Goal: Task Accomplishment & Management: Use online tool/utility

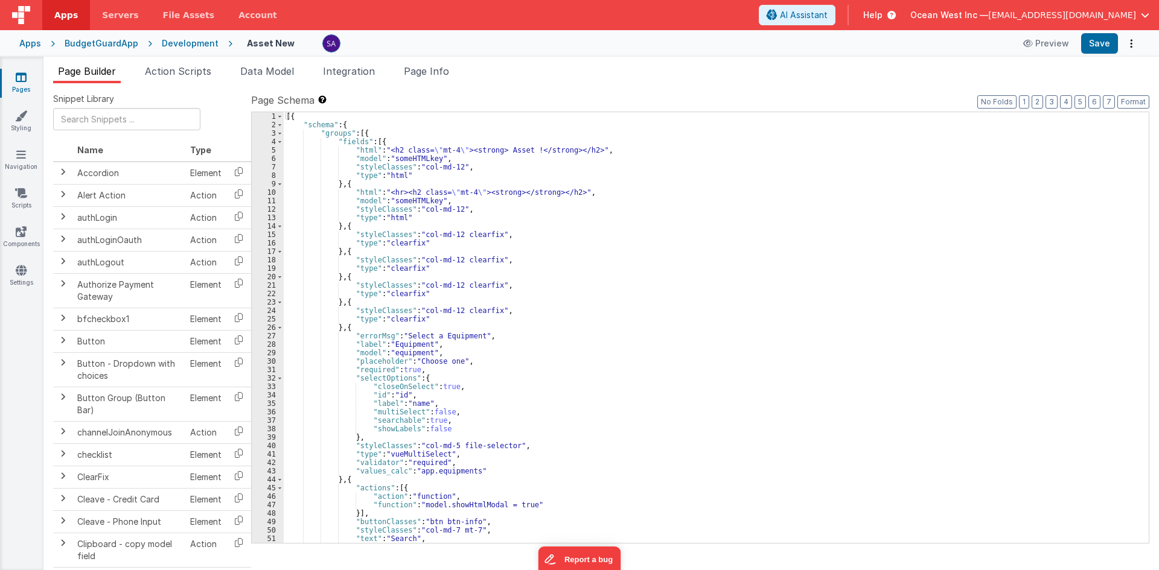
click at [28, 78] on link "Pages" at bounding box center [20, 83] width 43 height 24
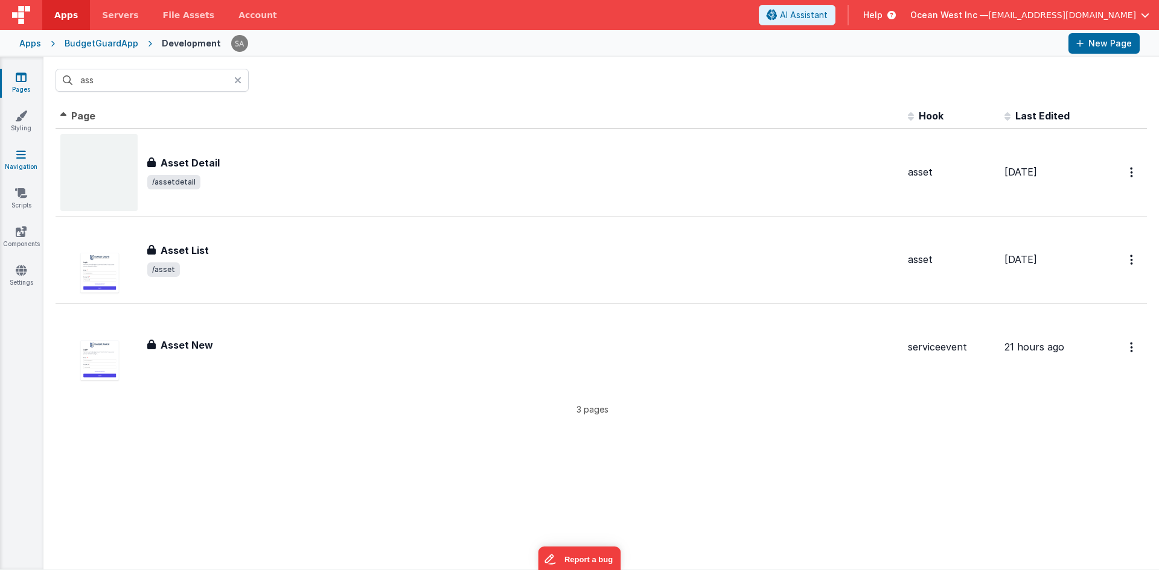
click at [22, 161] on link "Navigation" at bounding box center [20, 160] width 43 height 24
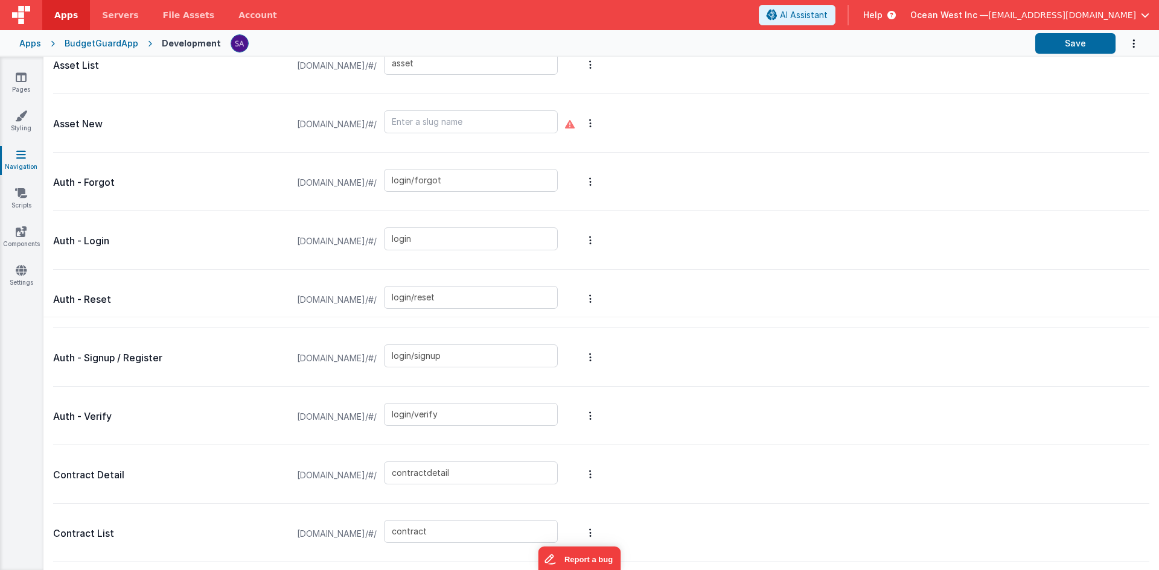
scroll to position [181, 0]
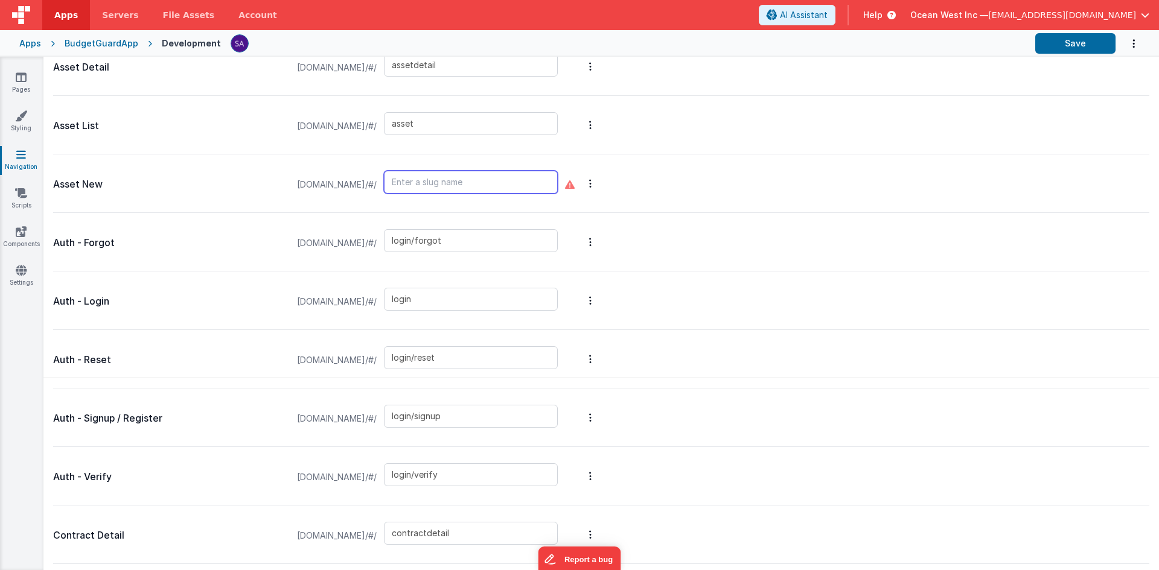
click at [441, 180] on input "text" at bounding box center [471, 182] width 174 height 23
type input "assetnew"
click at [514, 199] on div "assetnew" at bounding box center [474, 185] width 181 height 46
click at [504, 188] on input "assetnew" at bounding box center [471, 182] width 174 height 23
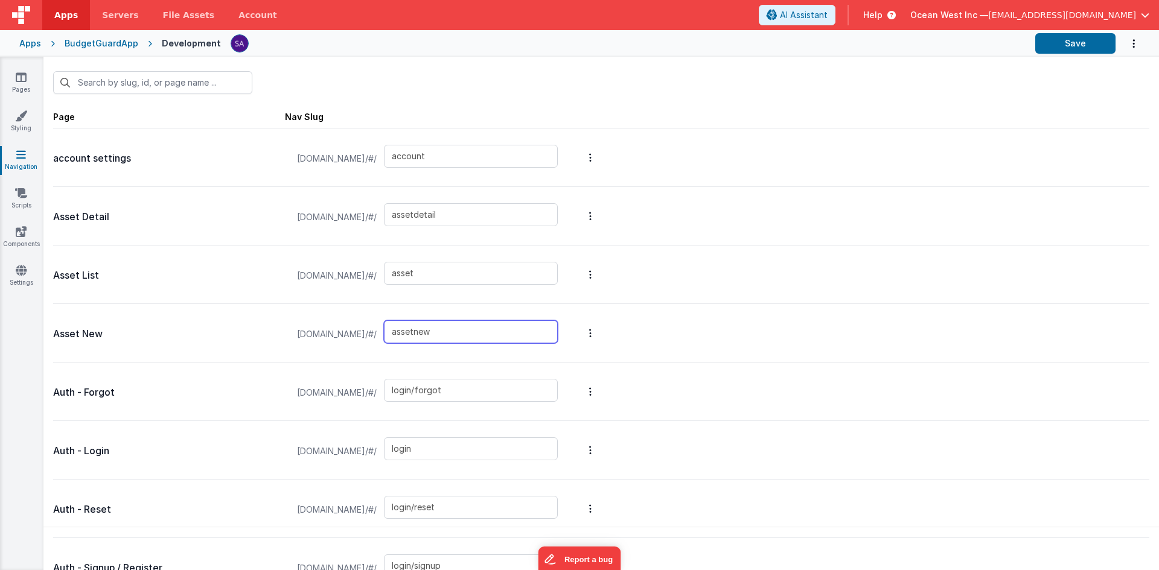
scroll to position [0, 0]
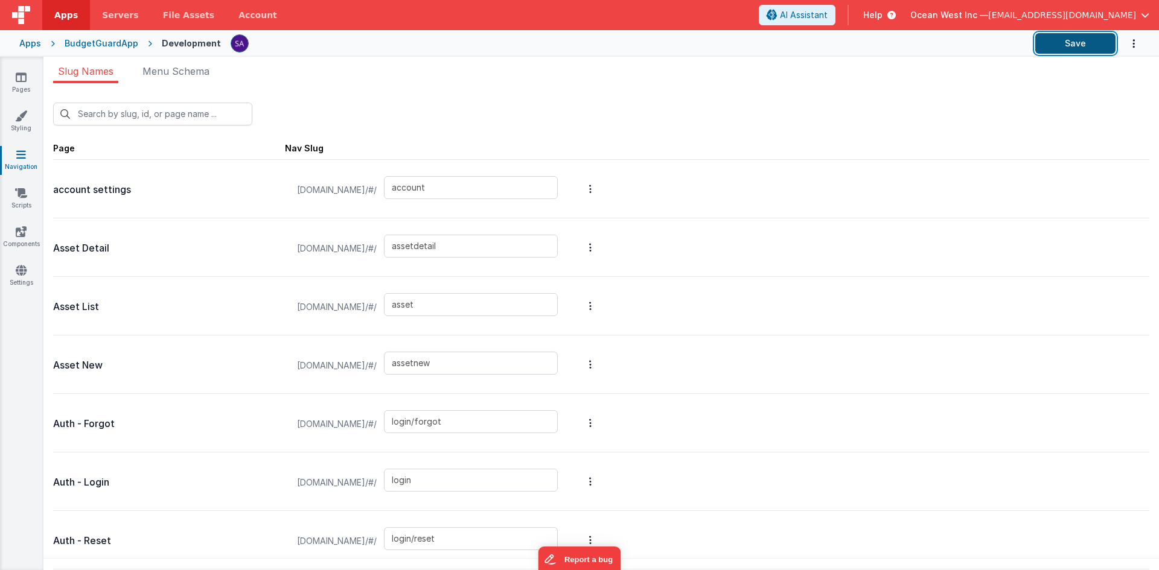
click at [1090, 47] on button "Save" at bounding box center [1075, 43] width 80 height 21
click at [15, 81] on link "Pages" at bounding box center [20, 83] width 43 height 24
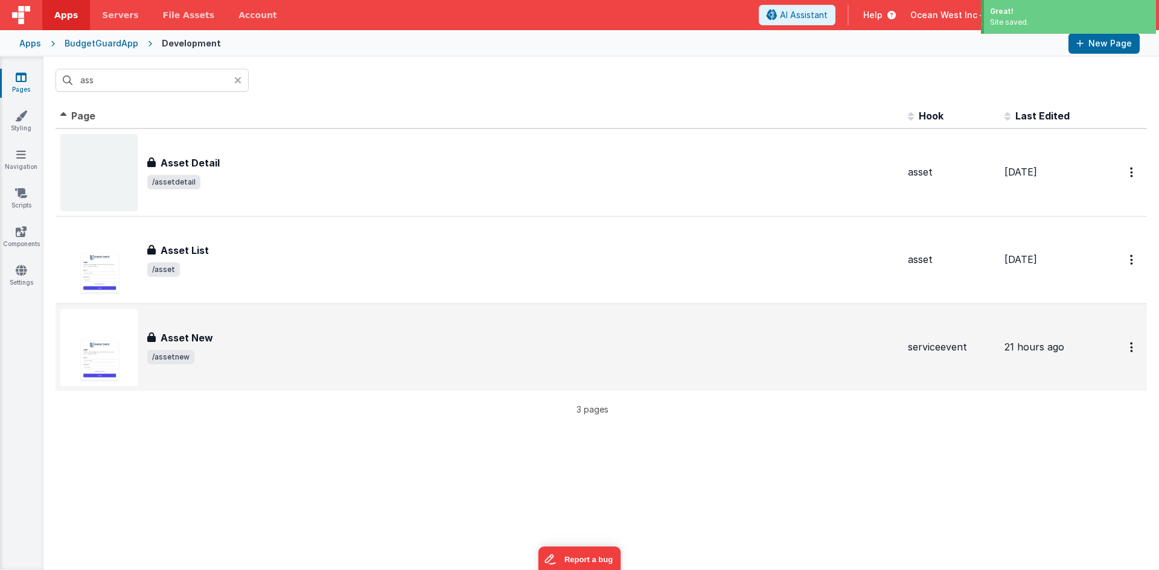
click at [255, 316] on div "Asset New Asset New /assetnew" at bounding box center [479, 347] width 838 height 77
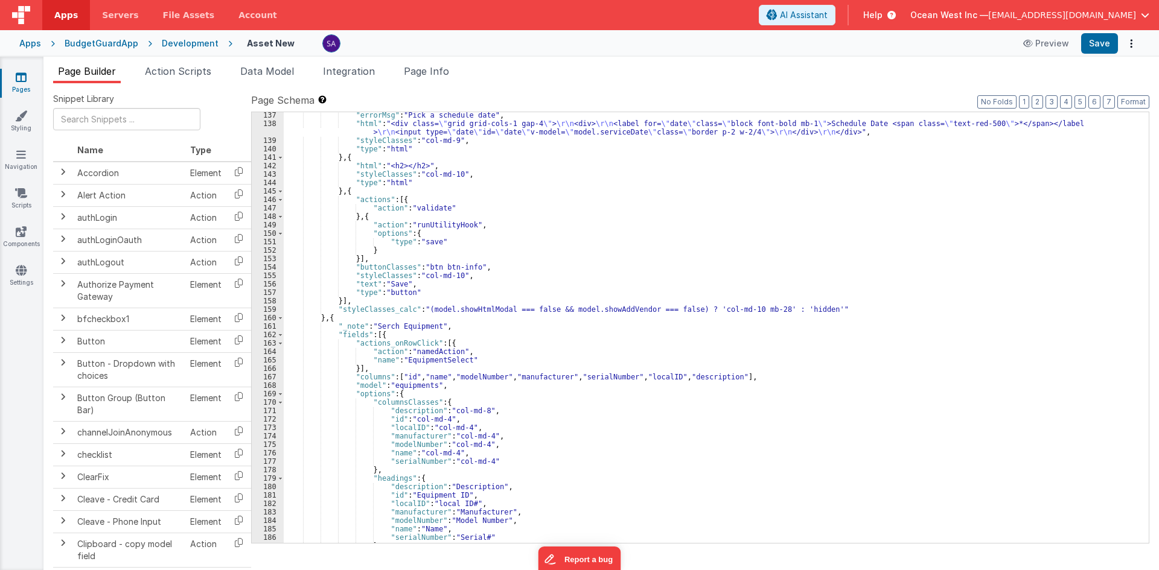
scroll to position [1050, 0]
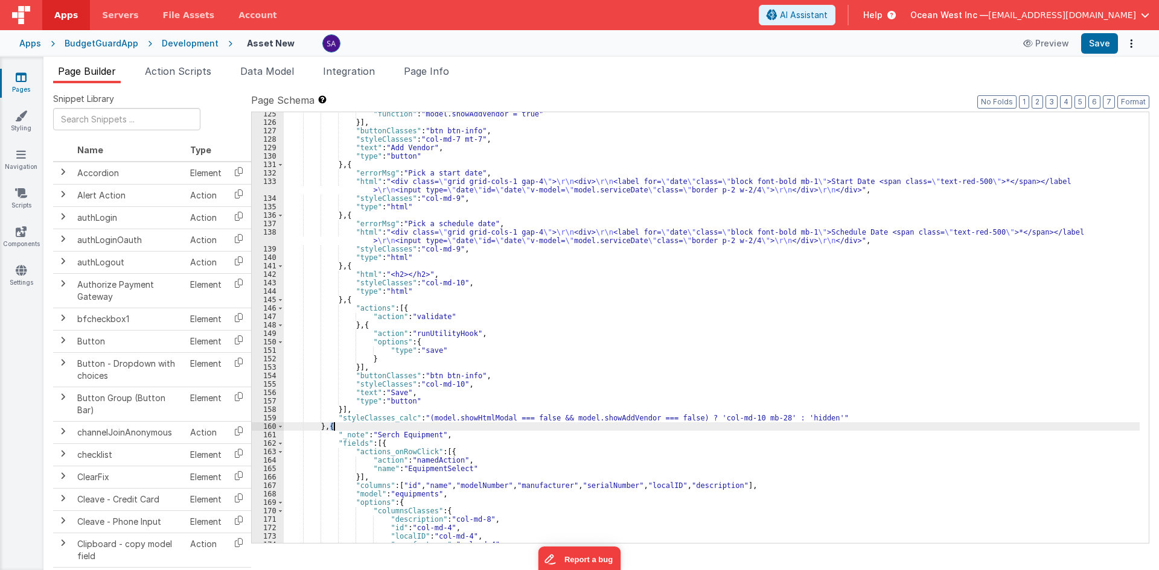
click at [334, 429] on div ""function" : "model.showAddVendor = true" }] , "buttonClasses" : "btn btn-info"…" at bounding box center [712, 334] width 856 height 448
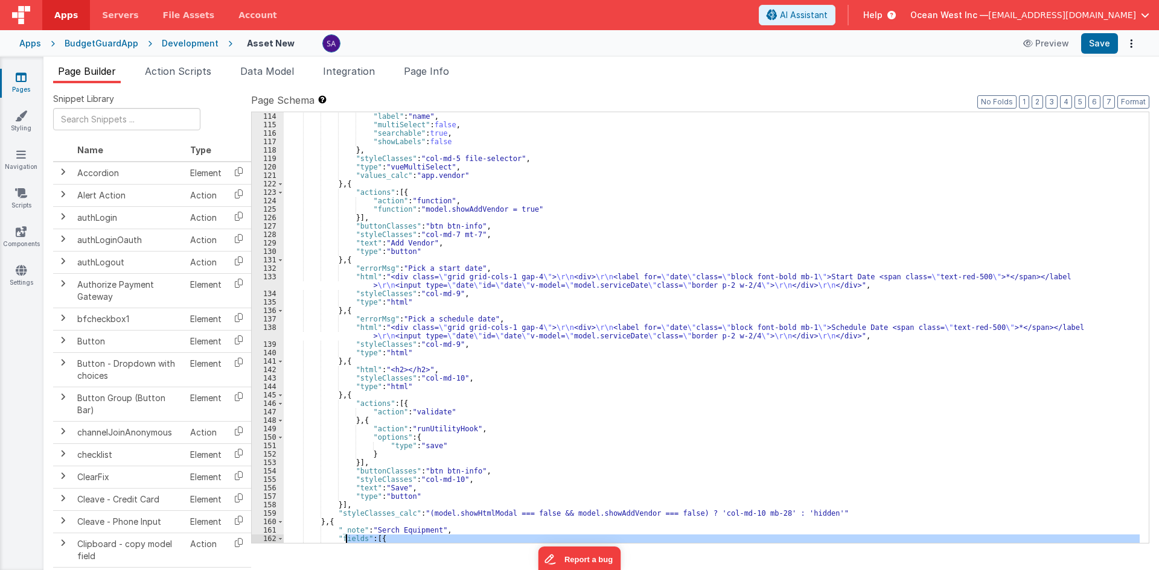
scroll to position [1039, 0]
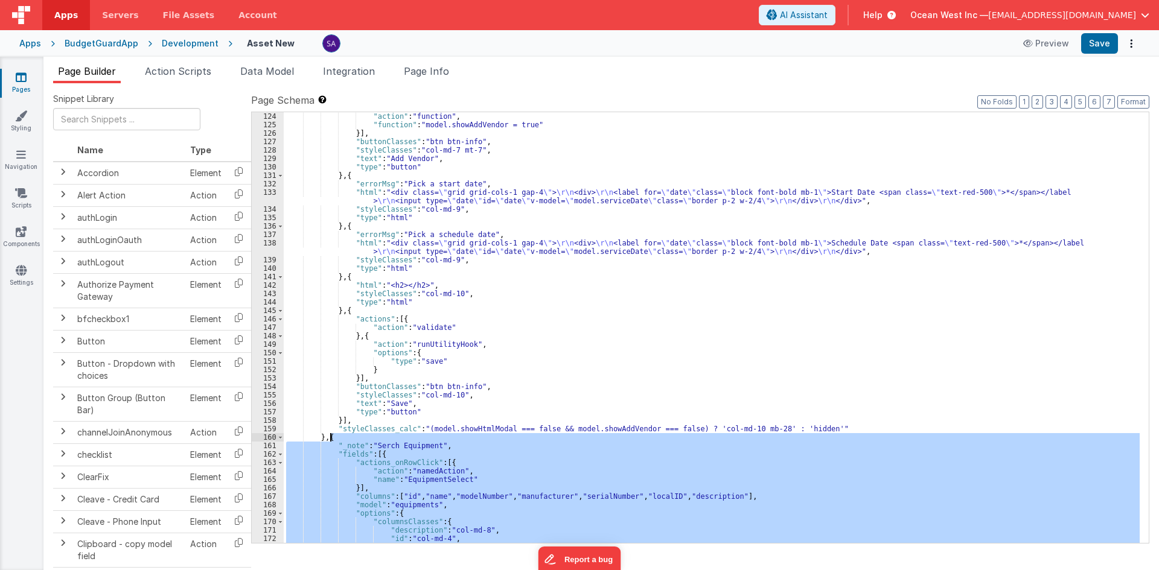
drag, startPoint x: 322, startPoint y: 461, endPoint x: 330, endPoint y: 440, distance: 22.8
click at [330, 440] on div ""action" : "function" , "function" : "model.showAddVendor = true" }] , "buttonC…" at bounding box center [712, 336] width 856 height 448
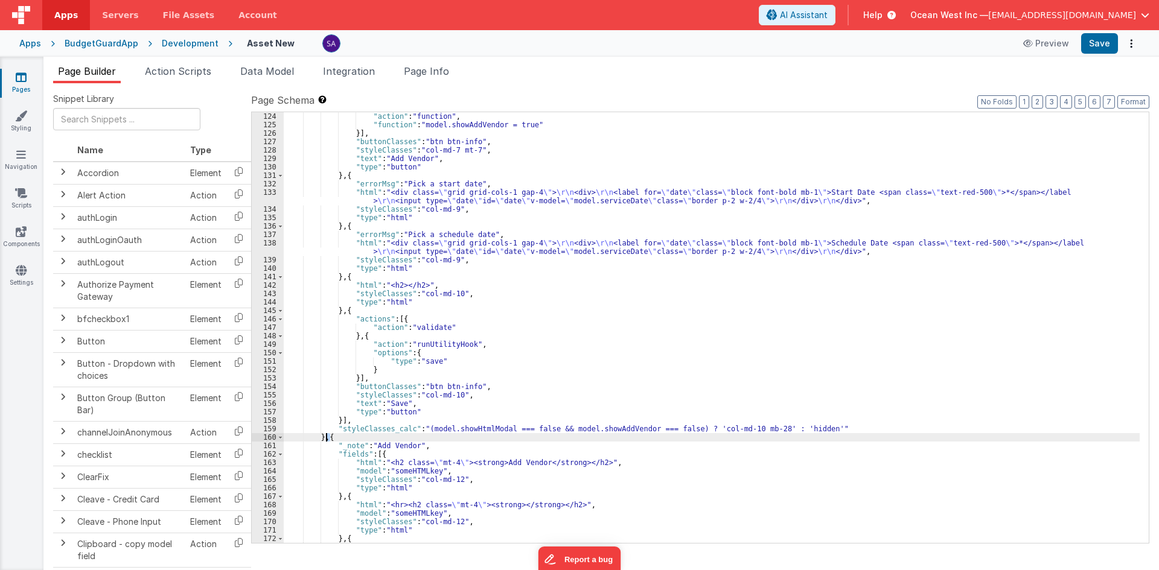
click at [328, 437] on div ""action" : "function" , "function" : "model.showAddVendor = true" }] , "buttonC…" at bounding box center [712, 336] width 856 height 448
click at [327, 439] on div ""action" : "function" , "function" : "model.showAddVendor = true" }] , "buttonC…" at bounding box center [712, 327] width 856 height 431
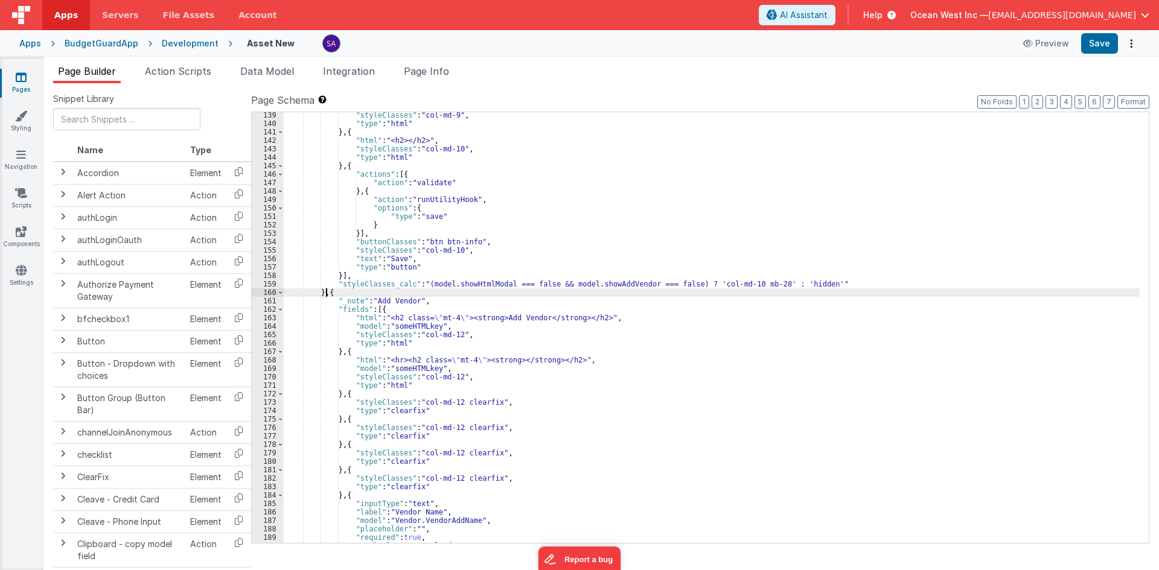
scroll to position [1184, 0]
drag, startPoint x: 330, startPoint y: 291, endPoint x: 339, endPoint y: 292, distance: 8.5
click at [339, 292] on div ""styleClasses" : "col-md-9" , "type" : "html" } , { "html" : "<h2></h2>" , "sty…" at bounding box center [712, 335] width 856 height 448
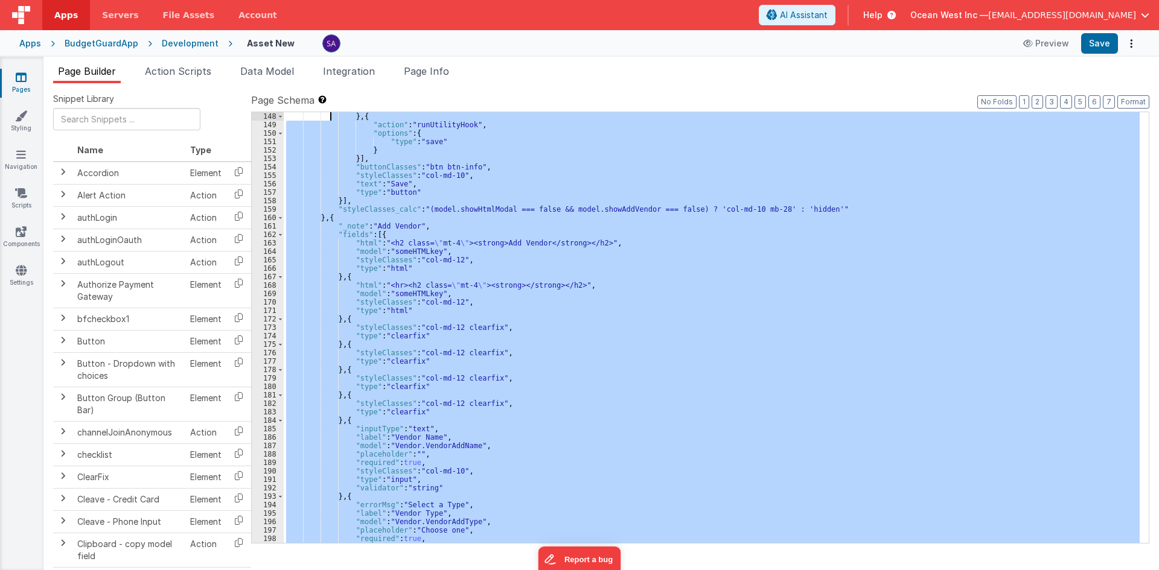
scroll to position [1107, 0]
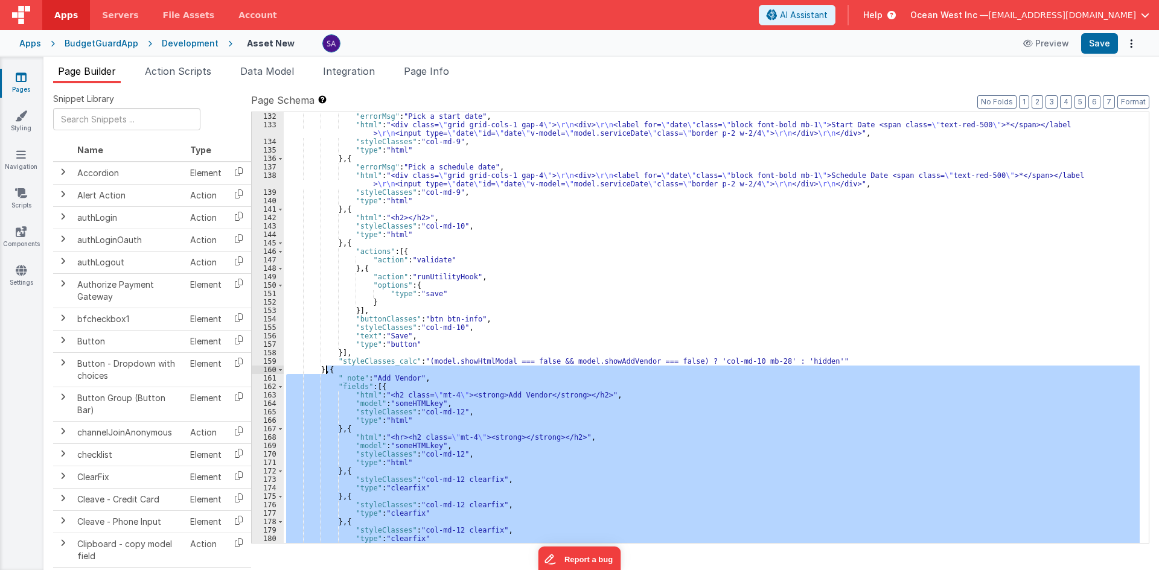
drag, startPoint x: 321, startPoint y: 505, endPoint x: 328, endPoint y: 369, distance: 136.0
click at [328, 369] on div ""errorMsg" : "Pick a start date" , "html" : "<div class= \" grid grid-cols-1 ga…" at bounding box center [712, 336] width 856 height 448
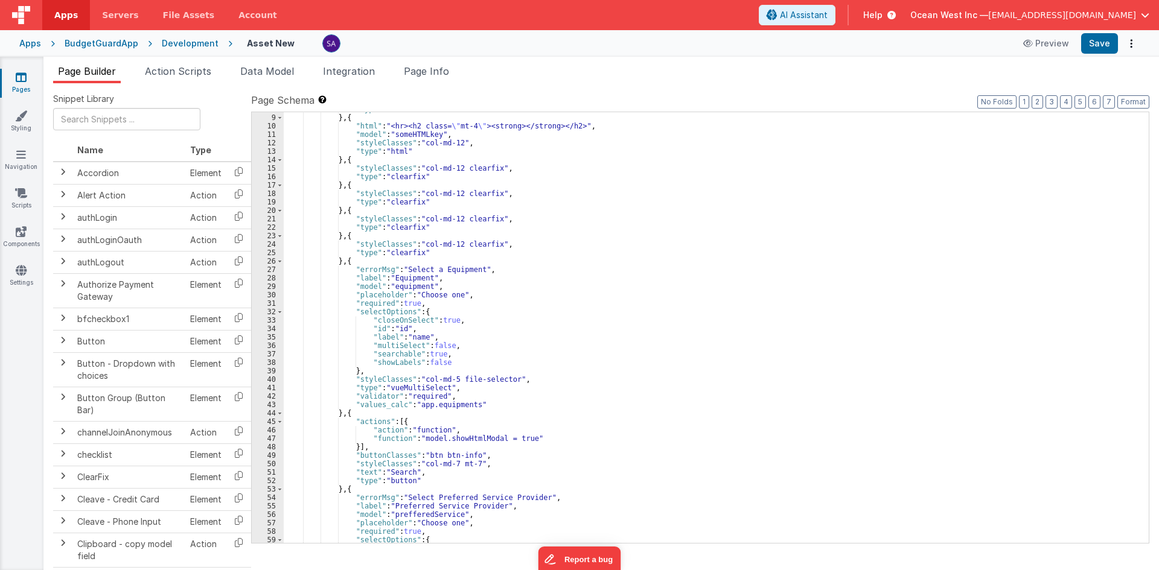
scroll to position [0, 0]
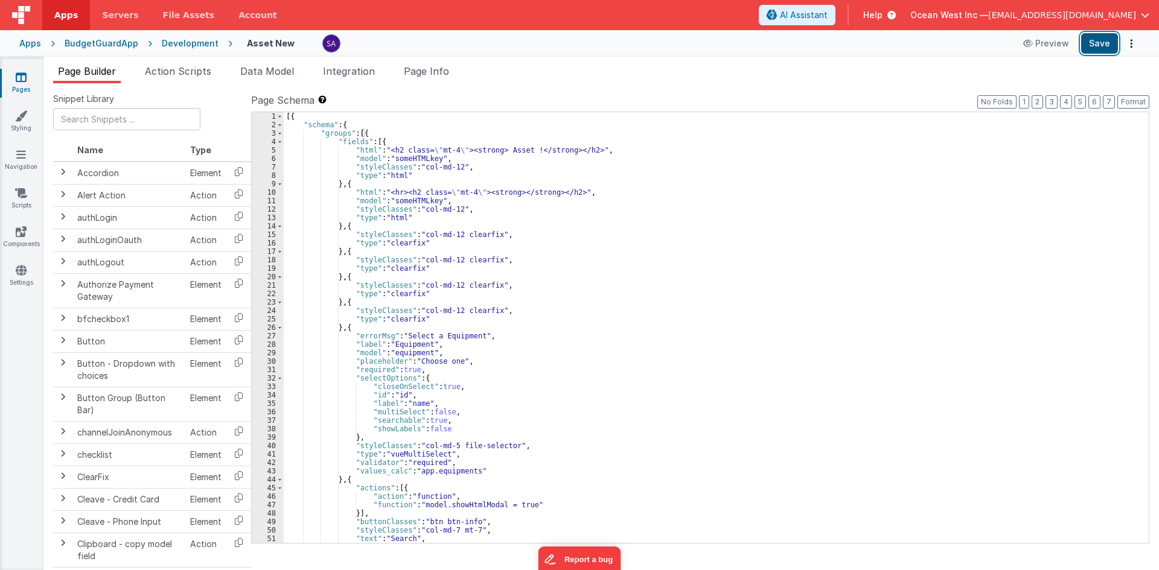
click at [1099, 42] on button "Save" at bounding box center [1099, 43] width 37 height 21
click at [779, 66] on ul "Page Builder Action Scripts Data Model Integration Page Info" at bounding box center [601, 73] width 1116 height 19
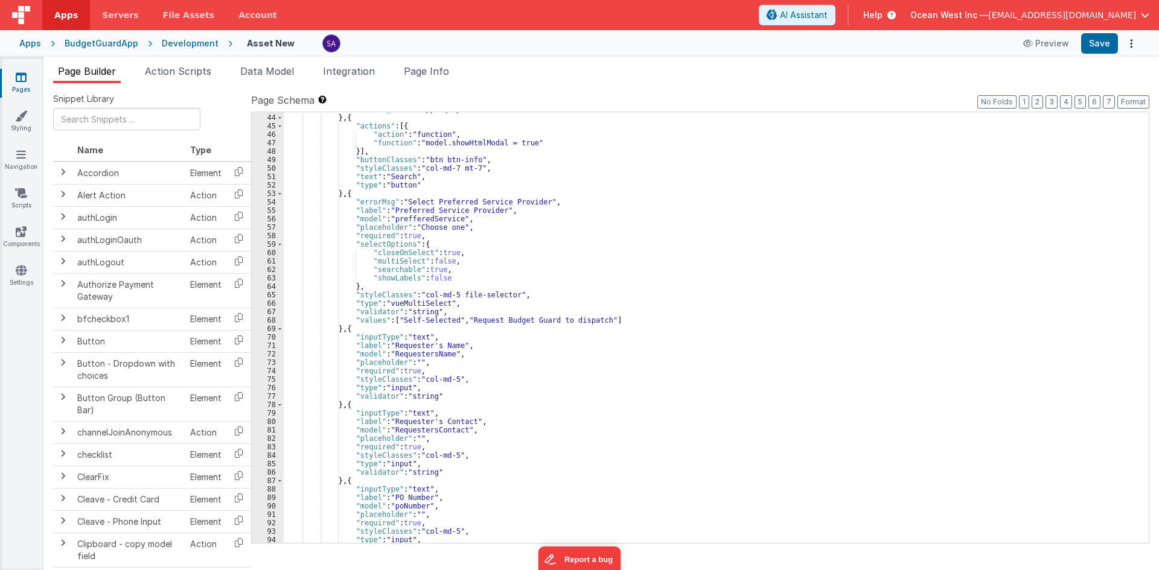
scroll to position [362, 0]
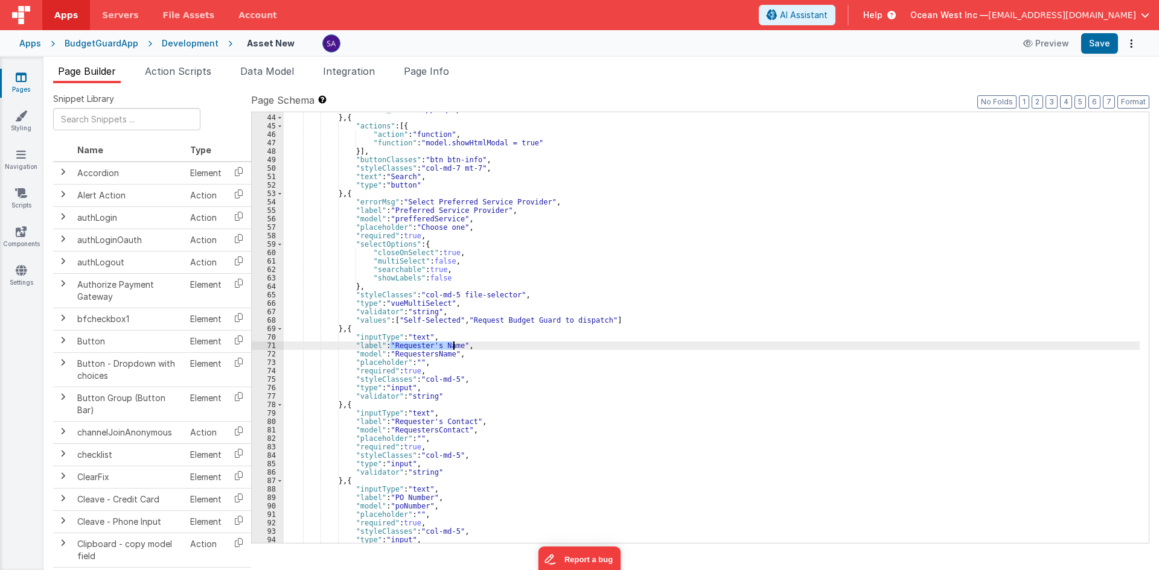
drag, startPoint x: 390, startPoint y: 346, endPoint x: 452, endPoint y: 343, distance: 61.6
click at [452, 343] on div ""values_calc" : "app.equipments" } , { "actions" : [{ "action" : "function" , "…" at bounding box center [712, 329] width 856 height 448
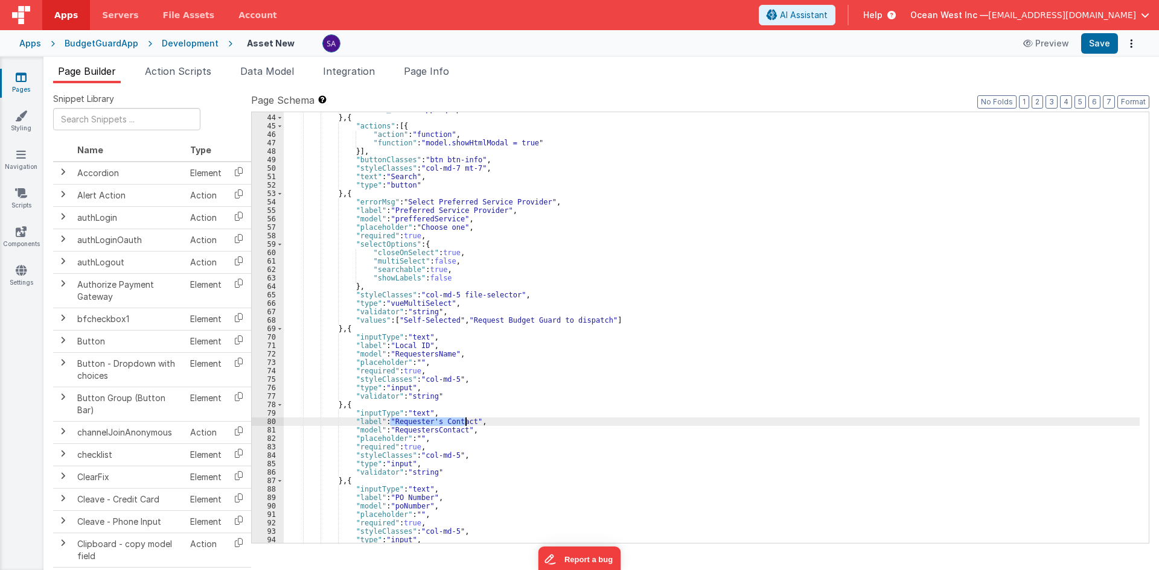
drag, startPoint x: 391, startPoint y: 423, endPoint x: 464, endPoint y: 420, distance: 73.1
click at [464, 420] on div ""values_calc" : "app.equipments" } , { "actions" : [{ "action" : "function" , "…" at bounding box center [712, 329] width 856 height 448
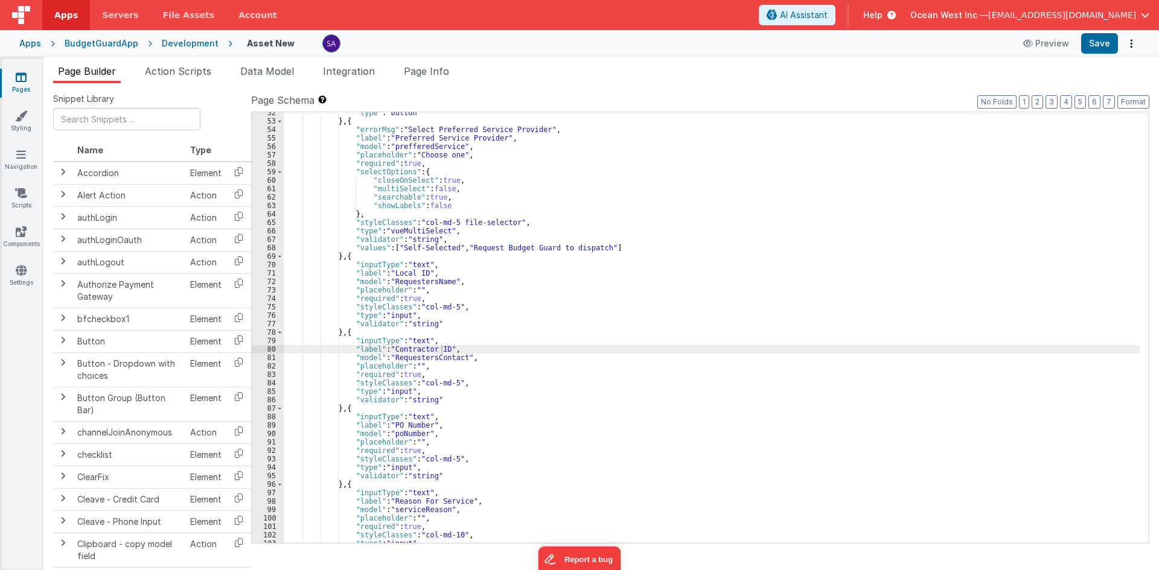
scroll to position [471, 0]
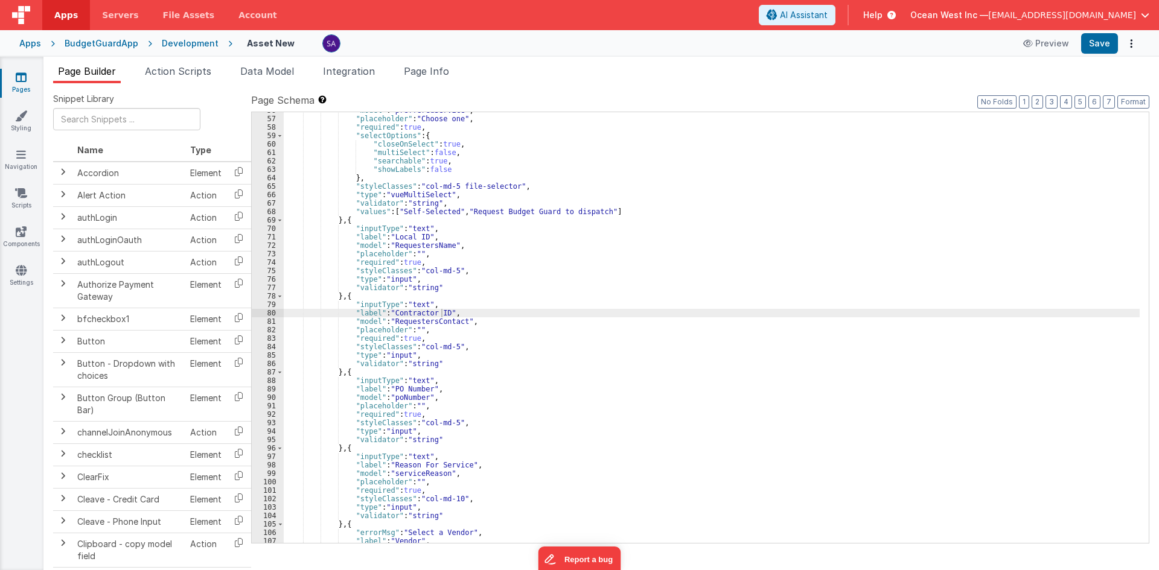
click at [435, 244] on div ""model" : "prefferedService" , "placeholder" : "Choose one" , "required" : true…" at bounding box center [712, 330] width 856 height 448
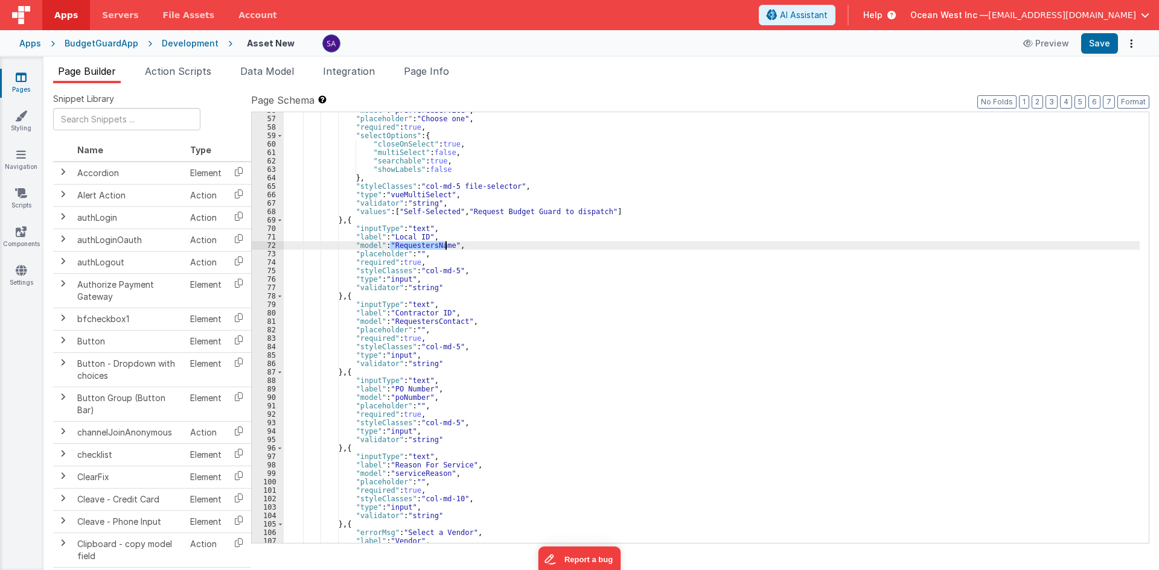
click at [435, 244] on div ""model" : "prefferedService" , "placeholder" : "Choose one" , "required" : true…" at bounding box center [712, 330] width 856 height 448
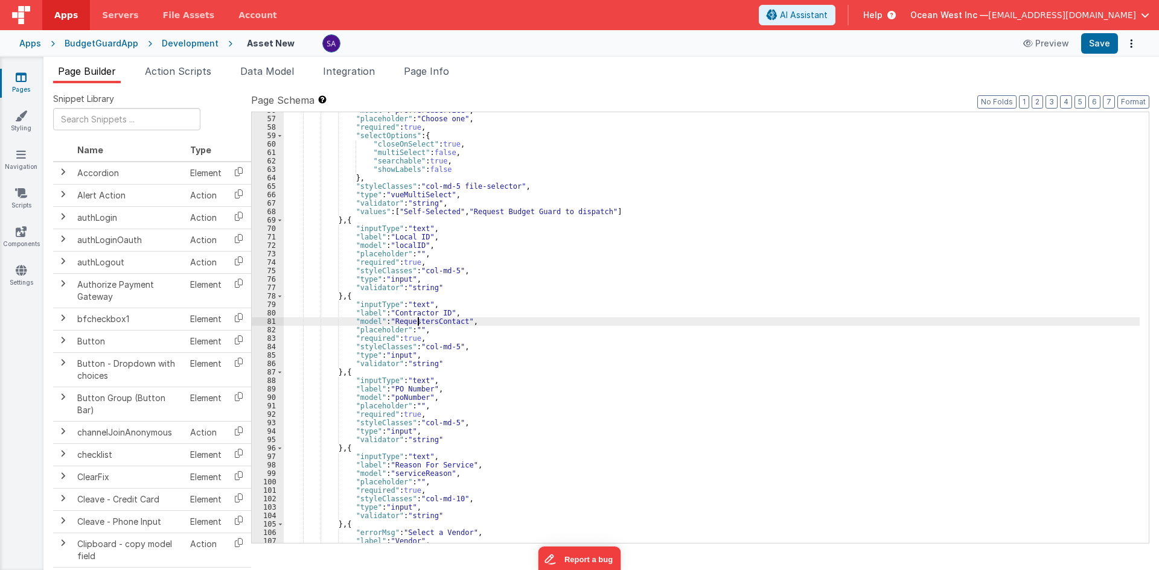
click at [418, 321] on div ""model" : "prefferedService" , "placeholder" : "Choose one" , "required" : true…" at bounding box center [712, 330] width 856 height 448
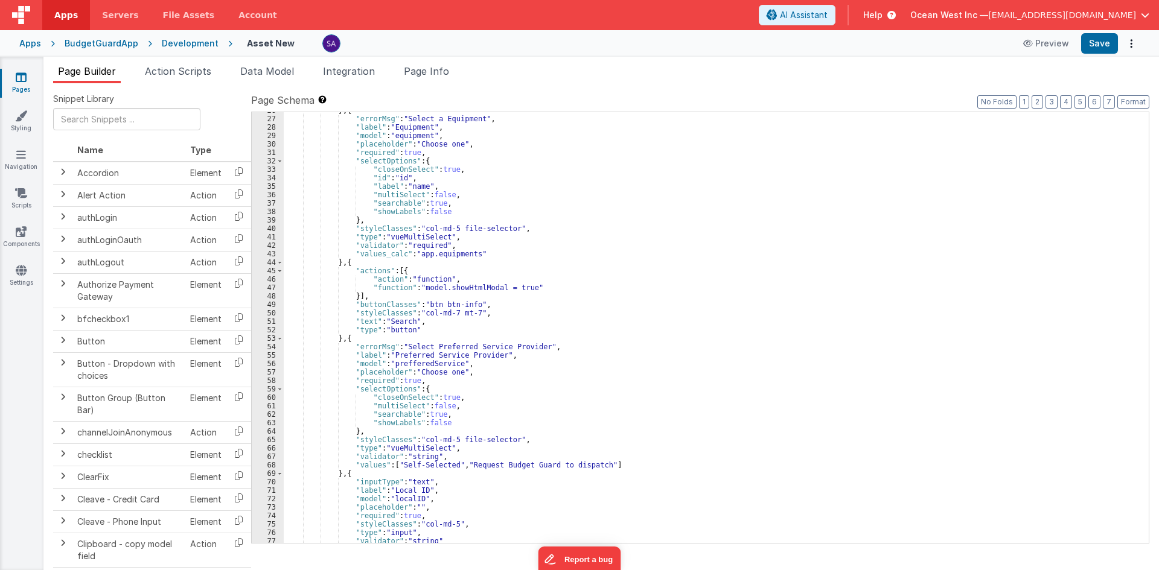
scroll to position [217, 0]
click at [23, 159] on icon at bounding box center [21, 154] width 10 height 12
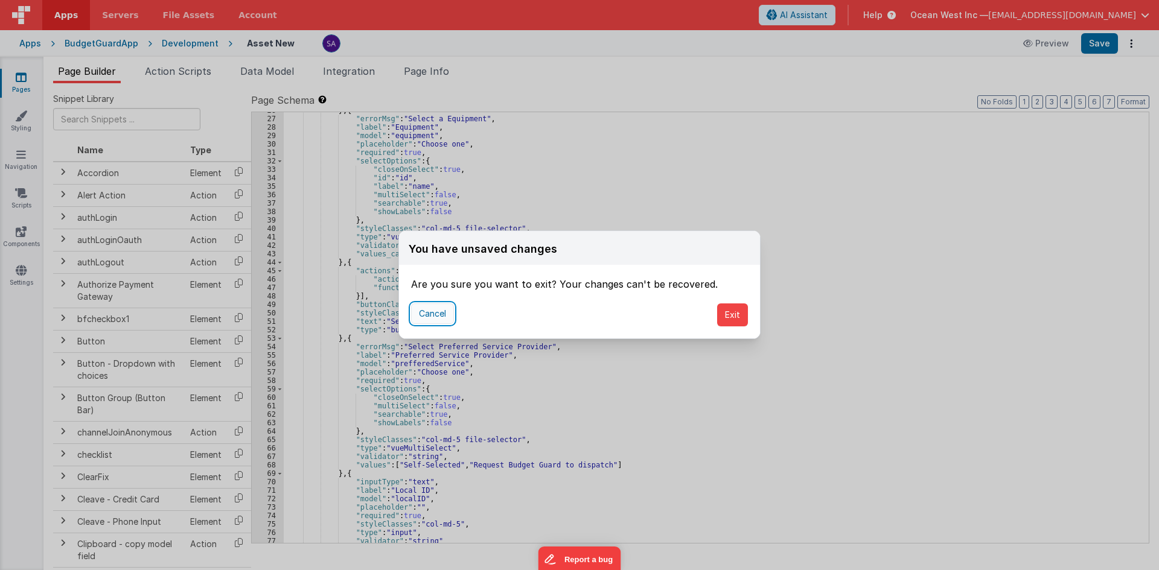
click at [414, 314] on button "Cancel" at bounding box center [432, 314] width 43 height 21
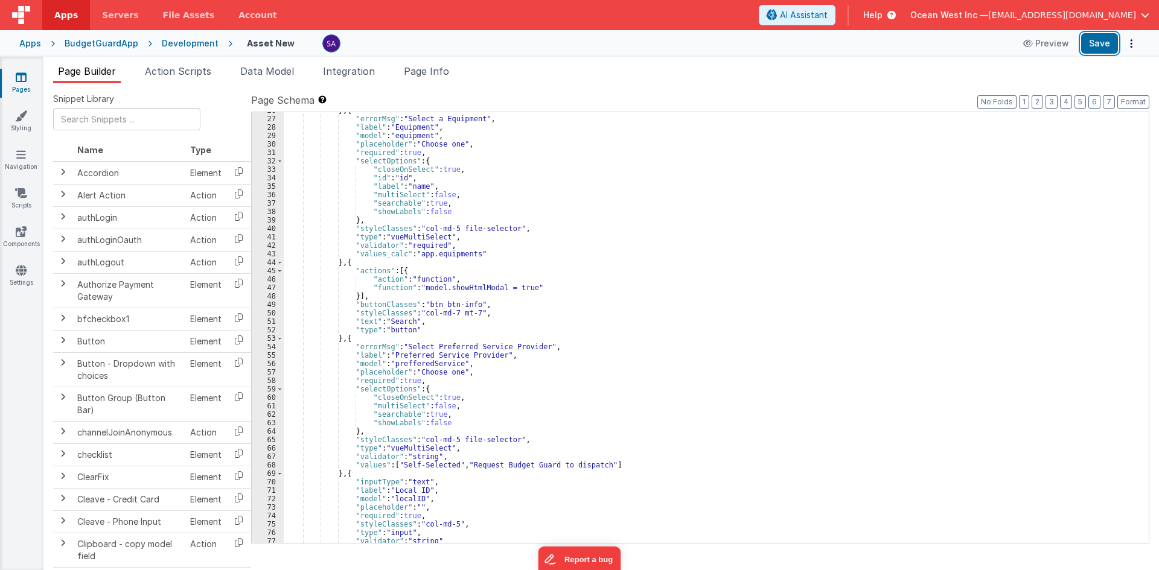
click at [1106, 43] on button "Save" at bounding box center [1099, 43] width 37 height 21
click at [15, 162] on link "Navigation" at bounding box center [20, 160] width 43 height 24
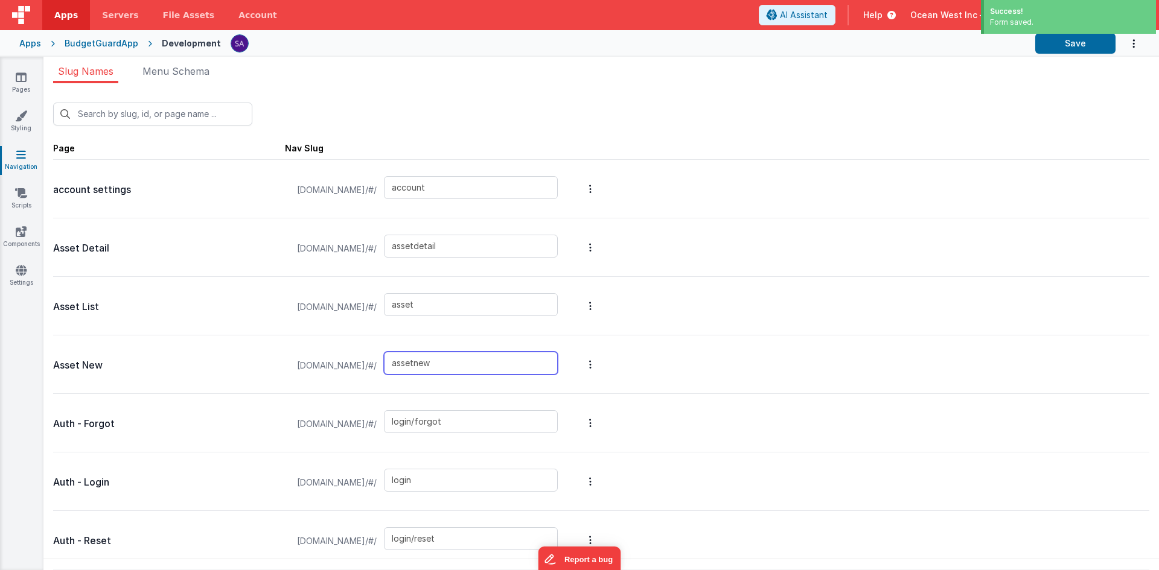
click at [445, 367] on input "assetnew" at bounding box center [471, 363] width 174 height 23
click at [25, 75] on icon at bounding box center [21, 77] width 11 height 12
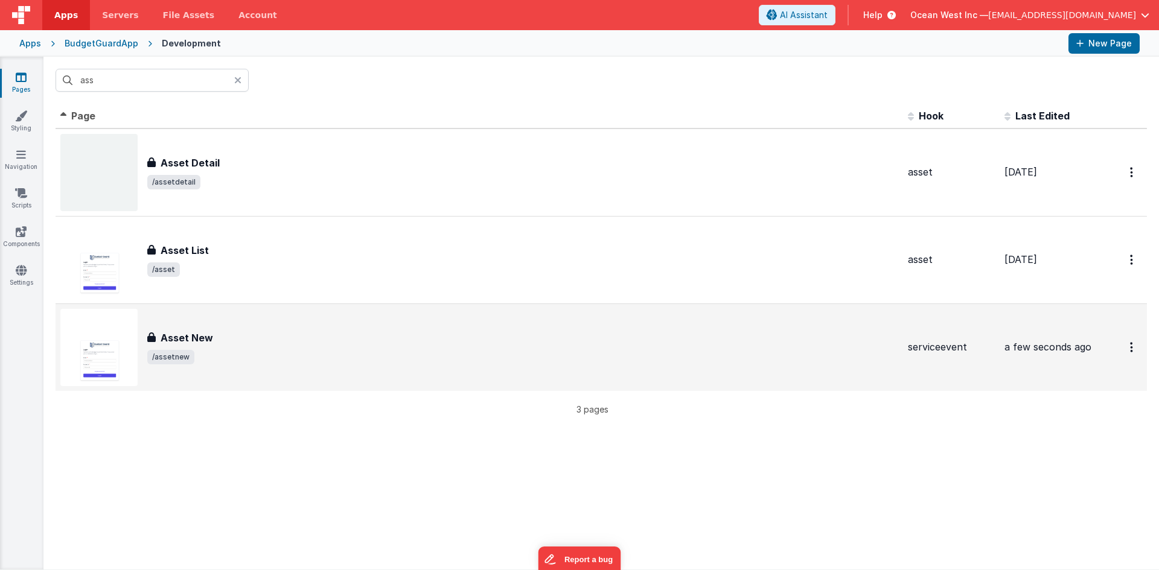
click at [219, 334] on div "Asset New" at bounding box center [522, 338] width 751 height 14
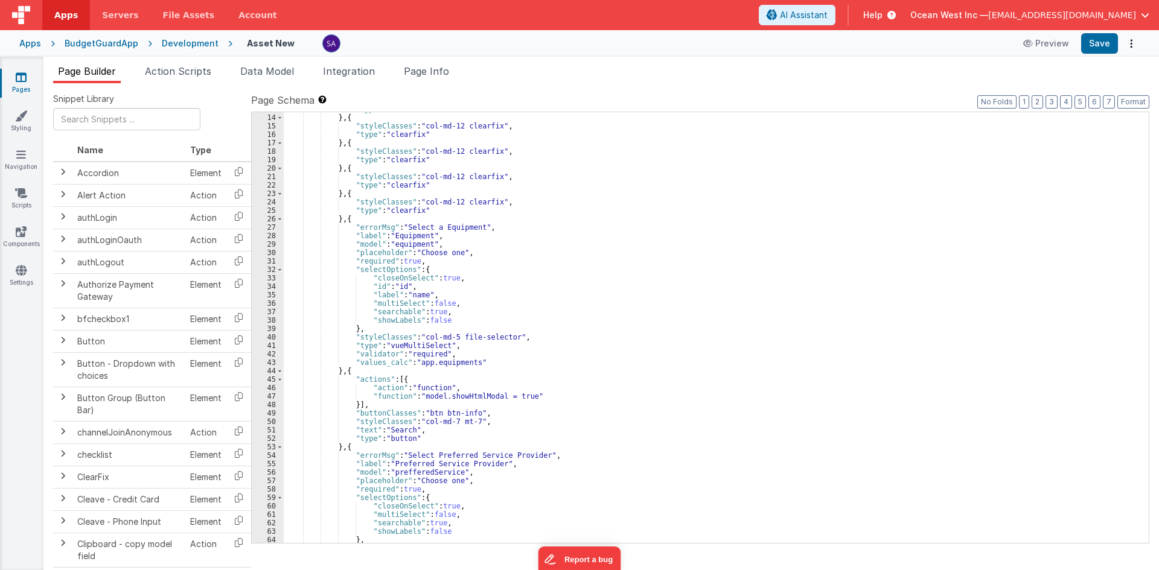
scroll to position [145, 0]
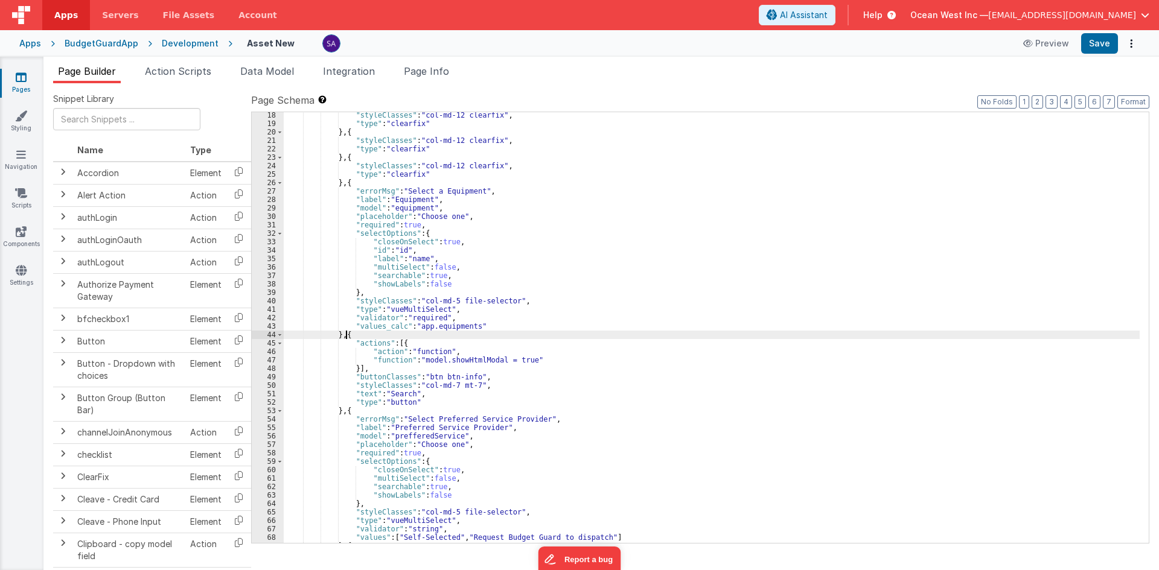
drag, startPoint x: 344, startPoint y: 337, endPoint x: 357, endPoint y: 362, distance: 28.1
click at [351, 338] on div ""styleClasses" : "col-md-12 clearfix" , "type" : "clearfix" } , { "styleClasses…" at bounding box center [712, 335] width 856 height 448
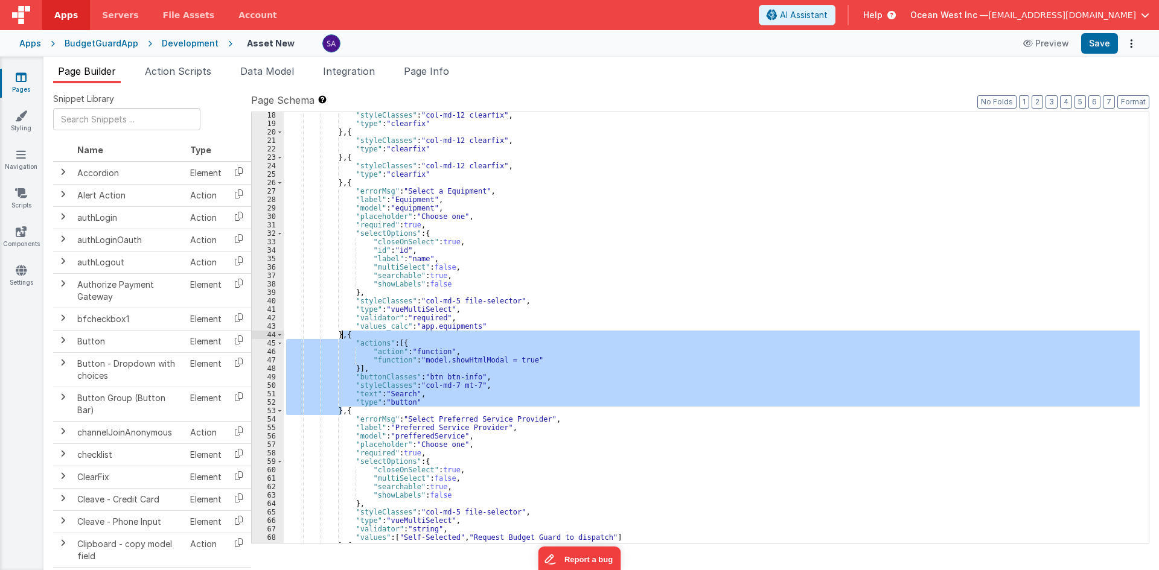
drag, startPoint x: 342, startPoint y: 412, endPoint x: 341, endPoint y: 336, distance: 76.7
click at [341, 336] on div ""styleClasses" : "col-md-12 clearfix" , "type" : "clearfix" } , { "styleClasses…" at bounding box center [712, 335] width 856 height 448
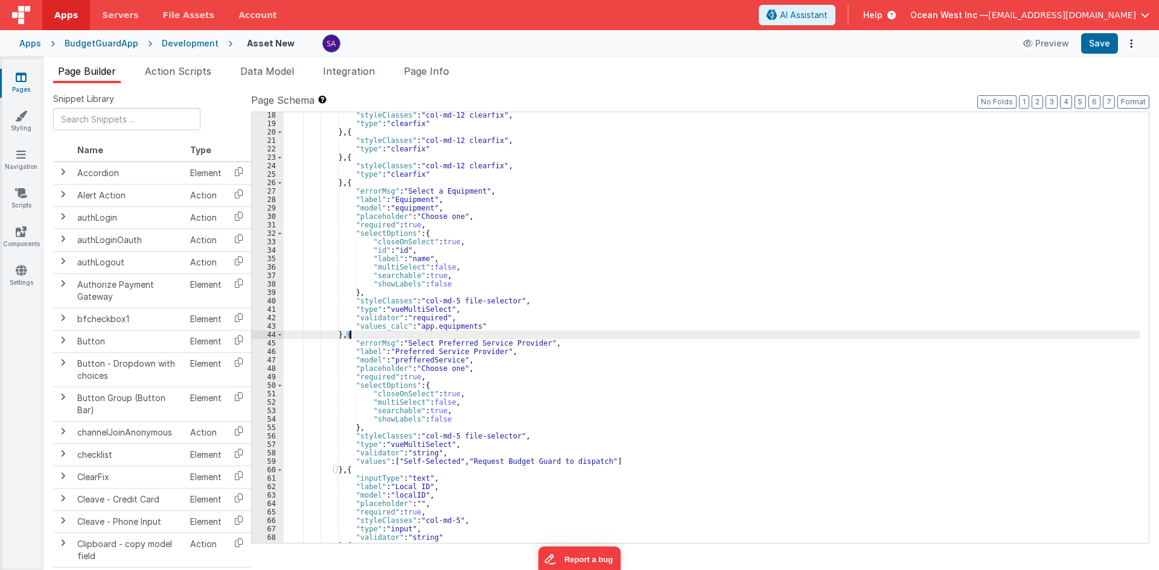
click at [351, 336] on div ""styleClasses" : "col-md-12 clearfix" , "type" : "clearfix" } , { "styleClasses…" at bounding box center [712, 335] width 856 height 448
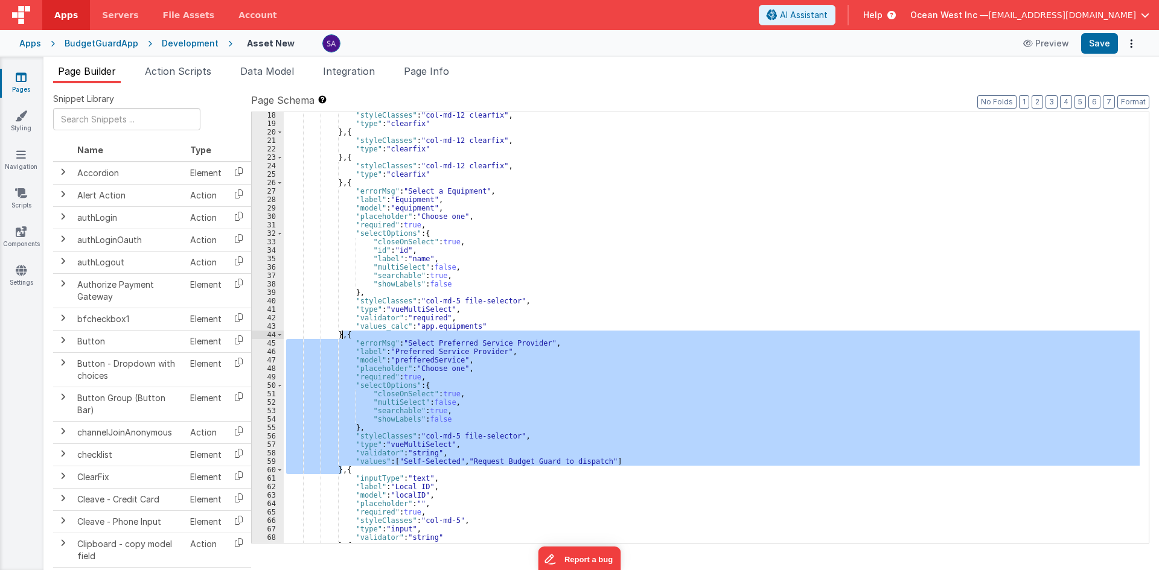
drag, startPoint x: 343, startPoint y: 470, endPoint x: 343, endPoint y: 334, distance: 136.4
click at [343, 334] on div ""styleClasses" : "col-md-12 clearfix" , "type" : "clearfix" } , { "styleClasses…" at bounding box center [712, 335] width 856 height 448
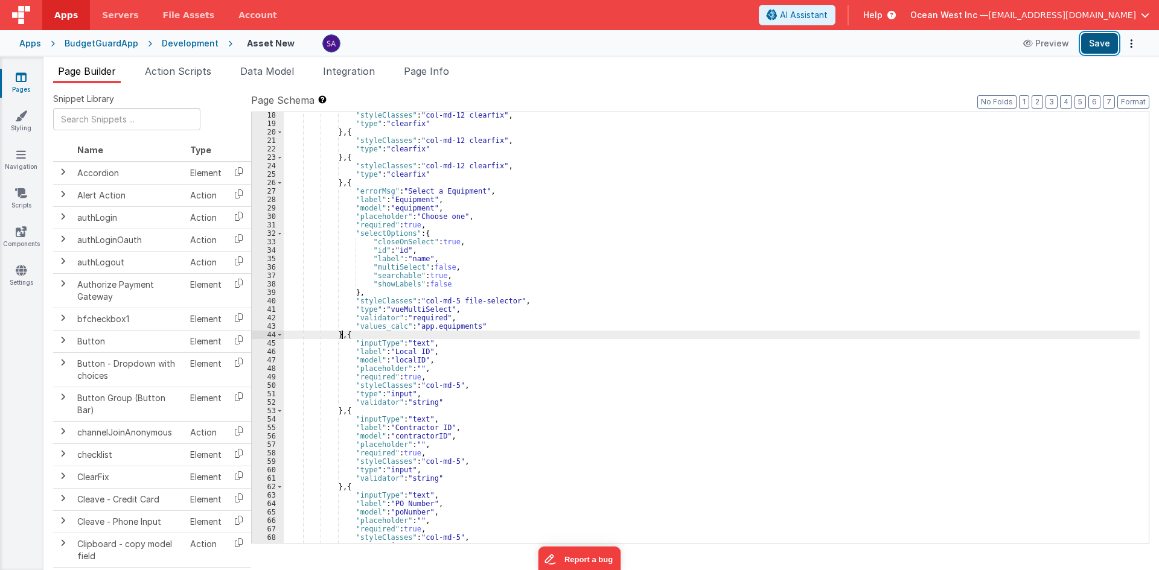
click at [1102, 46] on button "Save" at bounding box center [1099, 43] width 37 height 21
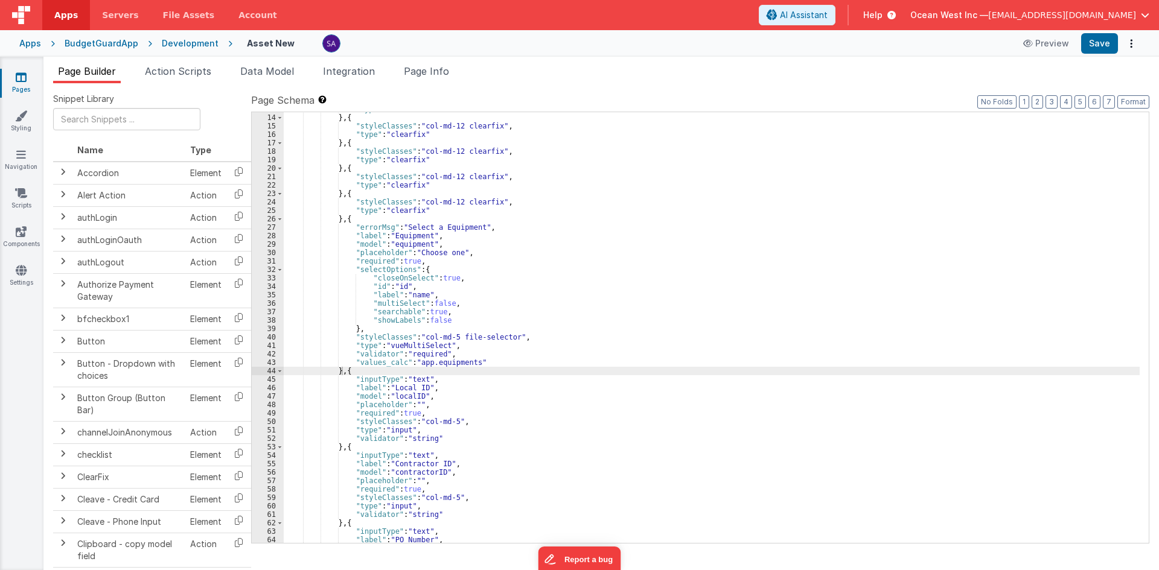
scroll to position [72, 0]
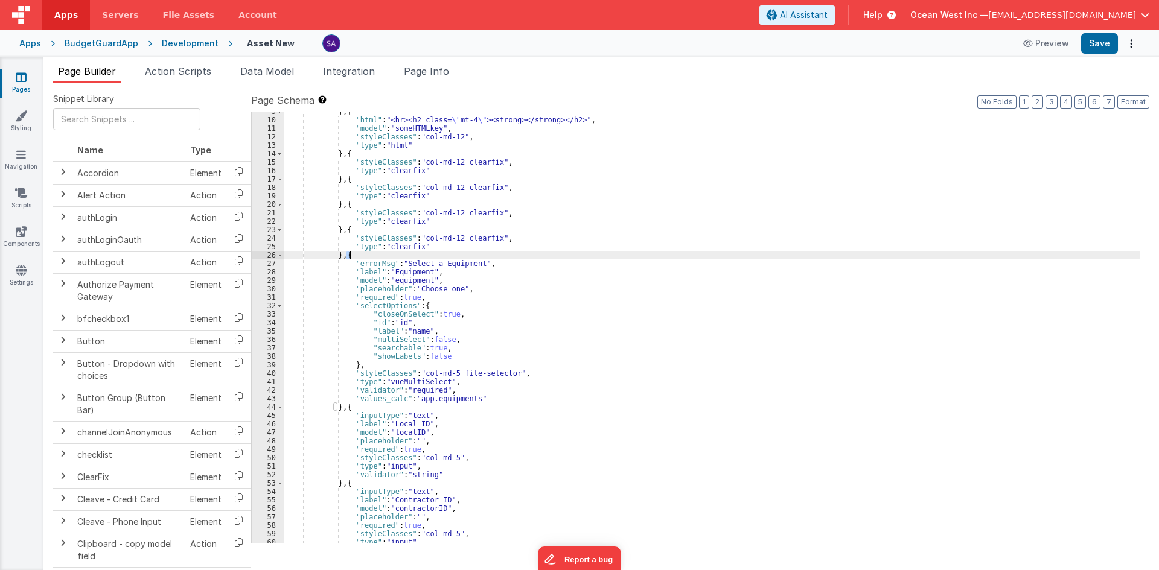
click at [351, 257] on div "} , { "html" : "<hr><h2 class= \" mt-4 \" ><strong></strong></h2>" , "model" : …" at bounding box center [712, 331] width 856 height 448
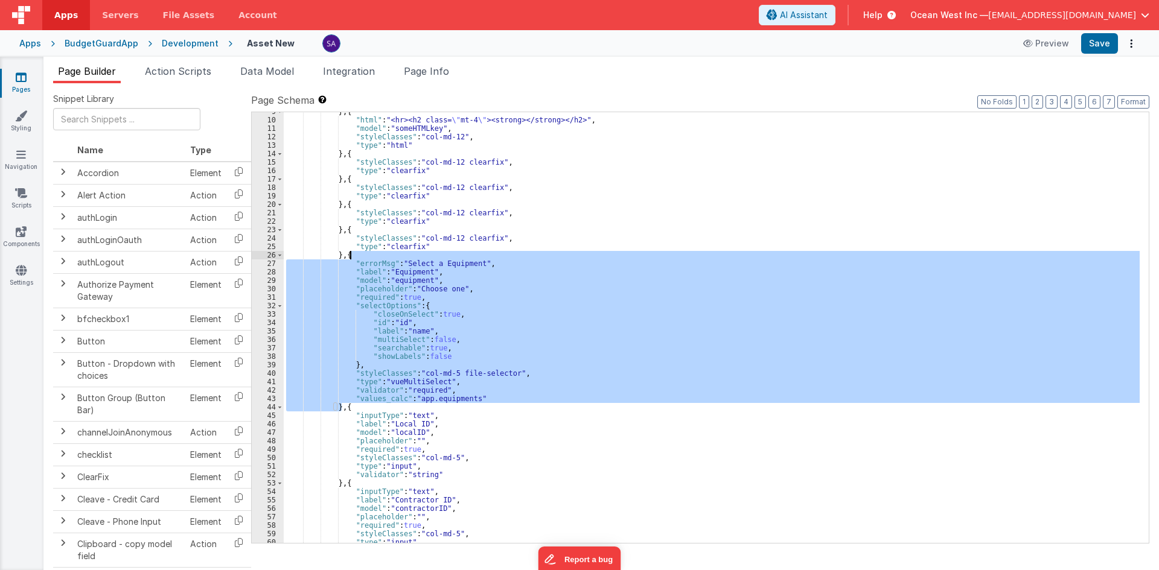
drag, startPoint x: 342, startPoint y: 409, endPoint x: 349, endPoint y: 255, distance: 153.5
click at [349, 255] on div "} , { "html" : "<hr><h2 class= \" mt-4 \" ><strong></strong></h2>" , "model" : …" at bounding box center [712, 331] width 856 height 448
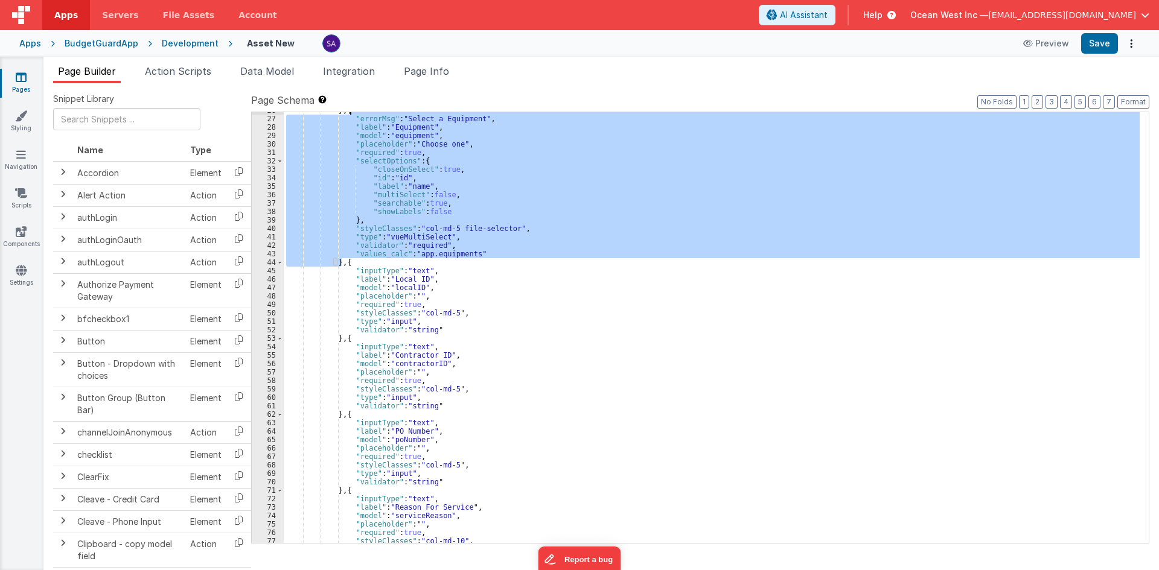
scroll to position [290, 0]
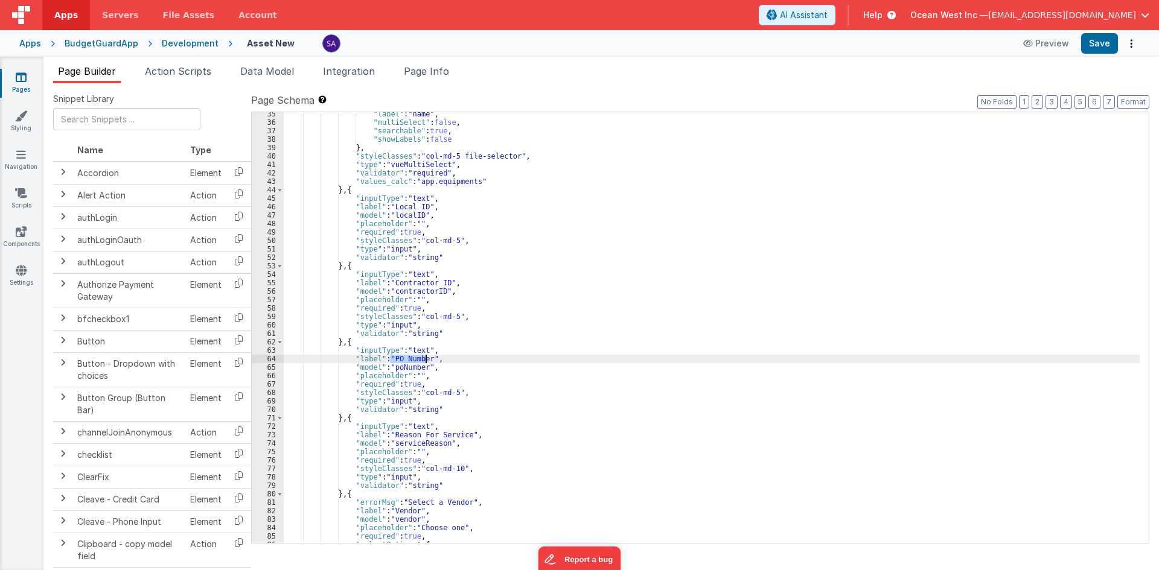
drag, startPoint x: 388, startPoint y: 357, endPoint x: 424, endPoint y: 358, distance: 36.2
click at [424, 358] on div ""label" : "name" , "multiSelect" : false , "searchable" : true , "showLabels" :…" at bounding box center [712, 334] width 856 height 448
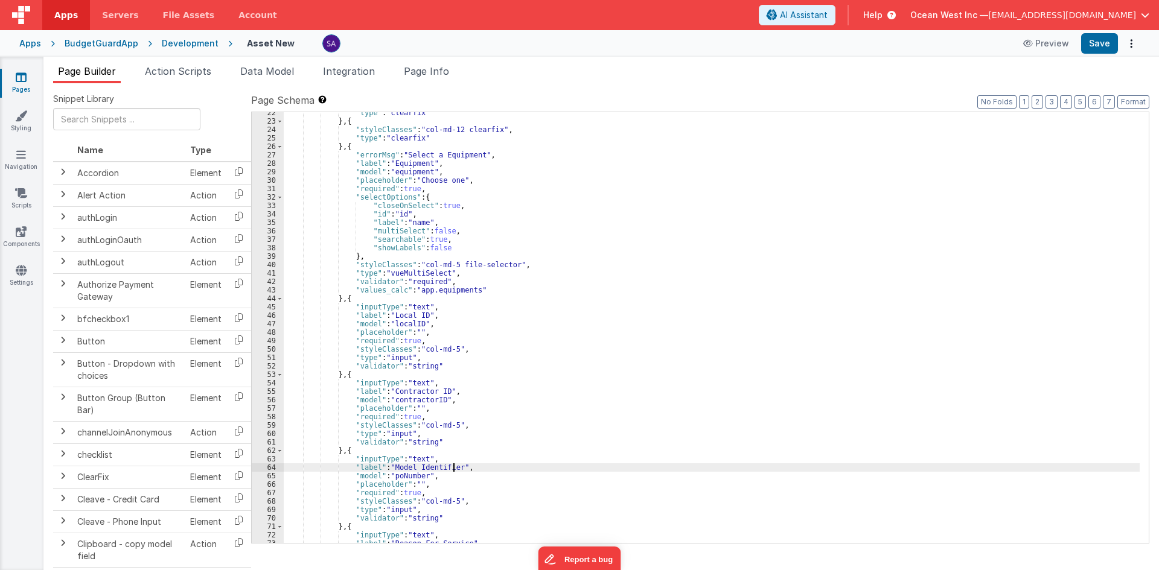
scroll to position [145, 0]
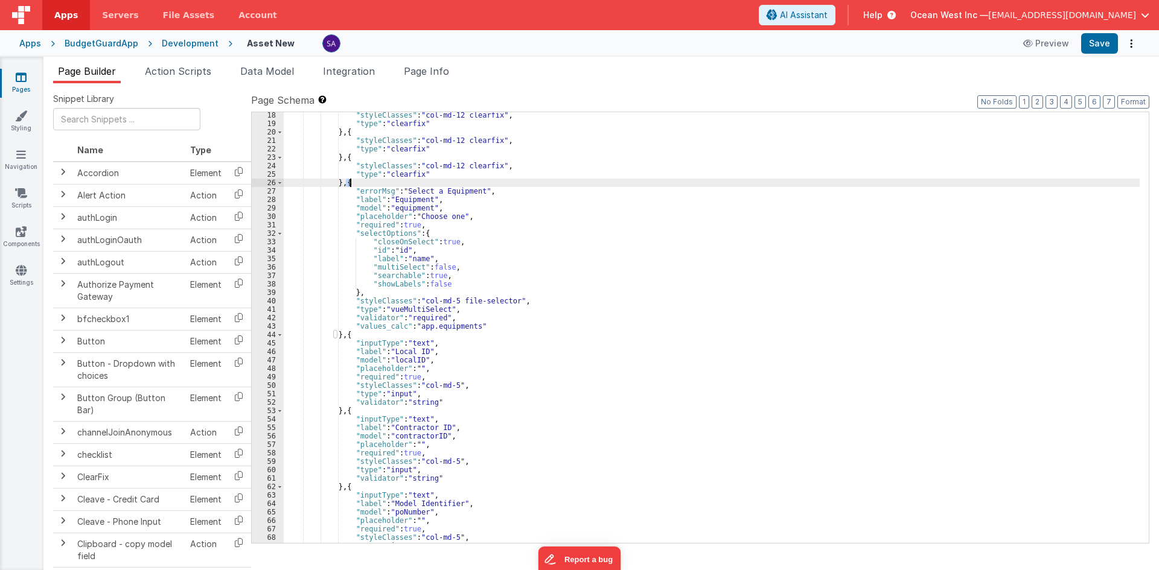
drag, startPoint x: 345, startPoint y: 184, endPoint x: 343, endPoint y: 311, distance: 127.4
click at [355, 184] on div ""styleClasses" : "col-md-12 clearfix" , "type" : "clearfix" } , { "styleClasses…" at bounding box center [712, 335] width 856 height 448
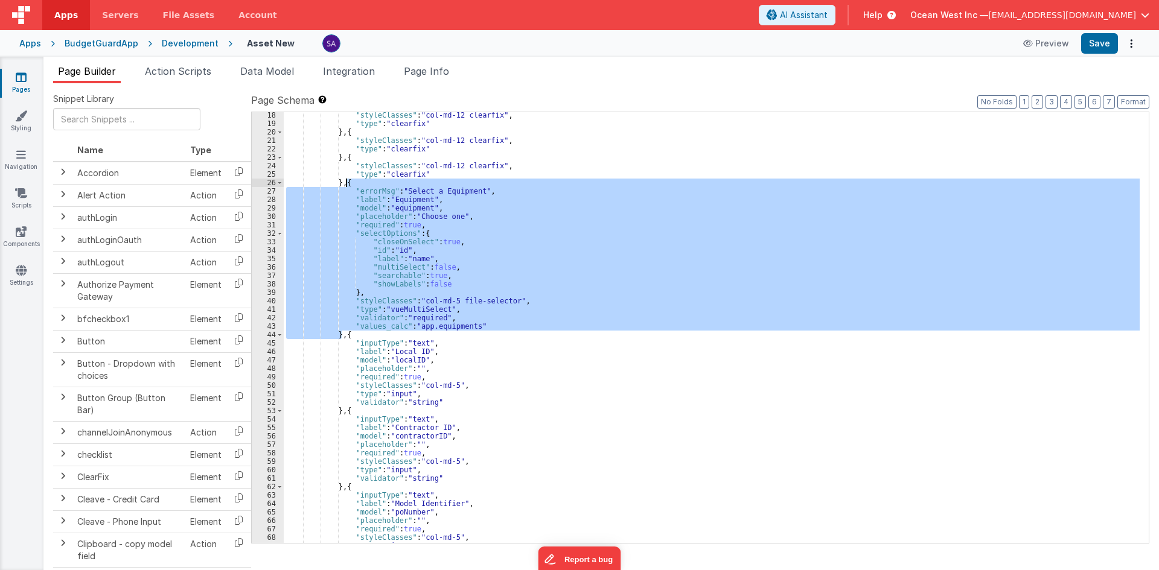
drag, startPoint x: 343, startPoint y: 336, endPoint x: 346, endPoint y: 183, distance: 153.4
click at [346, 183] on div ""styleClasses" : "col-md-12 clearfix" , "type" : "clearfix" } , { "styleClasses…" at bounding box center [712, 335] width 856 height 448
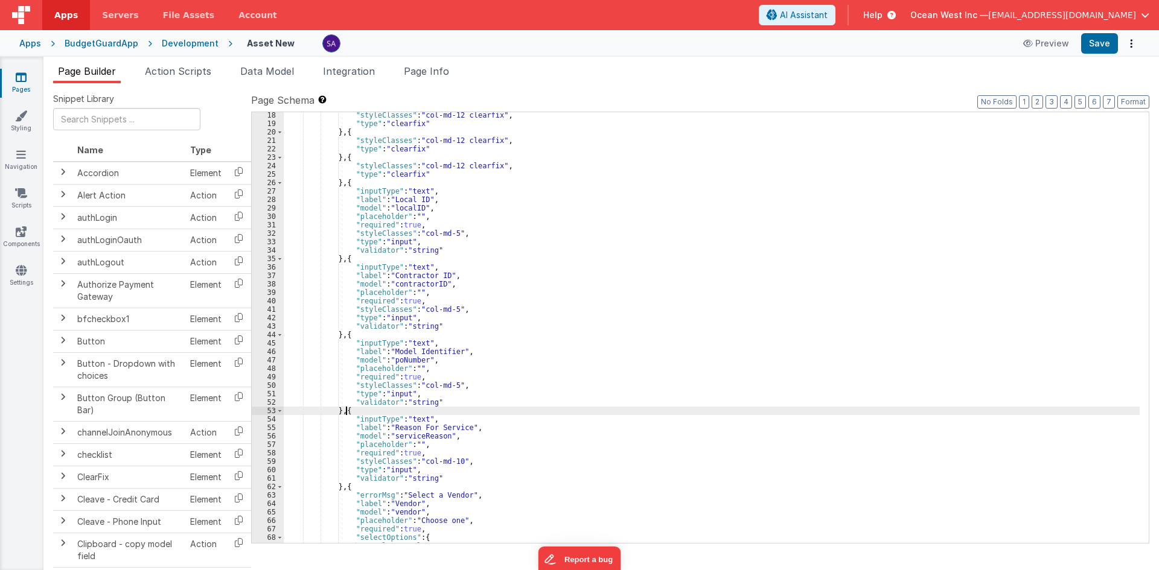
click at [344, 412] on div ""styleClasses" : "col-md-12 clearfix" , "type" : "clearfix" } , { "styleClasses…" at bounding box center [712, 335] width 856 height 448
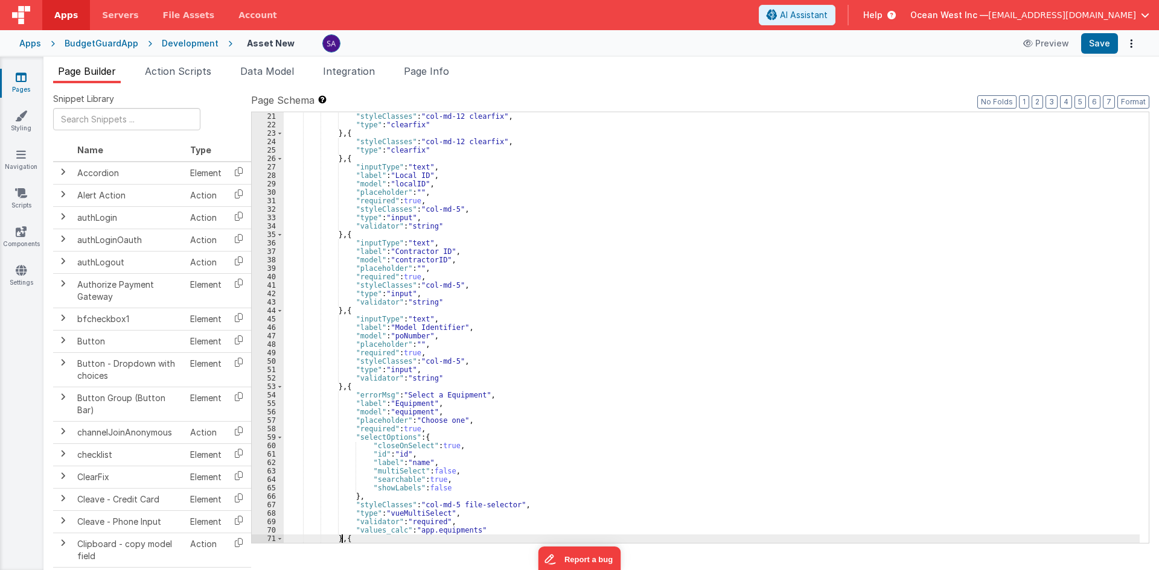
scroll to position [241, 0]
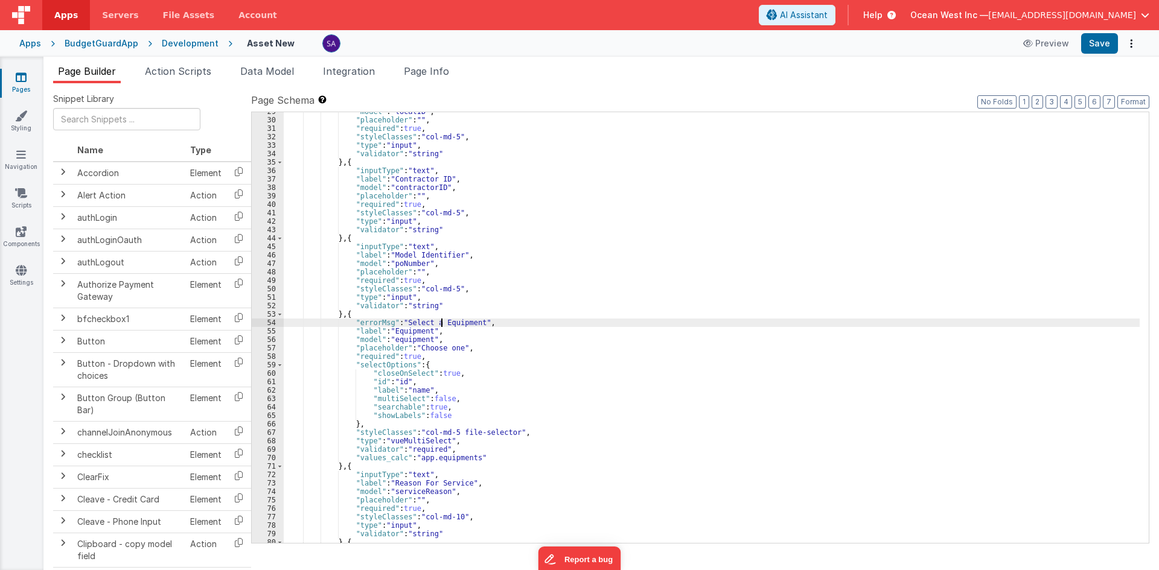
click at [443, 322] on div ""model" : "localID" , "placeholder" : "" , "required" : true , "styleClasses" :…" at bounding box center [712, 331] width 856 height 448
click at [406, 332] on div ""model" : "localID" , "placeholder" : "" , "required" : true , "styleClasses" :…" at bounding box center [712, 331] width 856 height 448
click at [459, 326] on div ""model" : "localID" , "placeholder" : "" , "required" : true , "styleClasses" :…" at bounding box center [712, 331] width 856 height 448
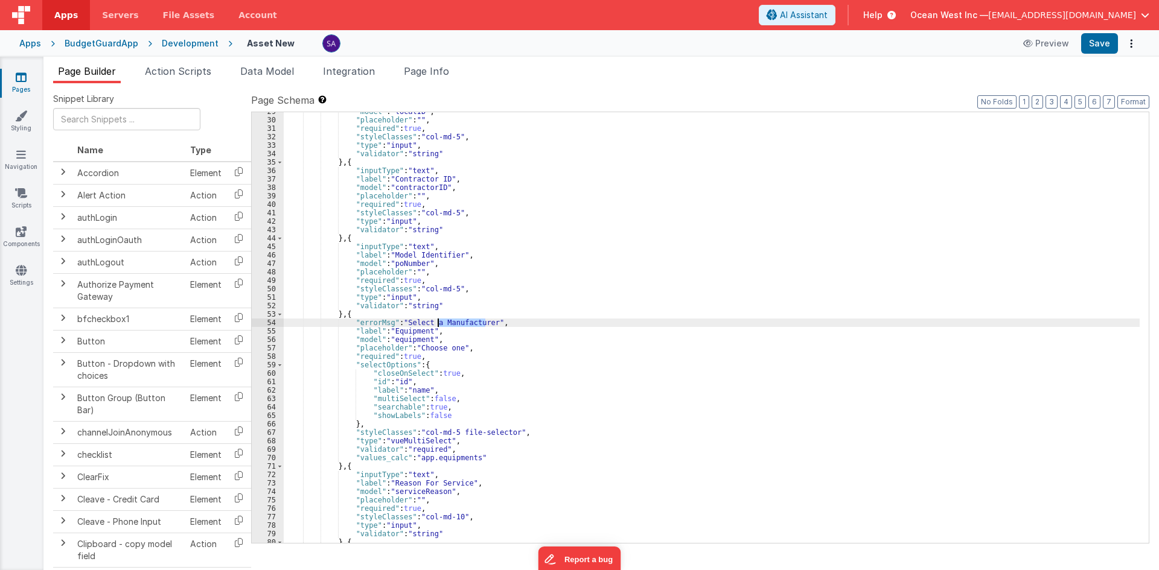
click at [459, 325] on div ""model" : "localID" , "placeholder" : "" , "required" : true , "styleClasses" :…" at bounding box center [712, 331] width 856 height 448
click at [417, 333] on div ""model" : "localID" , "placeholder" : "" , "required" : true , "styleClasses" :…" at bounding box center [712, 331] width 856 height 448
click at [412, 337] on div ""model" : "localID" , "placeholder" : "" , "required" : true , "styleClasses" :…" at bounding box center [712, 331] width 856 height 448
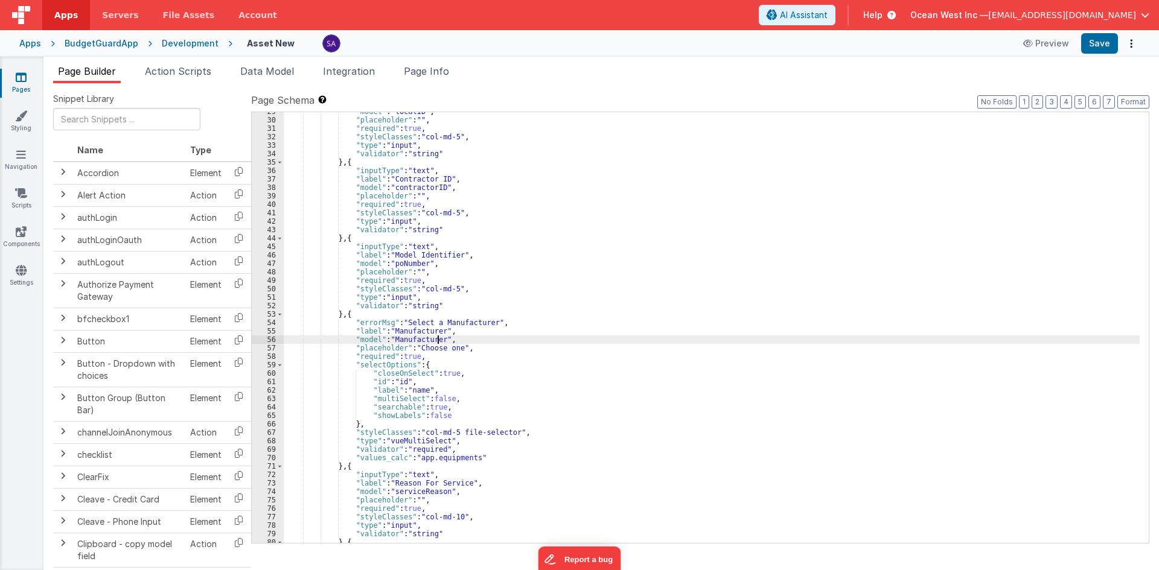
click at [397, 338] on div ""model" : "localID" , "placeholder" : "" , "required" : true , "styleClasses" :…" at bounding box center [712, 331] width 856 height 448
click at [396, 338] on div ""model" : "localID" , "placeholder" : "" , "required" : true , "styleClasses" :…" at bounding box center [712, 331] width 856 height 448
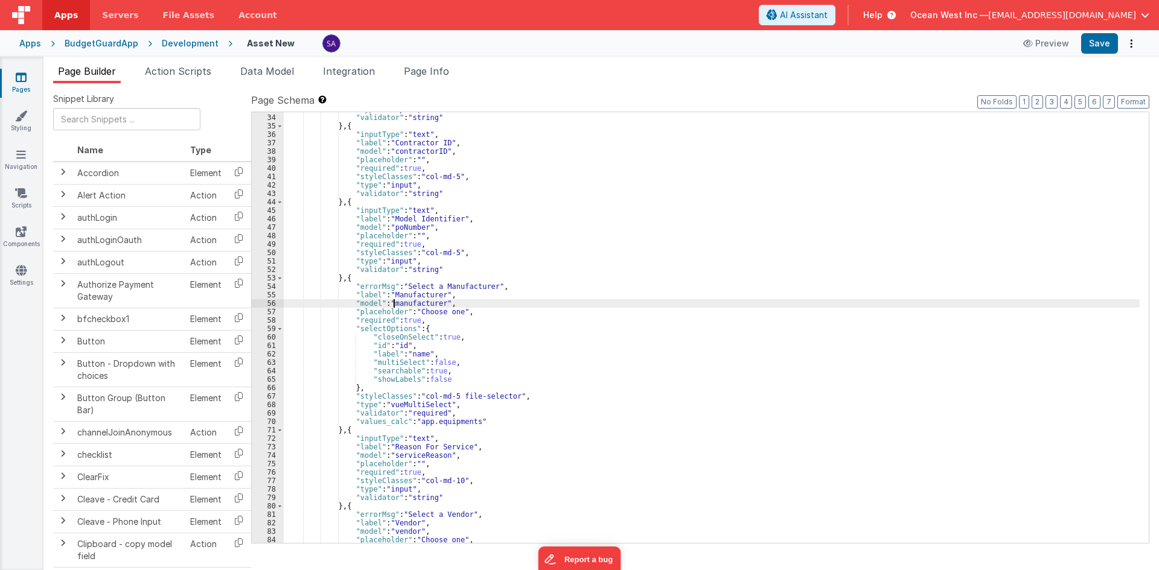
click at [436, 421] on div ""type" : "input" , "validator" : "string" } , { "inputType" : "text" , "label" …" at bounding box center [712, 329] width 856 height 448
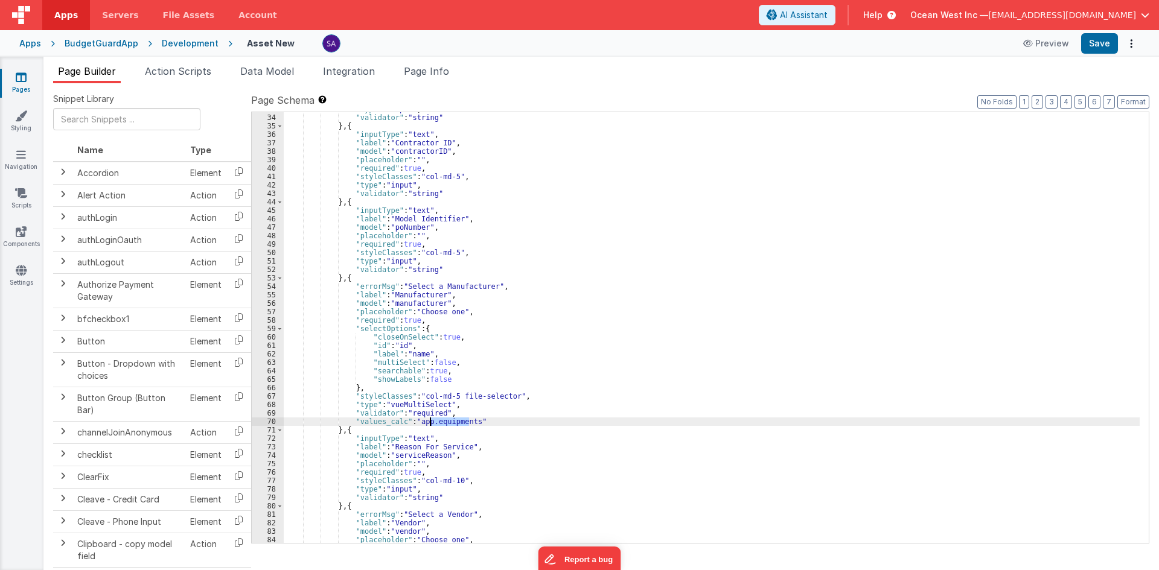
click at [436, 421] on div ""type" : "input" , "validator" : "string" } , { "inputType" : "text" , "label" …" at bounding box center [712, 329] width 856 height 448
paste textarea
click at [433, 424] on div ""type" : "input" , "validator" : "string" } , { "inputType" : "text" , "label" …" at bounding box center [712, 329] width 856 height 448
click at [1095, 46] on button "Save" at bounding box center [1099, 43] width 37 height 21
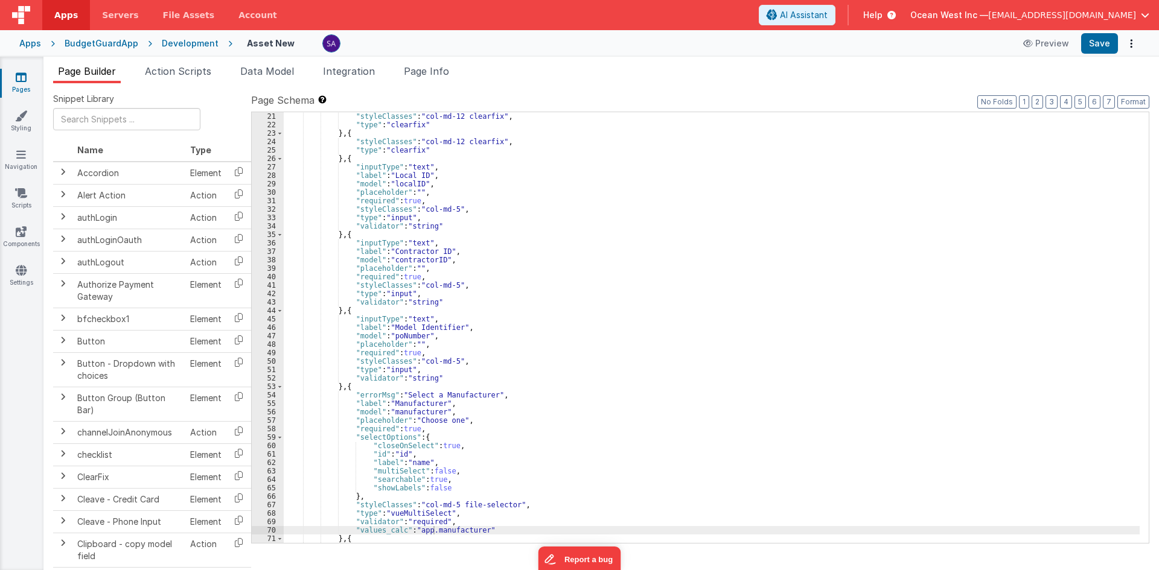
scroll to position [169, 0]
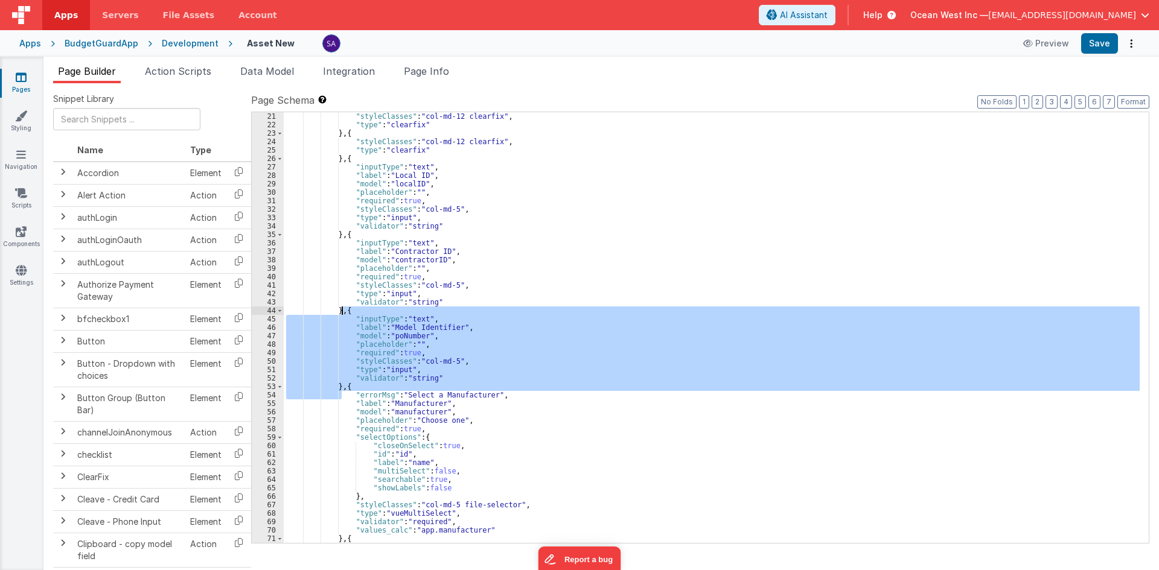
drag, startPoint x: 342, startPoint y: 392, endPoint x: 341, endPoint y: 313, distance: 78.5
click at [341, 313] on div ""styleClasses" : "col-md-12 clearfix" , "type" : "clearfix" } , { "styleClasses…" at bounding box center [712, 336] width 856 height 448
click at [340, 392] on div ""styleClasses" : "col-md-12 clearfix" , "type" : "clearfix" } , { "styleClasses…" at bounding box center [712, 327] width 856 height 431
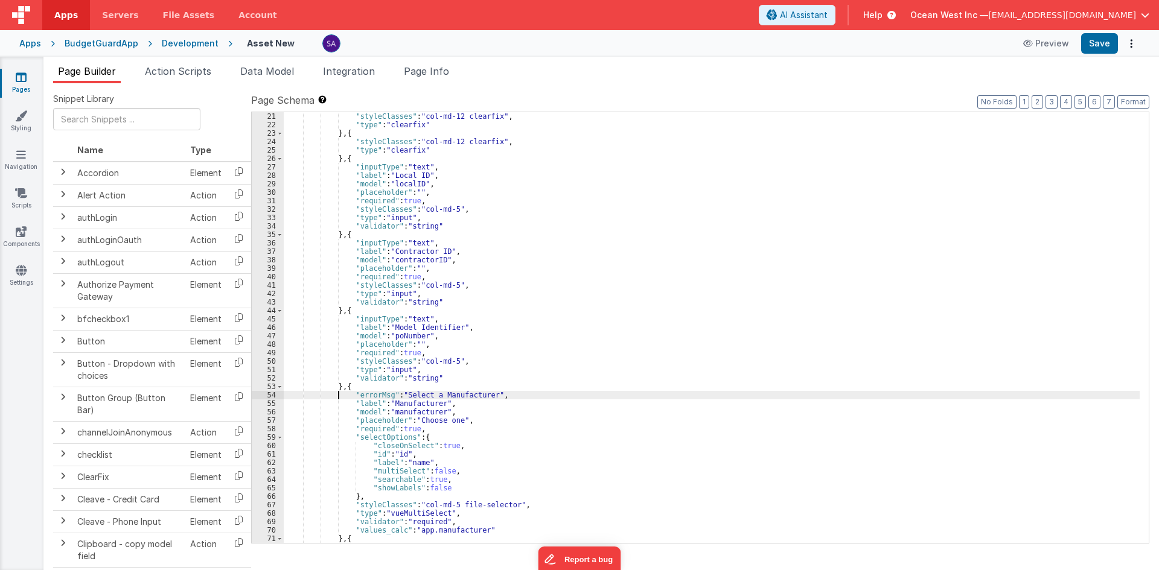
click at [343, 389] on div ""styleClasses" : "col-md-12 clearfix" , "type" : "clearfix" } , { "styleClasses…" at bounding box center [712, 336] width 856 height 448
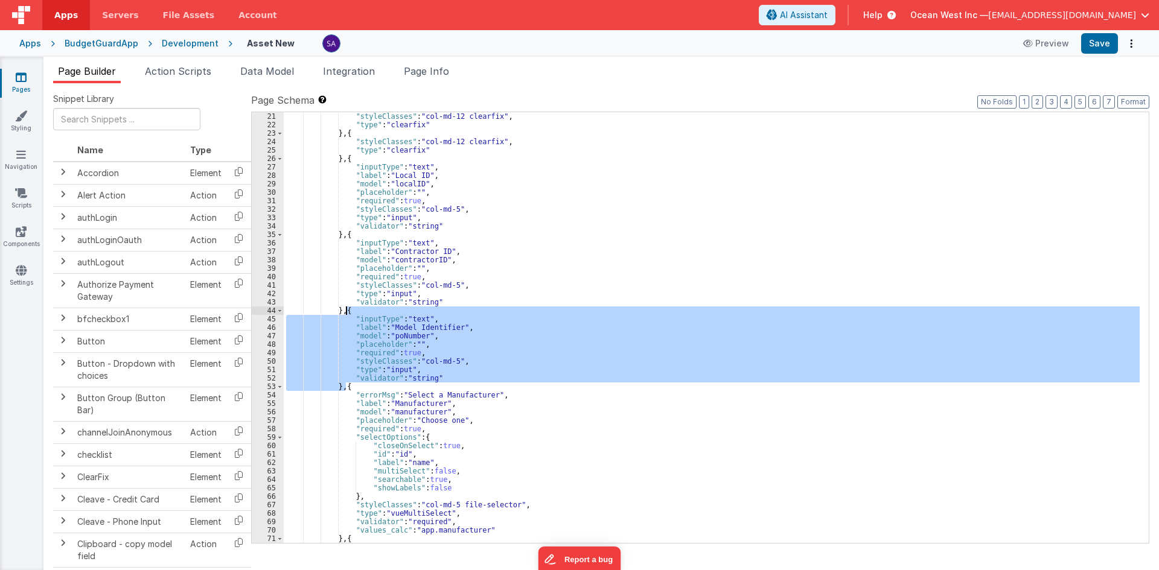
drag, startPoint x: 347, startPoint y: 385, endPoint x: 346, endPoint y: 307, distance: 77.3
click at [346, 307] on div ""styleClasses" : "col-md-12 clearfix" , "type" : "clearfix" } , { "styleClasses…" at bounding box center [712, 336] width 856 height 448
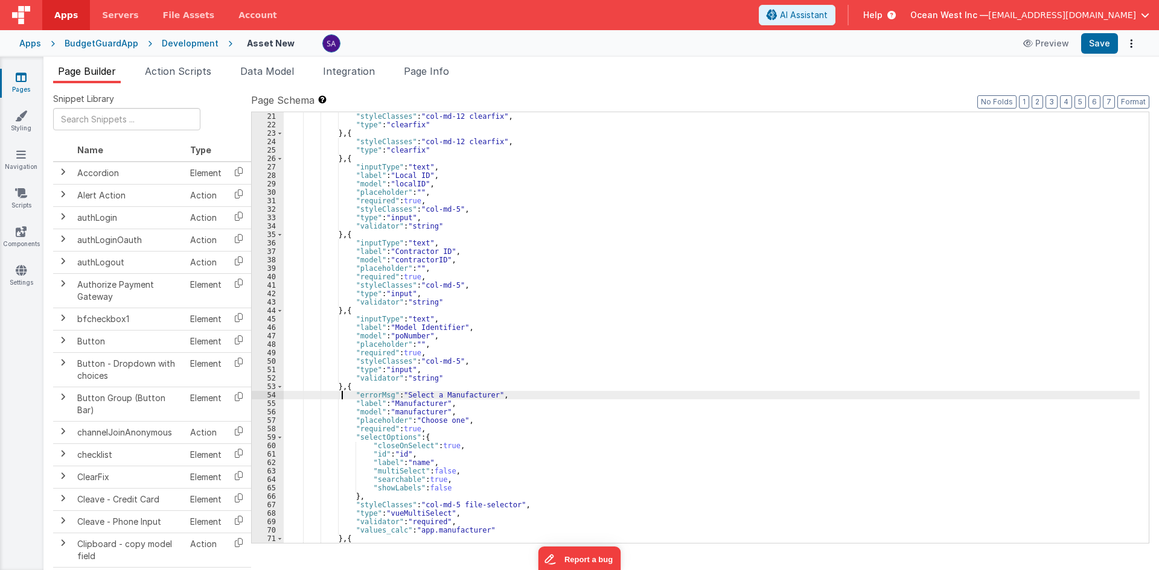
click at [341, 392] on div ""styleClasses" : "col-md-12 clearfix" , "type" : "clearfix" } , { "styleClasses…" at bounding box center [712, 336] width 856 height 448
click at [343, 389] on div ""styleClasses" : "col-md-12 clearfix" , "type" : "clearfix" } , { "styleClasses…" at bounding box center [712, 336] width 856 height 448
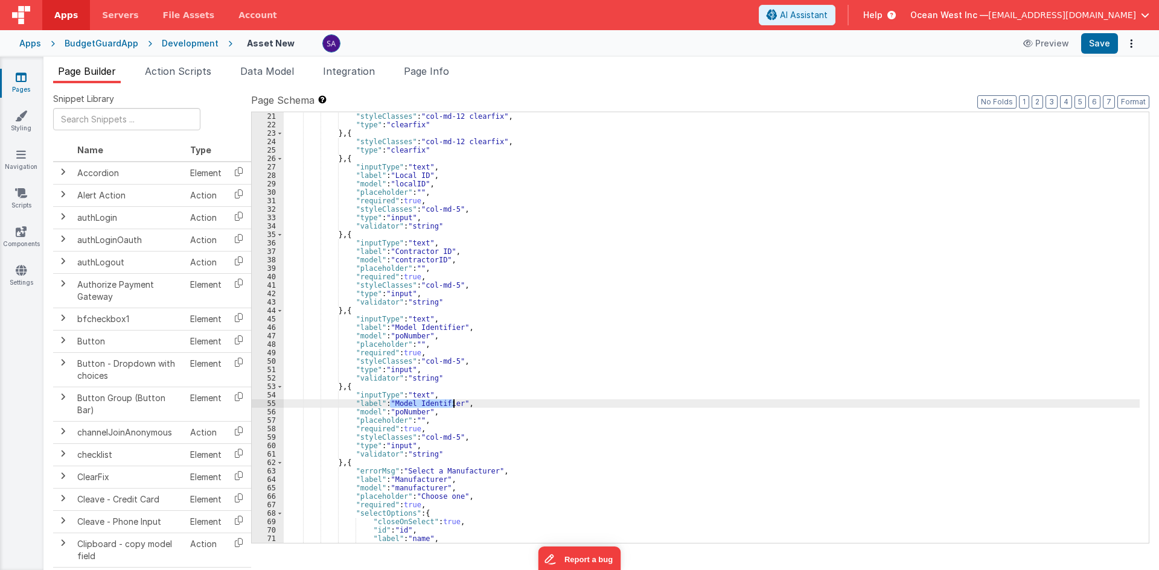
drag, startPoint x: 389, startPoint y: 403, endPoint x: 453, endPoint y: 404, distance: 64.0
click at [453, 404] on div ""styleClasses" : "col-md-12 clearfix" , "type" : "clearfix" } , { "styleClasses…" at bounding box center [712, 336] width 856 height 448
click at [406, 415] on div ""styleClasses" : "col-md-12 clearfix" , "type" : "clearfix" } , { "styleClasses…" at bounding box center [712, 336] width 856 height 448
click at [410, 339] on div ""styleClasses" : "col-md-12 clearfix" , "type" : "clearfix" } , { "styleClasses…" at bounding box center [712, 336] width 856 height 448
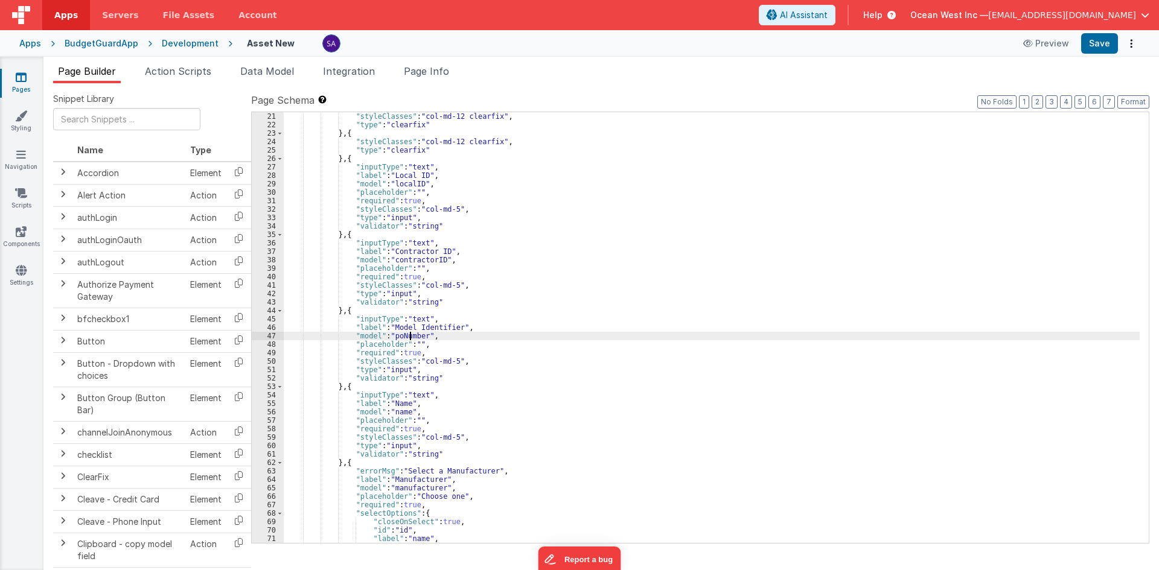
click at [410, 339] on div ""styleClasses" : "col-md-12 clearfix" , "type" : "clearfix" } , { "styleClasses…" at bounding box center [712, 336] width 856 height 448
click at [433, 328] on div ""styleClasses" : "col-md-12 clearfix" , "type" : "clearfix" } , { "styleClasses…" at bounding box center [712, 336] width 856 height 448
click at [497, 295] on div ""styleClasses" : "col-md-12 clearfix" , "type" : "clearfix" } , { "styleClasses…" at bounding box center [712, 336] width 856 height 448
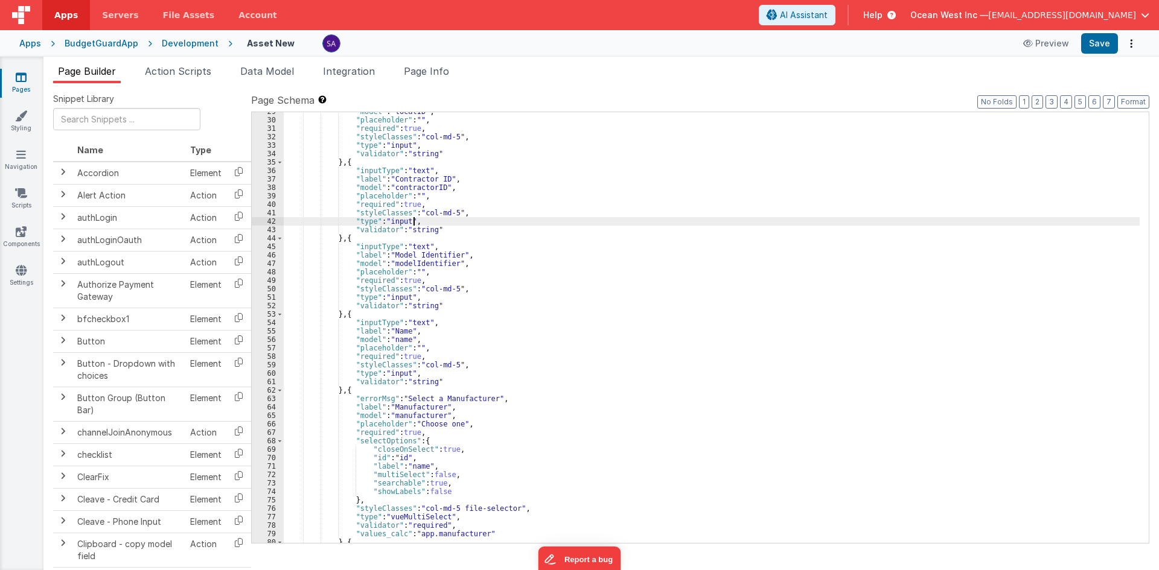
scroll to position [241, 0]
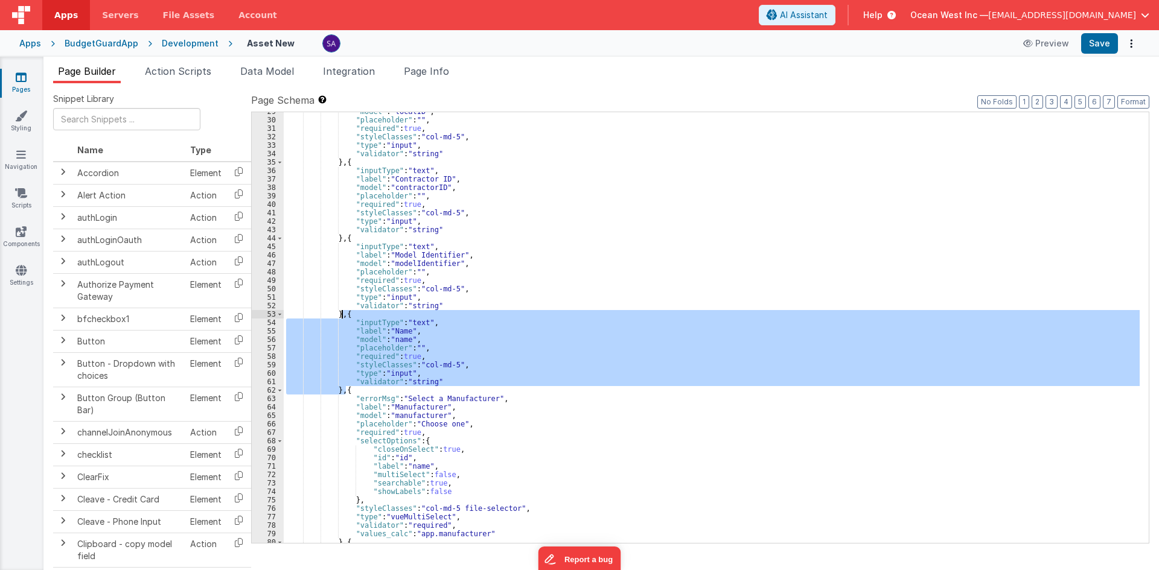
drag, startPoint x: 344, startPoint y: 389, endPoint x: 343, endPoint y: 313, distance: 76.7
click at [343, 313] on div ""model" : "localID" , "placeholder" : "" , "required" : true , "styleClasses" :…" at bounding box center [712, 331] width 856 height 448
click at [343, 390] on div ""model" : "localID" , "placeholder" : "" , "required" : true , "styleClasses" :…" at bounding box center [712, 327] width 856 height 431
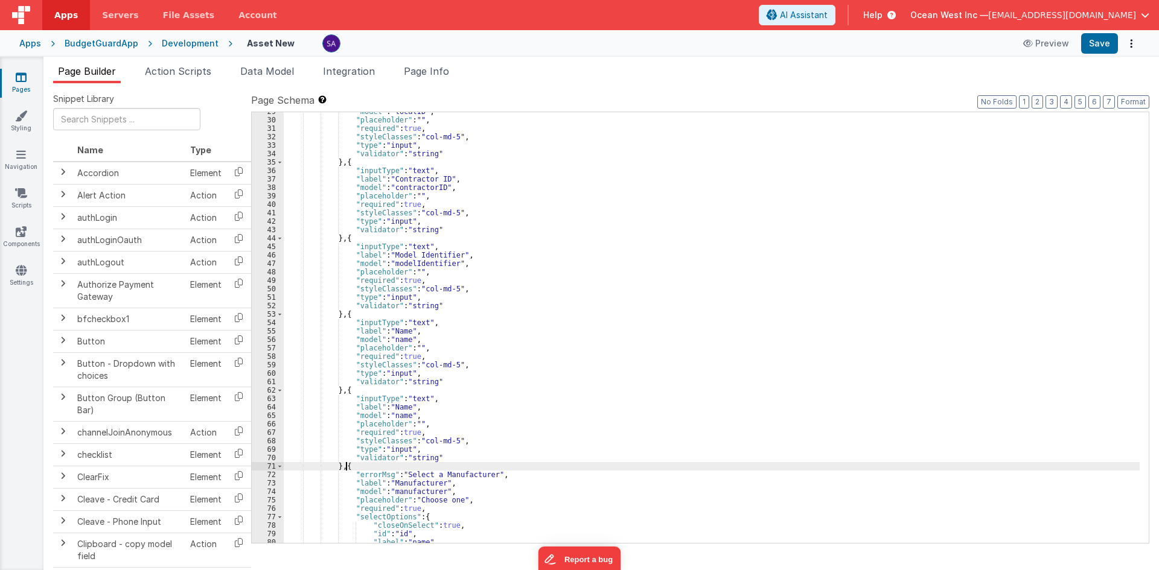
click at [401, 406] on div ""model" : "localID" , "placeholder" : "" , "required" : true , "styleClasses" :…" at bounding box center [712, 331] width 856 height 448
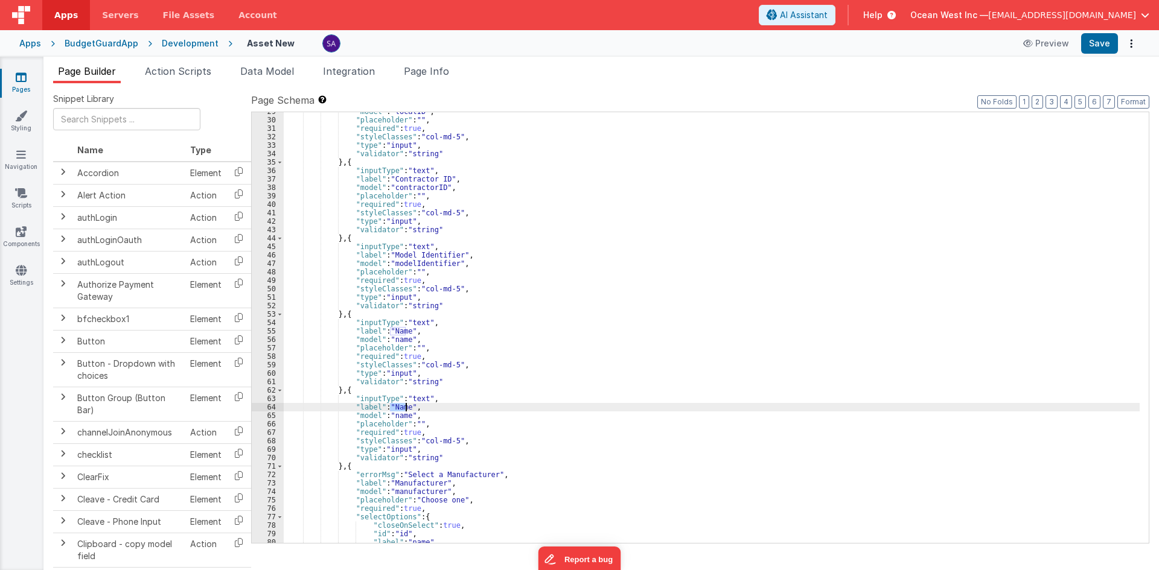
click at [401, 406] on div ""model" : "localID" , "placeholder" : "" , "required" : true , "styleClasses" :…" at bounding box center [712, 331] width 856 height 448
click at [346, 471] on div ""model" : "localID" , "placeholder" : "" , "required" : true , "styleClasses" :…" at bounding box center [712, 331] width 856 height 448
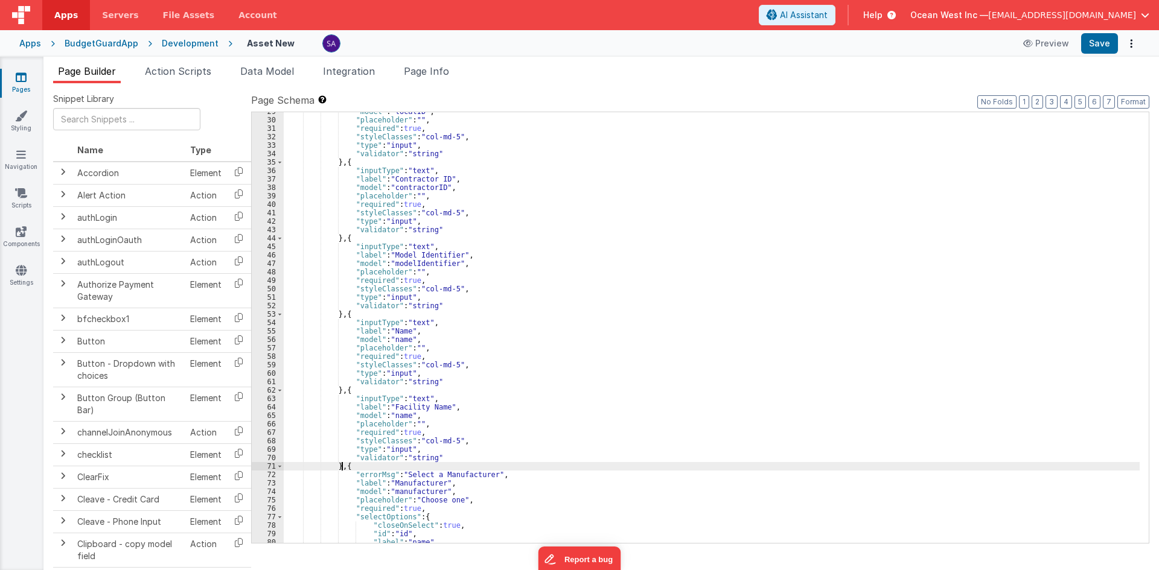
click at [343, 468] on div ""model" : "localID" , "placeholder" : "" , "required" : true , "styleClasses" :…" at bounding box center [712, 331] width 856 height 448
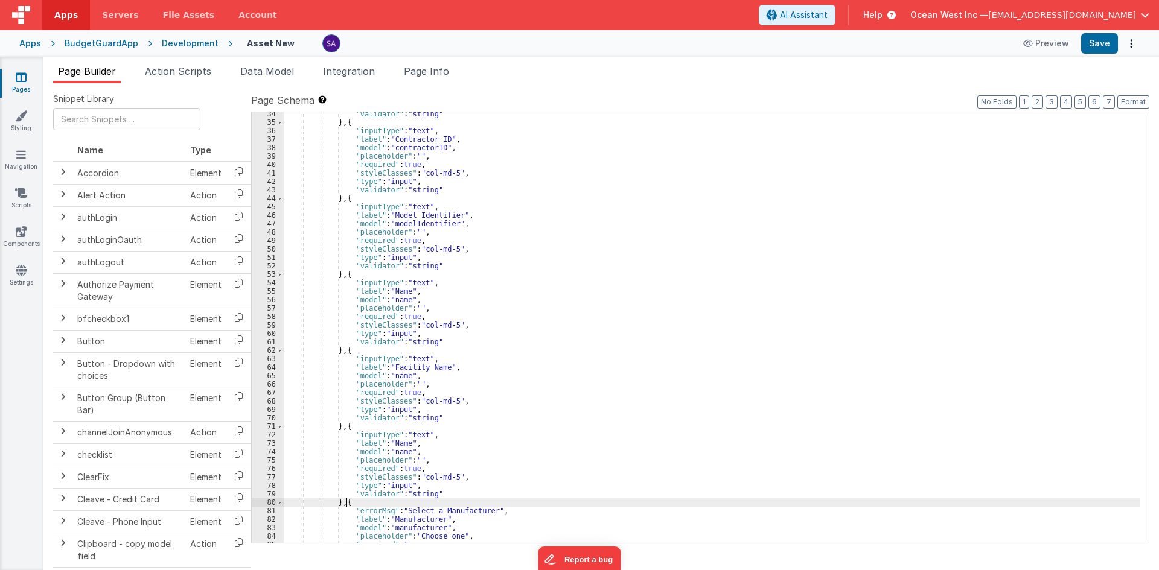
scroll to position [318, 0]
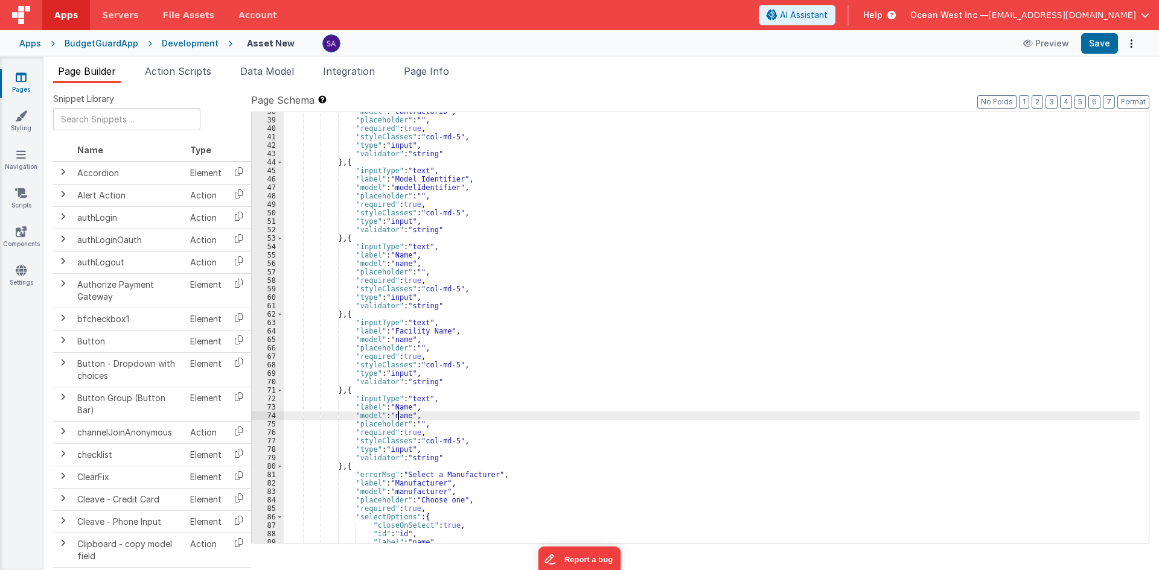
click at [398, 417] on div ""model" : "contractorID" , "placeholder" : "" , "required" : true , "styleClass…" at bounding box center [712, 331] width 856 height 448
click at [394, 413] on div ""model" : "contractorID" , "placeholder" : "" , "required" : true , "styleClass…" at bounding box center [712, 331] width 856 height 448
click at [400, 414] on div ""model" : "contractorID" , "placeholder" : "" , "required" : true , "styleClass…" at bounding box center [712, 331] width 856 height 448
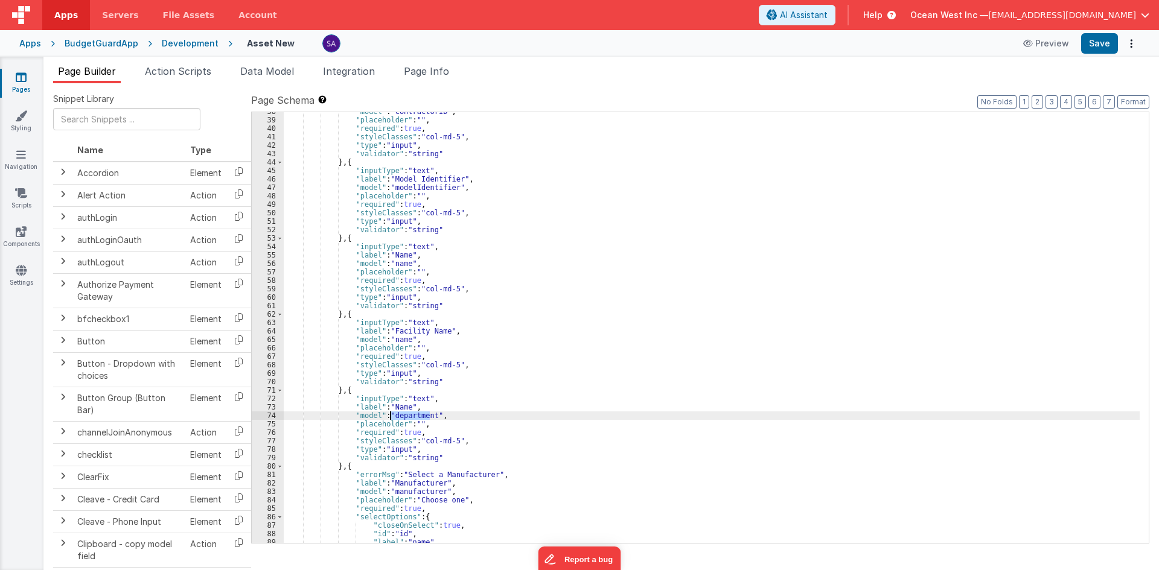
click at [395, 406] on div ""model" : "contractorID" , "placeholder" : "" , "required" : true , "styleClass…" at bounding box center [712, 331] width 856 height 448
paste textarea
click at [395, 406] on div ""model" : "contractorID" , "placeholder" : "" , "required" : true , "styleClass…" at bounding box center [712, 331] width 856 height 448
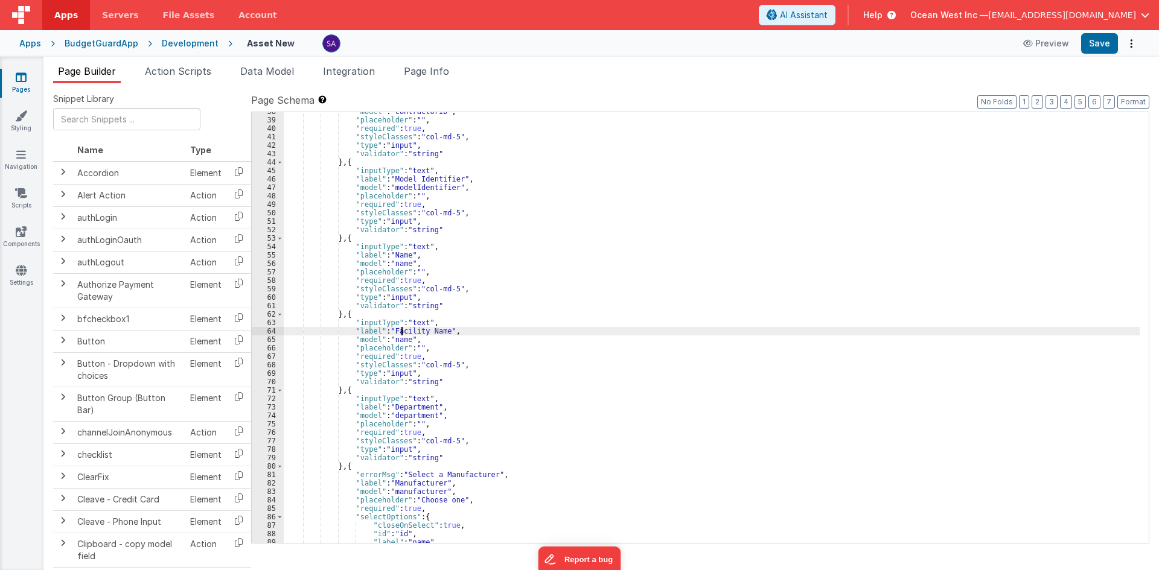
click at [403, 333] on div ""model" : "contractorID" , "placeholder" : "" , "required" : true , "styleClass…" at bounding box center [712, 331] width 856 height 448
click at [400, 342] on div ""model" : "contractorID" , "placeholder" : "" , "required" : true , "styleClass…" at bounding box center [712, 331] width 856 height 448
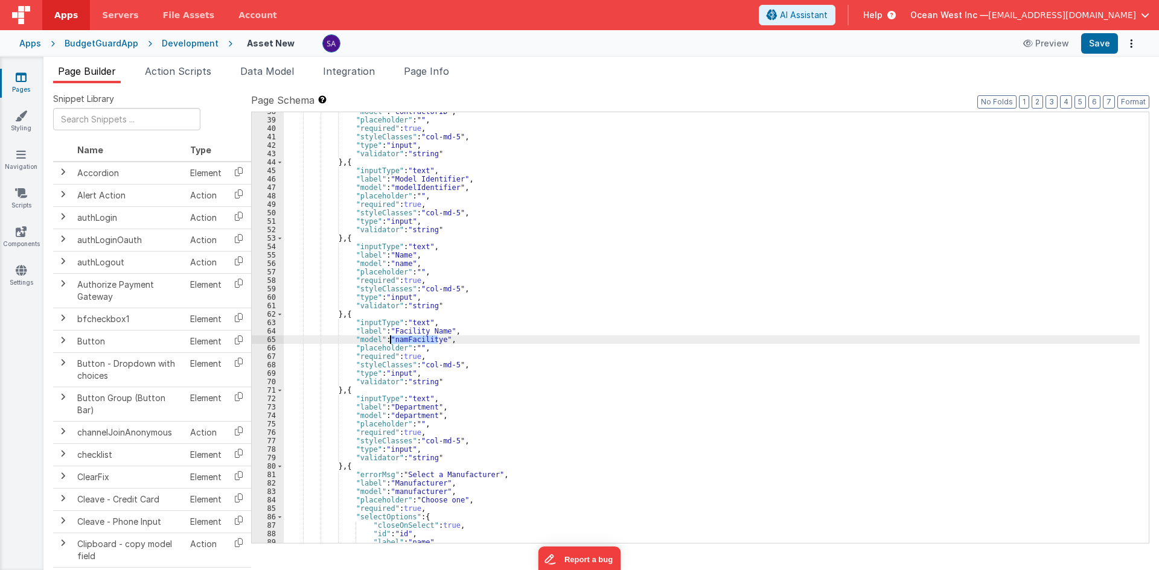
paste textarea
click at [395, 340] on div ""model" : "contractorID" , "placeholder" : "" , "required" : true , "styleClass…" at bounding box center [712, 331] width 856 height 448
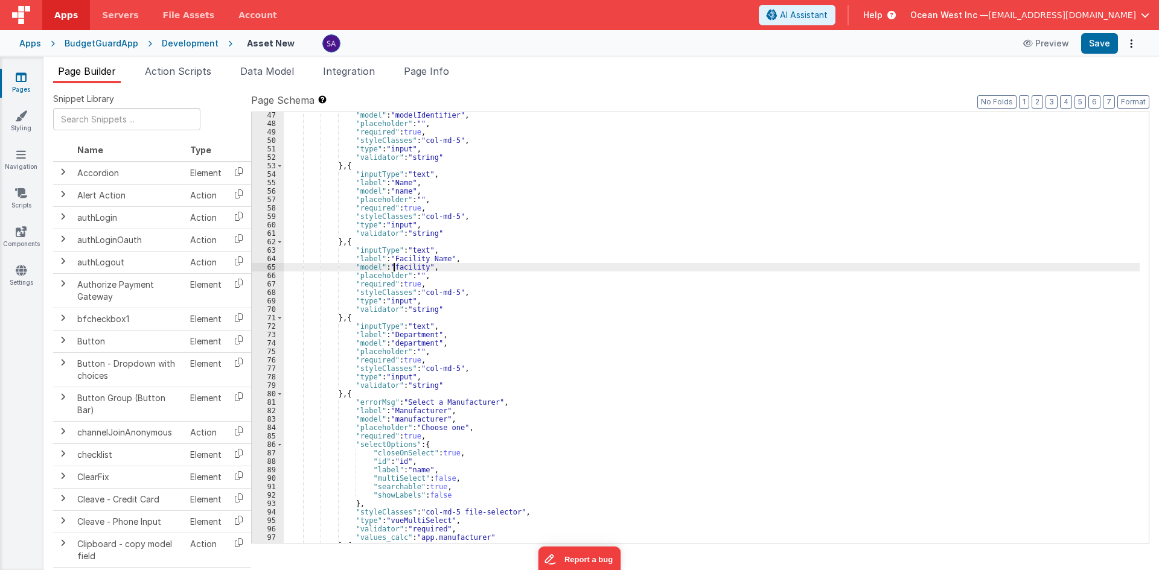
scroll to position [390, 0]
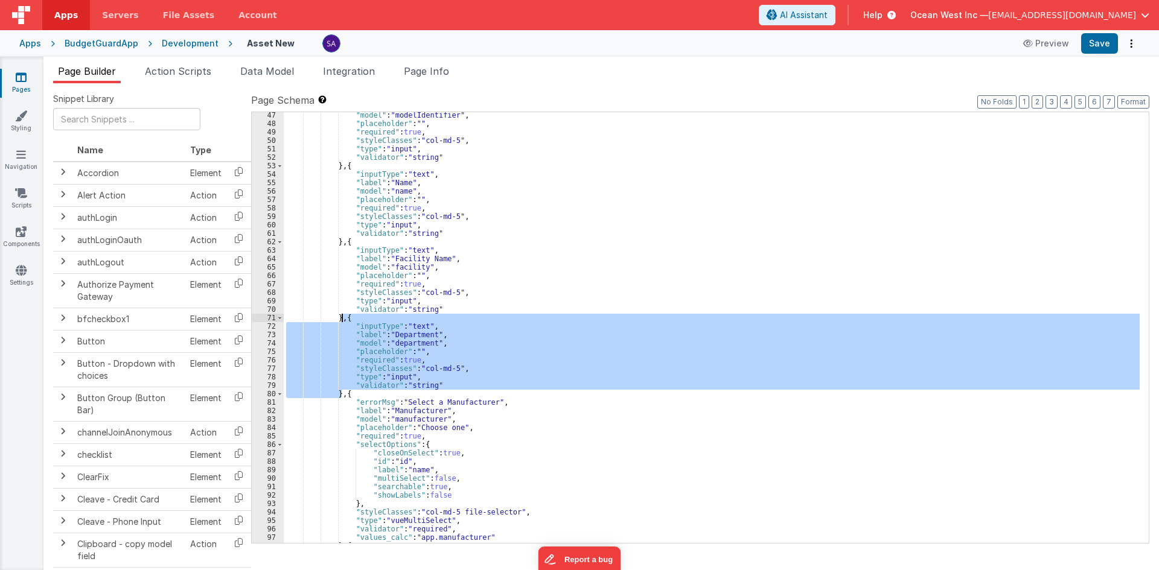
drag, startPoint x: 342, startPoint y: 394, endPoint x: 343, endPoint y: 319, distance: 74.9
click at [343, 319] on div ""model" : "modelIdentifier" , "placeholder" : "" , "required" : true , "styleCl…" at bounding box center [712, 335] width 856 height 448
click at [346, 399] on div ""model" : "modelIdentifier" , "placeholder" : "" , "required" : true , "styleCl…" at bounding box center [712, 335] width 856 height 448
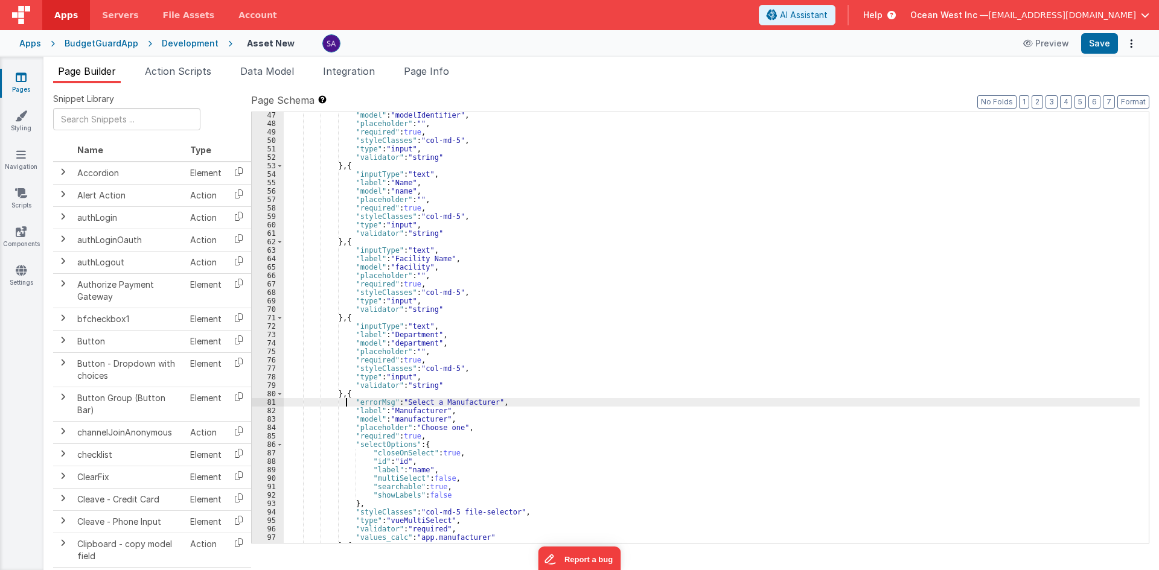
click at [354, 394] on div ""model" : "modelIdentifier" , "placeholder" : "" , "required" : true , "styleCl…" at bounding box center [712, 335] width 856 height 448
paste textarea
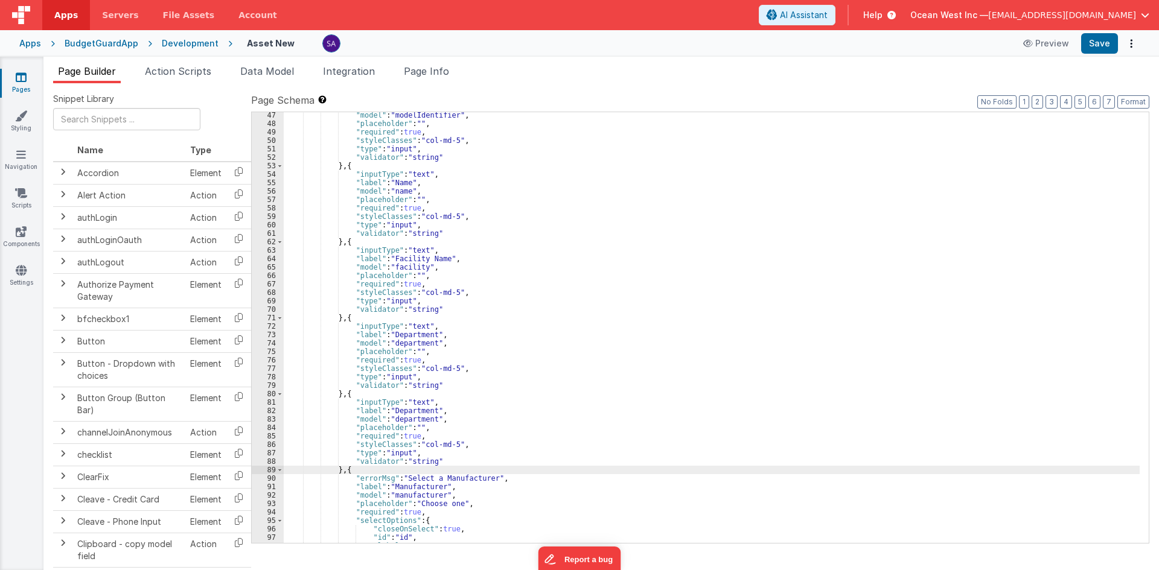
click at [404, 414] on div ""model" : "modelIdentifier" , "placeholder" : "" , "required" : true , "styleCl…" at bounding box center [712, 335] width 856 height 448
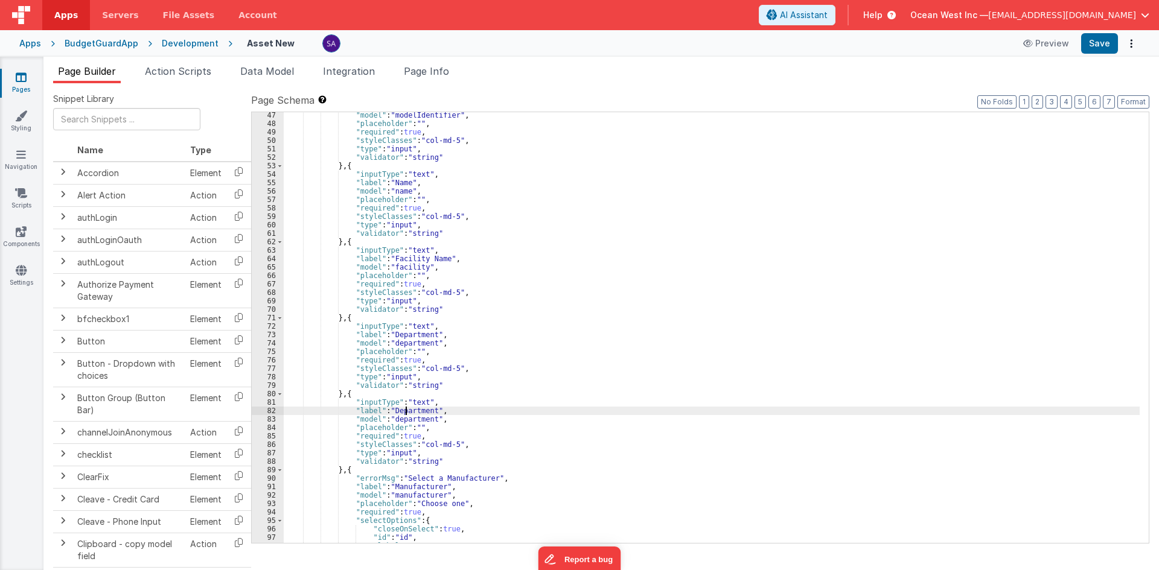
click at [404, 414] on div ""model" : "modelIdentifier" , "placeholder" : "" , "required" : true , "styleCl…" at bounding box center [712, 335] width 856 height 448
click at [410, 417] on div ""model" : "modelIdentifier" , "placeholder" : "" , "required" : true , "styleCl…" at bounding box center [712, 335] width 856 height 448
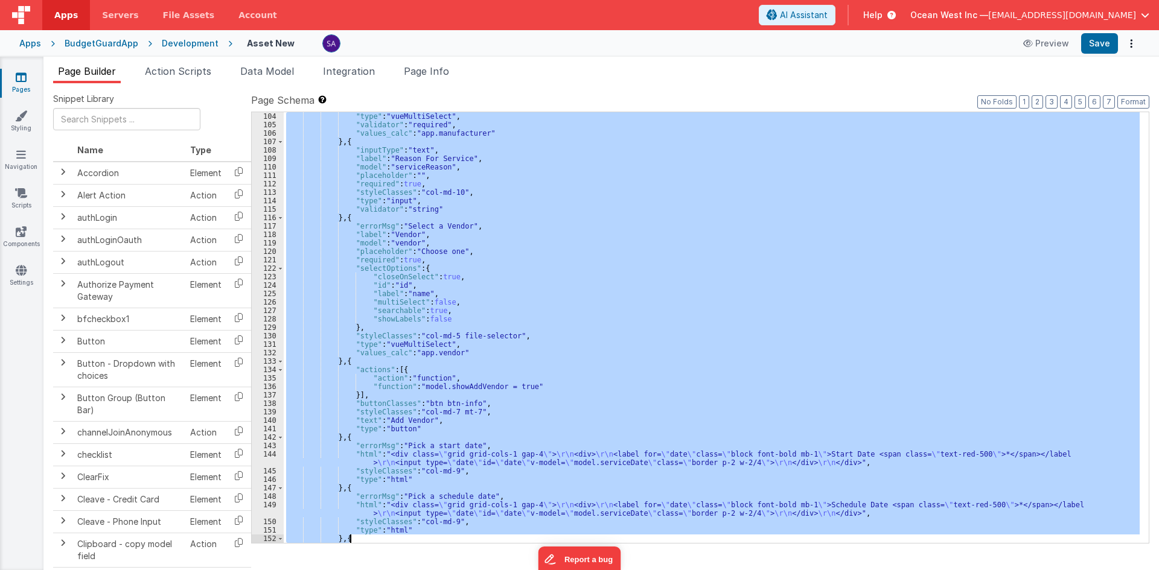
scroll to position [1014, 0]
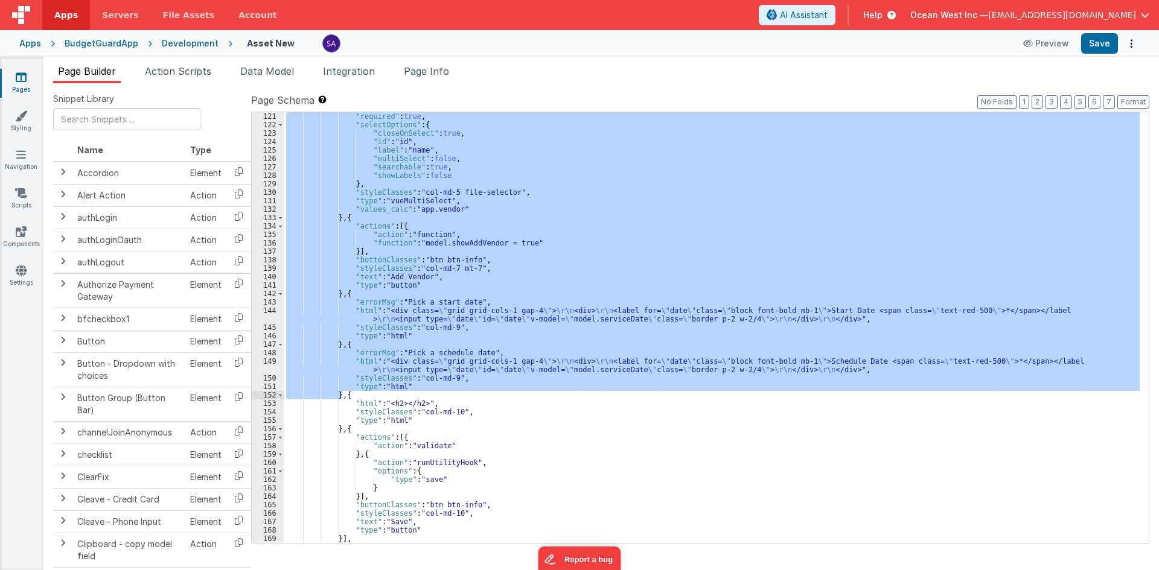
drag, startPoint x: 344, startPoint y: 251, endPoint x: 343, endPoint y: 395, distance: 144.3
click at [343, 395] on div ""required" : true , "selectOptions" : { "closeOnSelect" : true , "id" : "id" , …" at bounding box center [712, 336] width 856 height 448
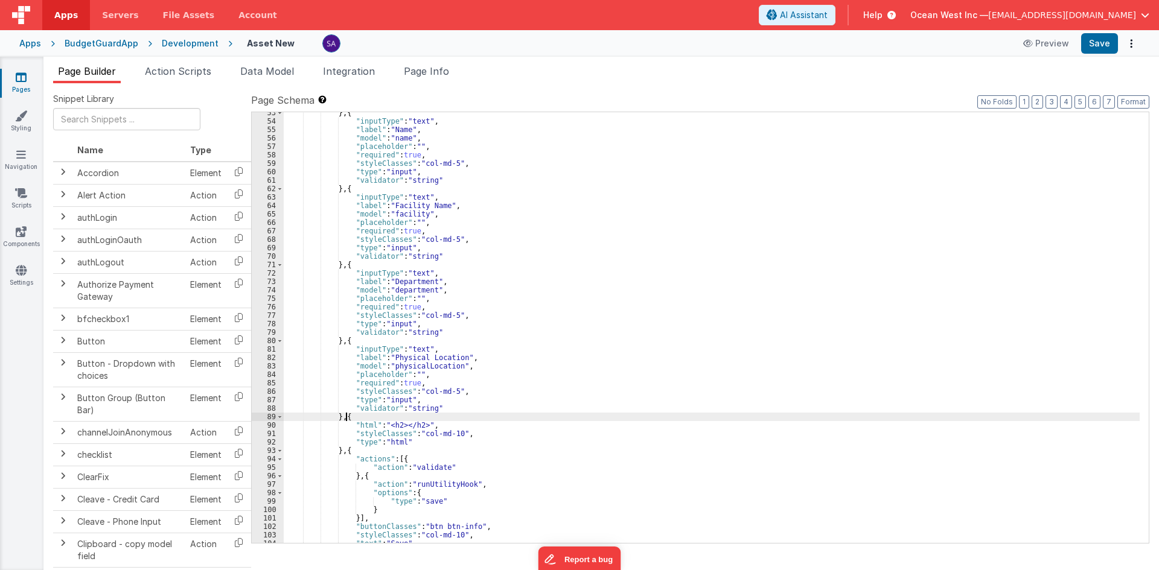
scroll to position [407, 0]
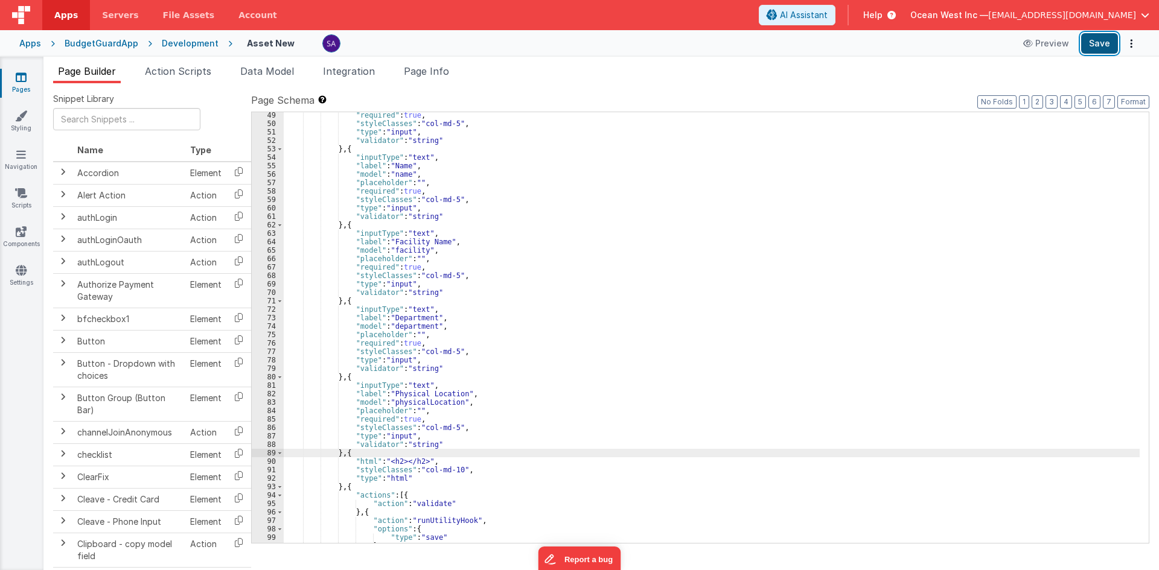
click at [1094, 47] on button "Save" at bounding box center [1099, 43] width 37 height 21
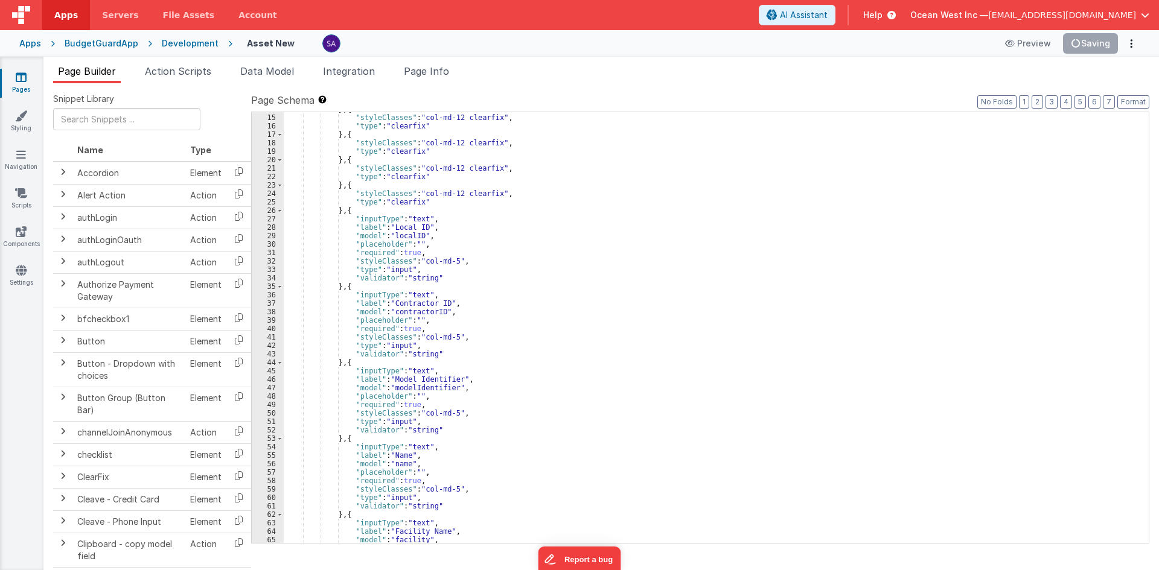
scroll to position [0, 0]
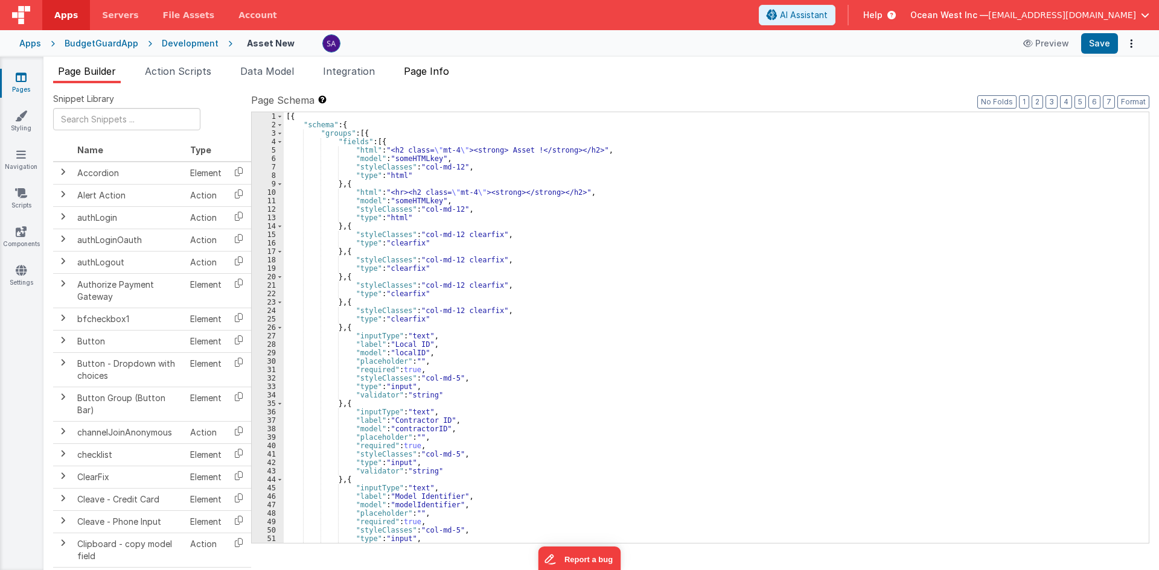
click at [414, 72] on span "Page Info" at bounding box center [426, 71] width 45 height 12
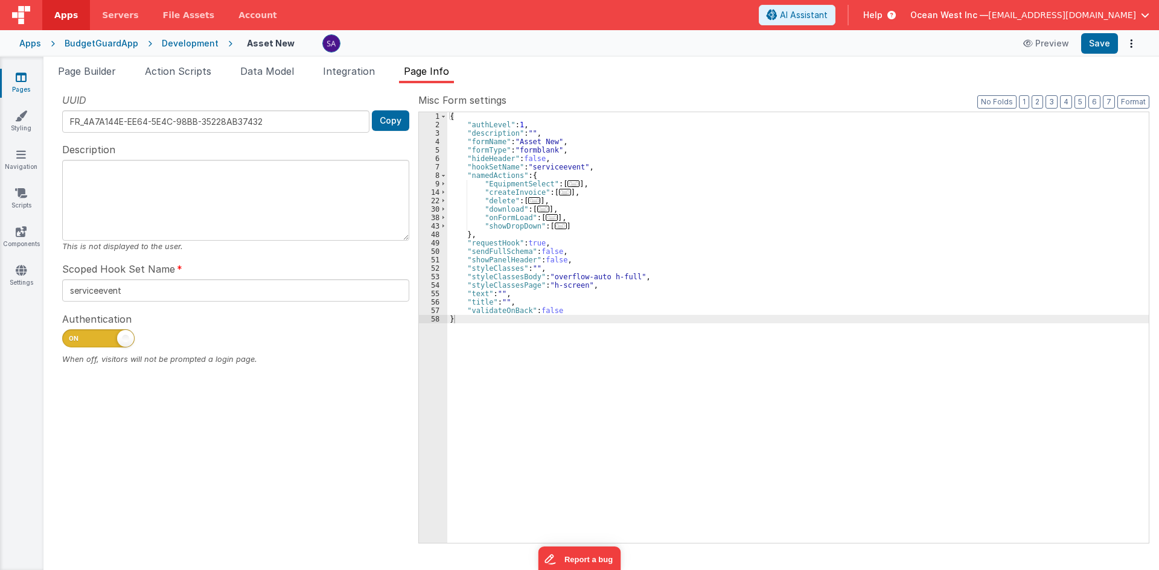
click at [30, 45] on div "Apps" at bounding box center [30, 43] width 22 height 12
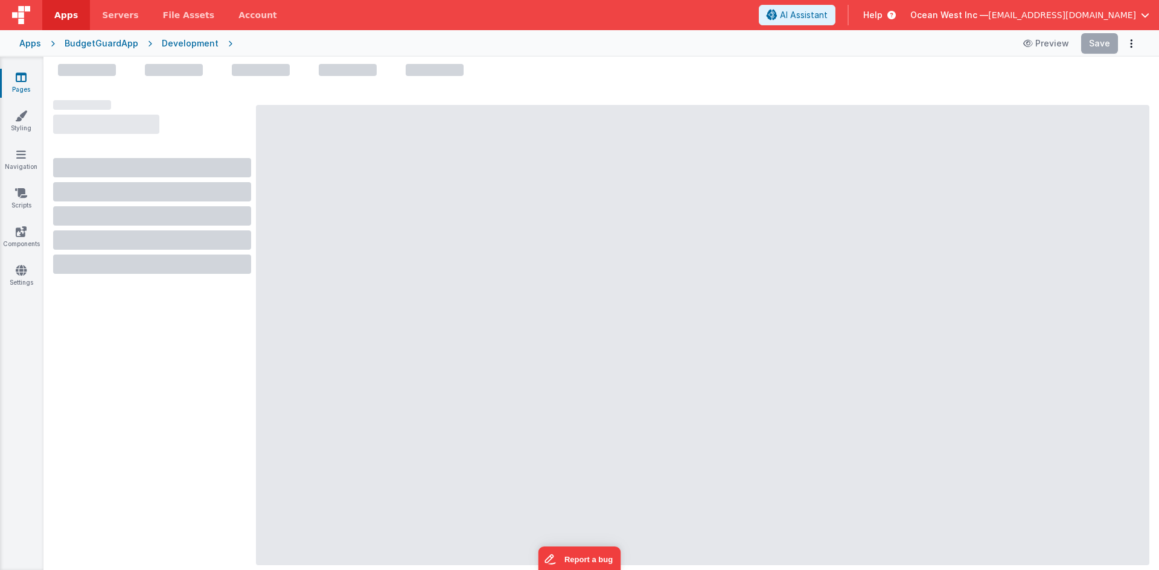
click at [27, 73] on link "Pages" at bounding box center [20, 83] width 43 height 24
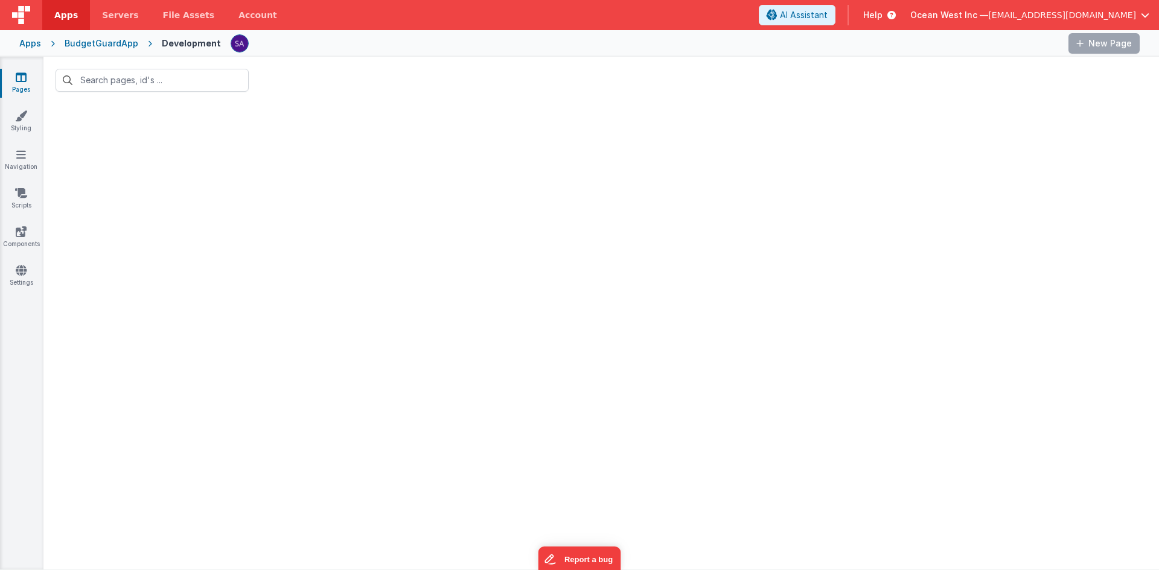
type input "ass"
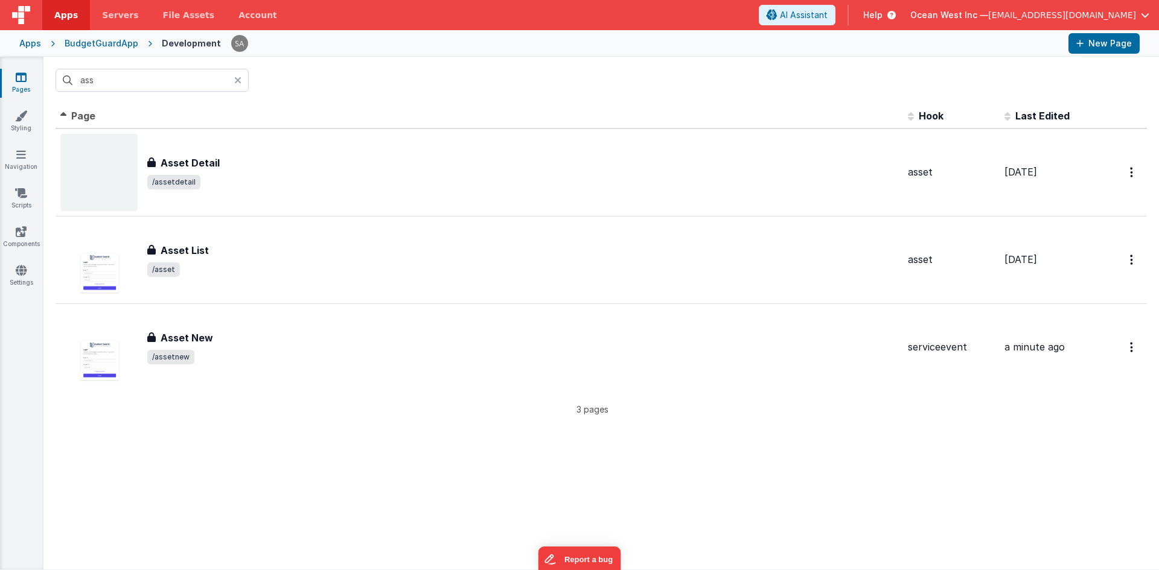
click at [21, 77] on icon at bounding box center [21, 77] width 11 height 12
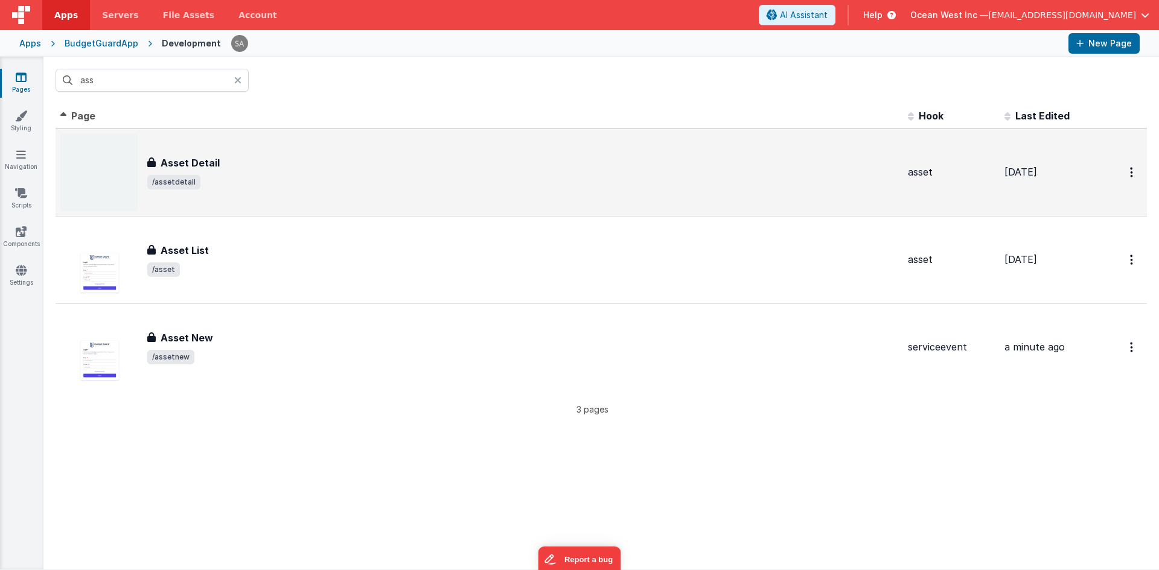
click at [202, 199] on div "Asset Detail Asset Detail /assetdetail" at bounding box center [479, 172] width 838 height 77
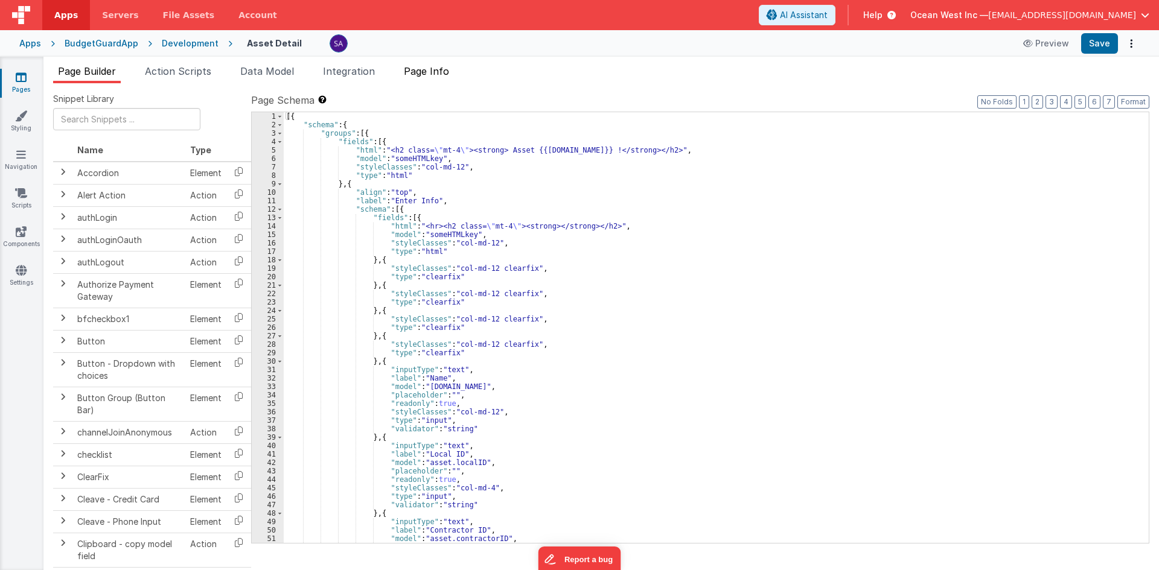
click at [448, 73] on span "Page Info" at bounding box center [426, 71] width 45 height 12
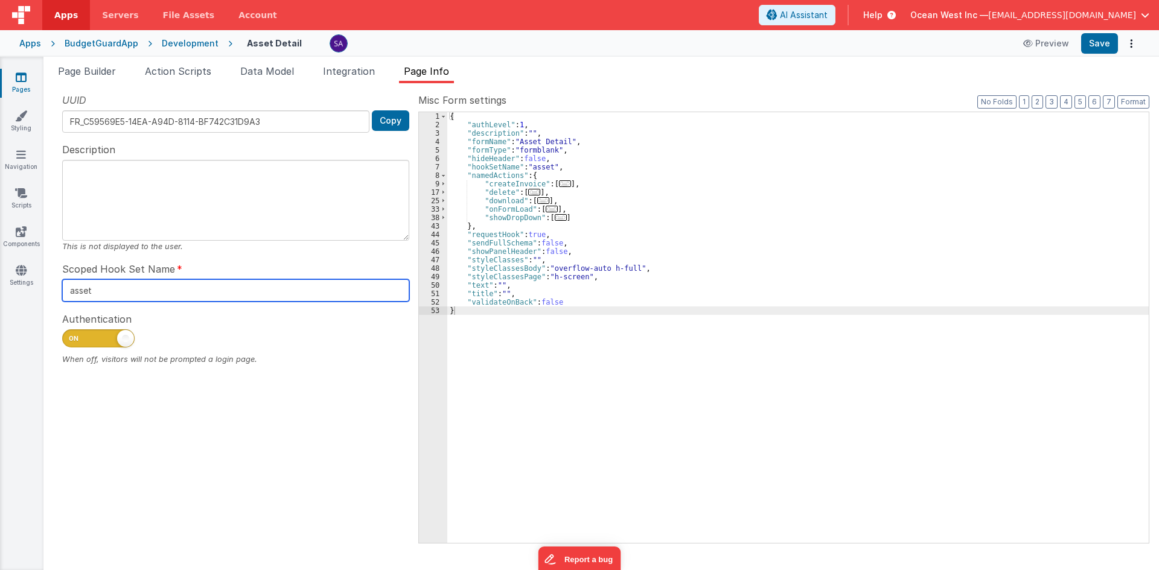
click at [100, 291] on input "asset" at bounding box center [235, 290] width 347 height 22
click at [16, 87] on link "Pages" at bounding box center [20, 83] width 43 height 24
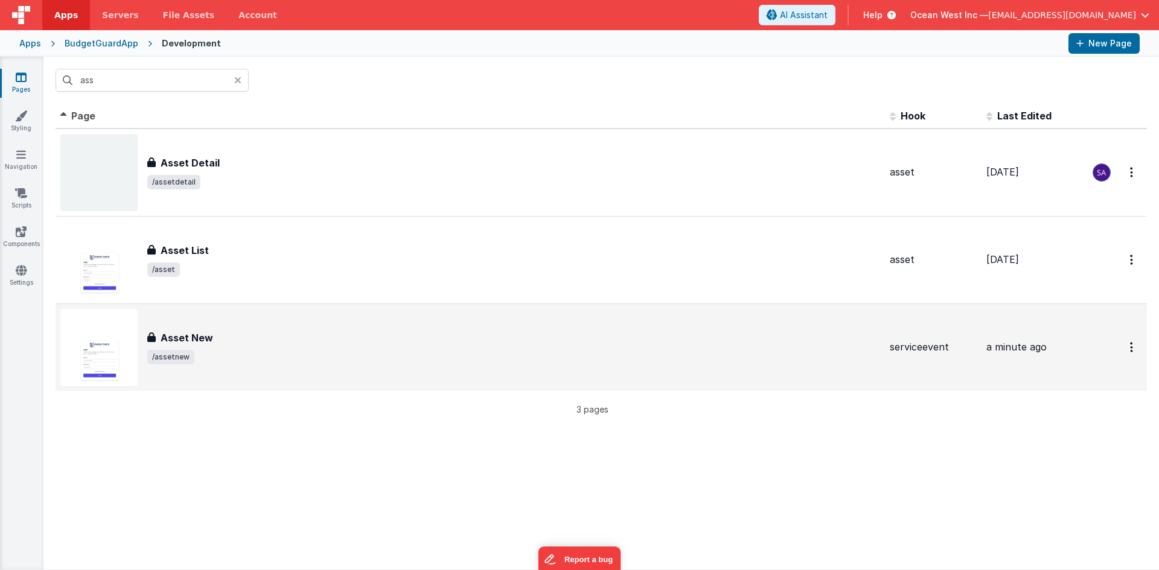
click at [180, 324] on div "Asset New Asset New /assetnew" at bounding box center [470, 347] width 820 height 77
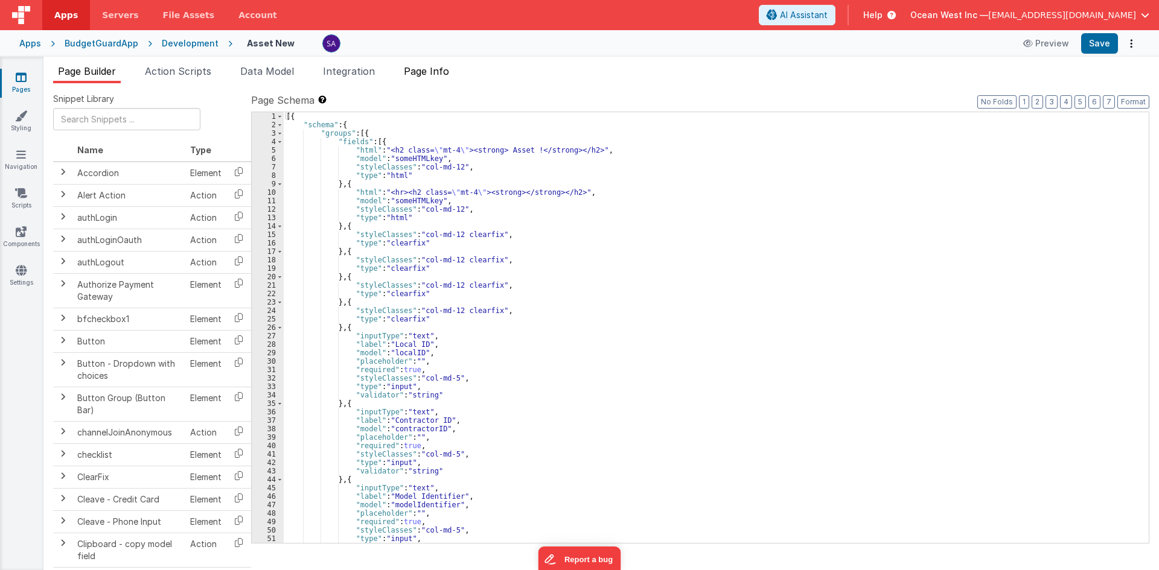
click at [412, 72] on span "Page Info" at bounding box center [426, 71] width 45 height 12
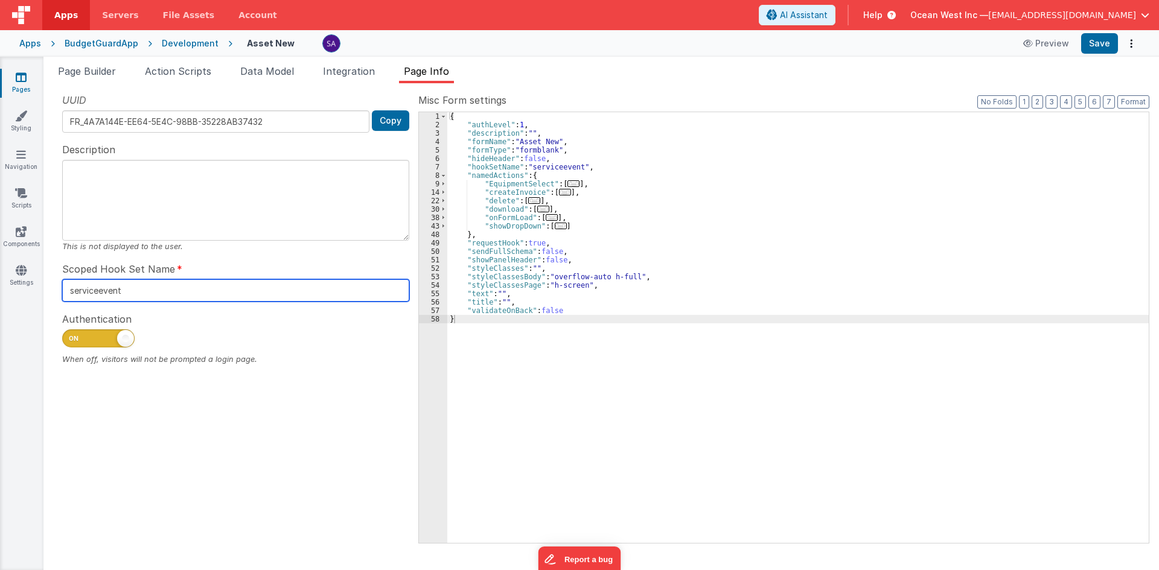
drag, startPoint x: 123, startPoint y: 290, endPoint x: 56, endPoint y: 290, distance: 66.4
click at [56, 290] on div "UUID FR_4A7A144E-EE64-5E4C-98BB-35228AB37432 Copy Description This is not displ…" at bounding box center [235, 318] width 365 height 450
paste input "asse"
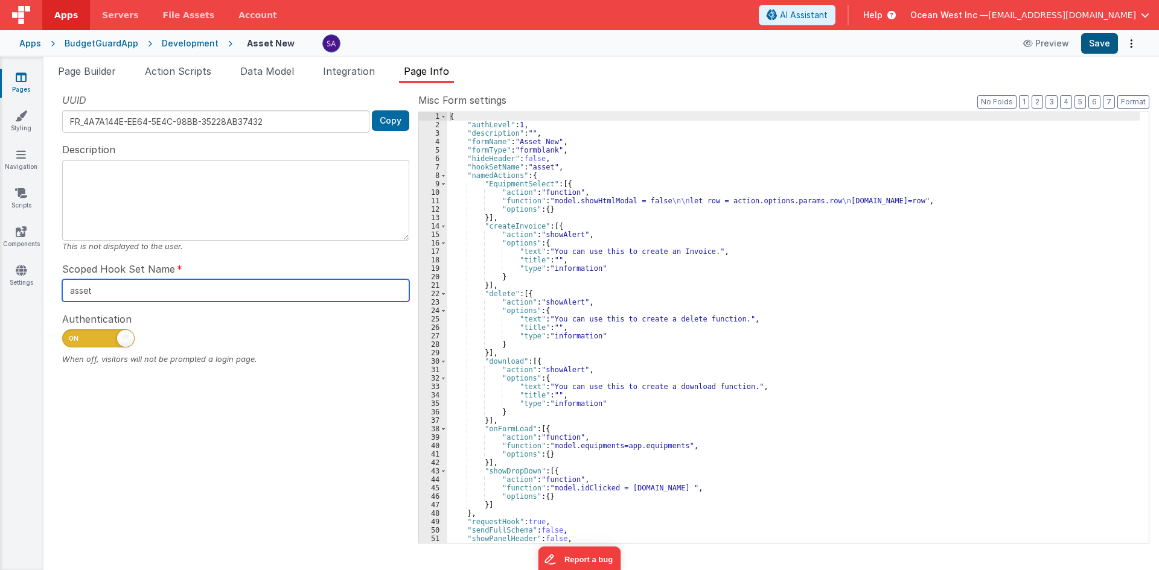
type input "asset"
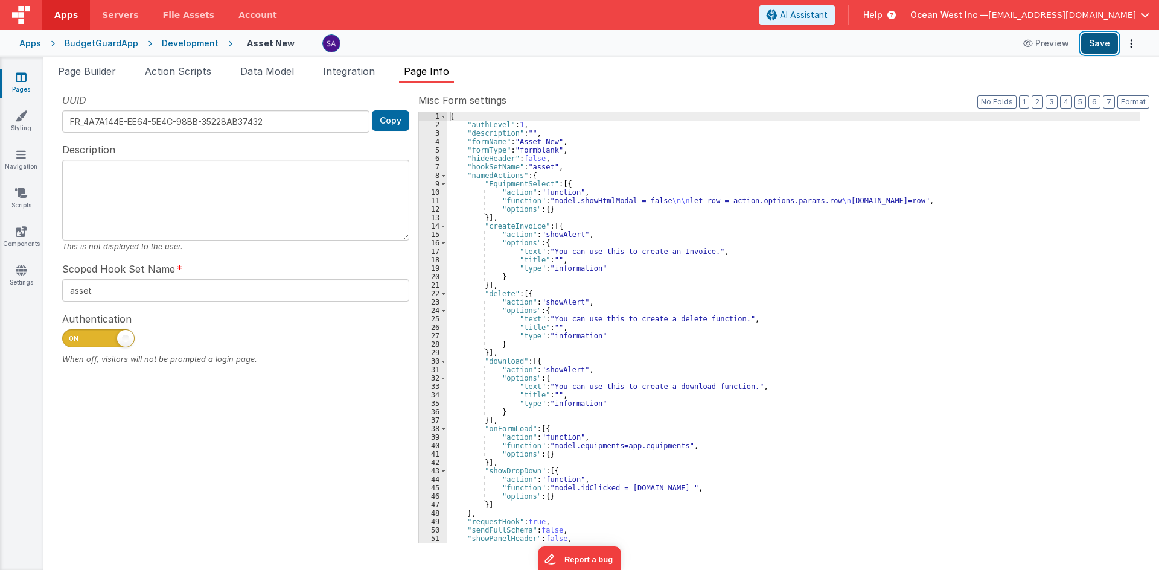
click at [1106, 45] on button "Save" at bounding box center [1099, 43] width 37 height 21
click at [1106, 55] on div "Apps BudgetGuardApp Development Asset [GEOGRAPHIC_DATA] Save" at bounding box center [579, 43] width 1159 height 27
click at [1102, 46] on button "Save" at bounding box center [1099, 43] width 37 height 21
click at [271, 359] on div "When off, visitors will not be prompted a login page." at bounding box center [235, 359] width 347 height 11
click at [25, 80] on icon at bounding box center [21, 77] width 11 height 12
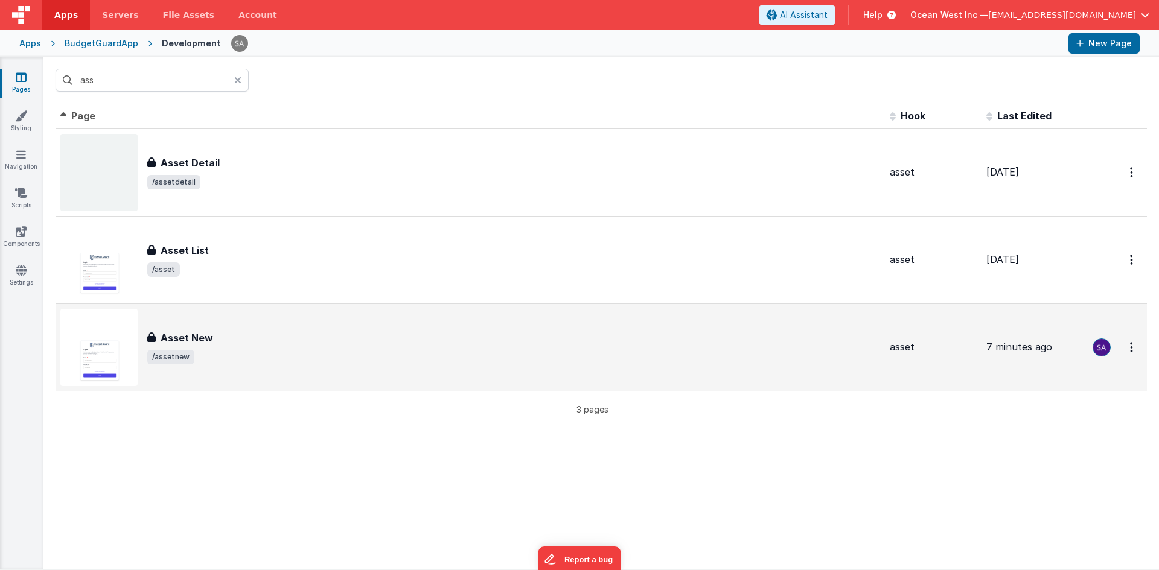
click at [238, 333] on div "Asset New" at bounding box center [513, 338] width 733 height 14
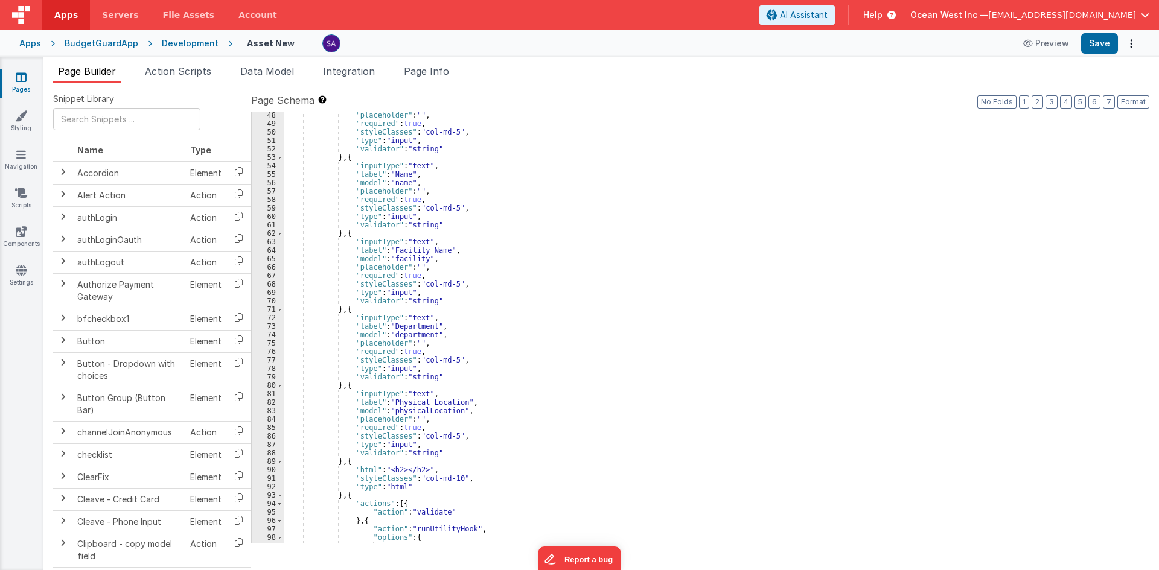
scroll to position [362, 0]
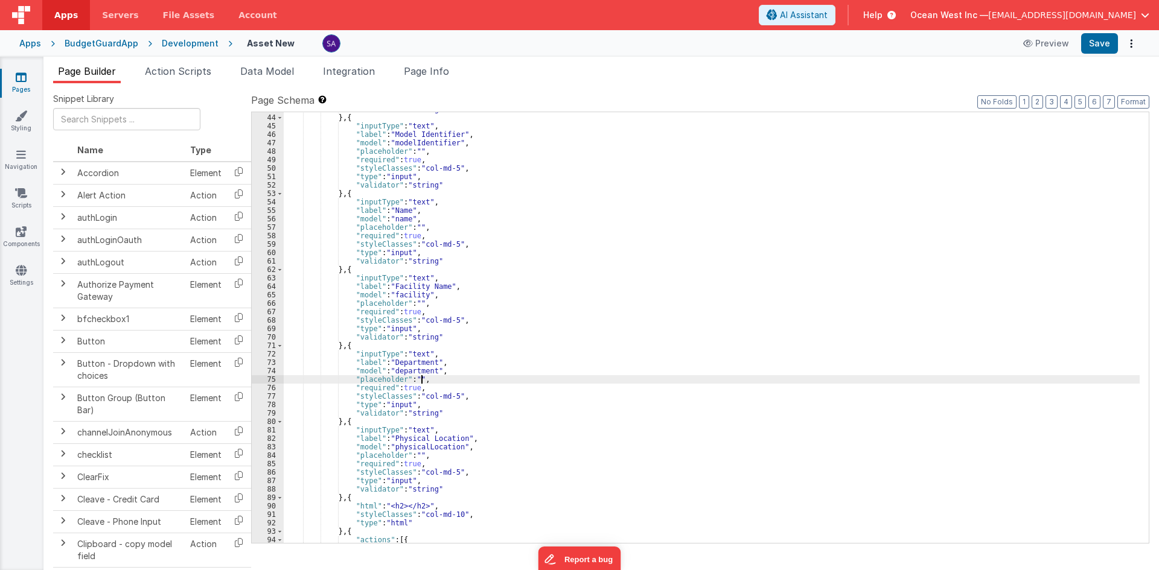
click at [452, 380] on div ""validator" : "string" } , { "inputType" : "text" , "label" : "Model Identifier…" at bounding box center [712, 329] width 856 height 448
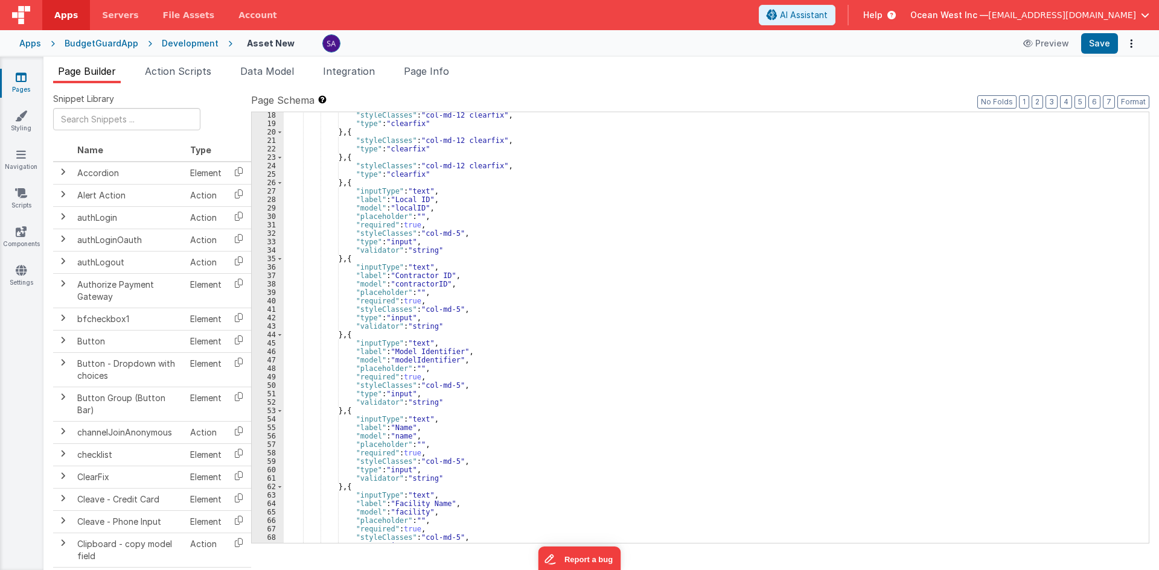
scroll to position [72, 0]
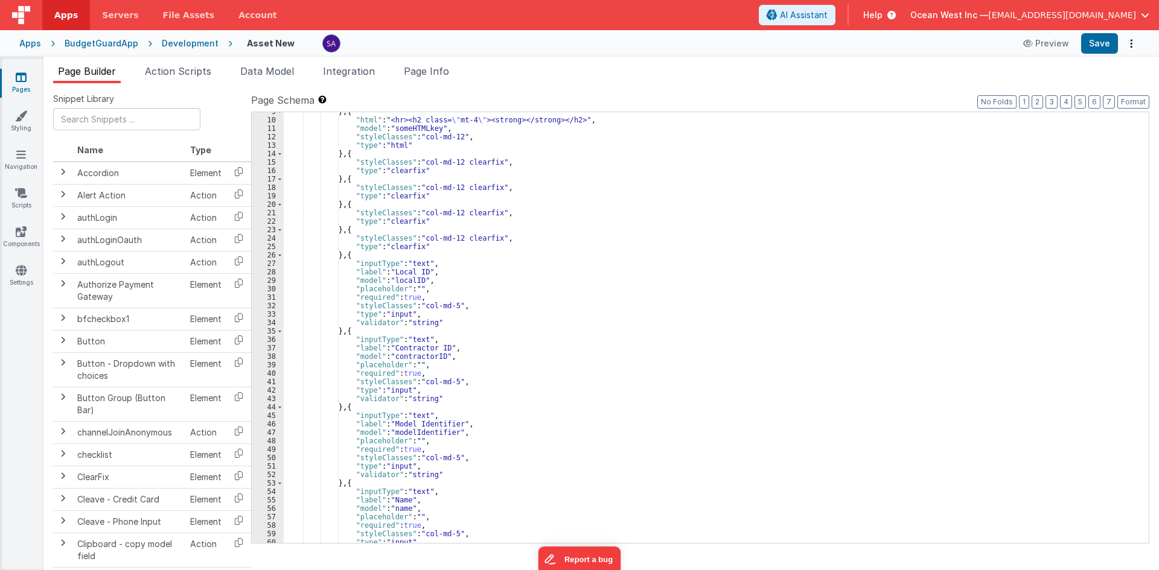
click at [412, 357] on div "} , { "html" : "<hr><h2 class= \" mt-4 \" ><strong></strong></h2>" , "model" : …" at bounding box center [712, 331] width 856 height 448
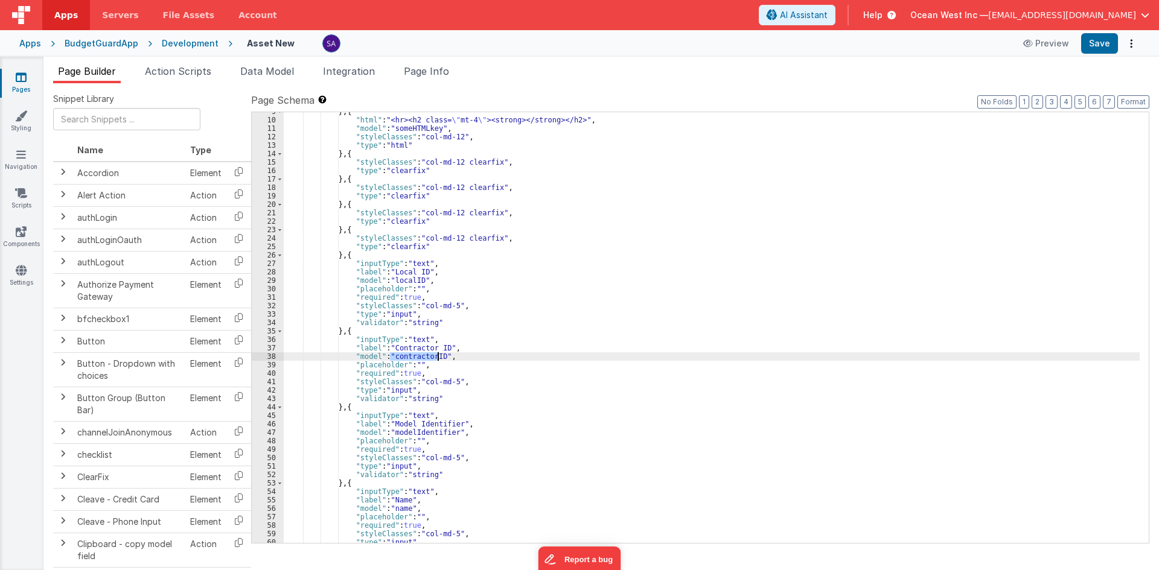
click at [412, 357] on div "} , { "html" : "<hr><h2 class= \" mt-4 \" ><strong></strong></h2>" , "model" : …" at bounding box center [712, 331] width 856 height 448
click at [413, 432] on div "} , { "html" : "<hr><h2 class= \" mt-4 \" ><strong></strong></h2>" , "model" : …" at bounding box center [712, 331] width 856 height 448
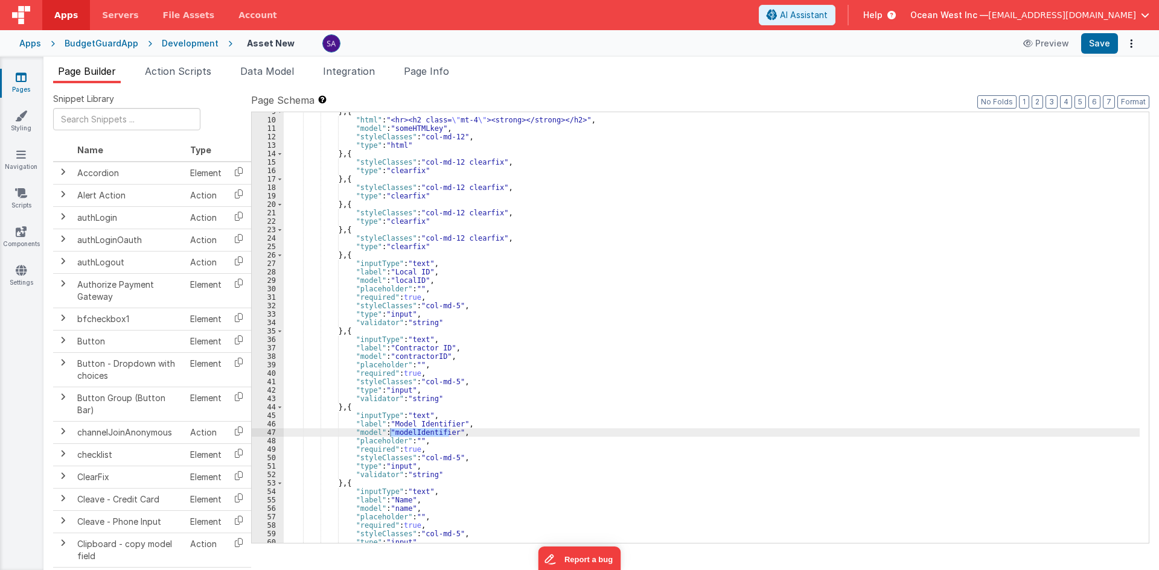
scroll to position [109, 0]
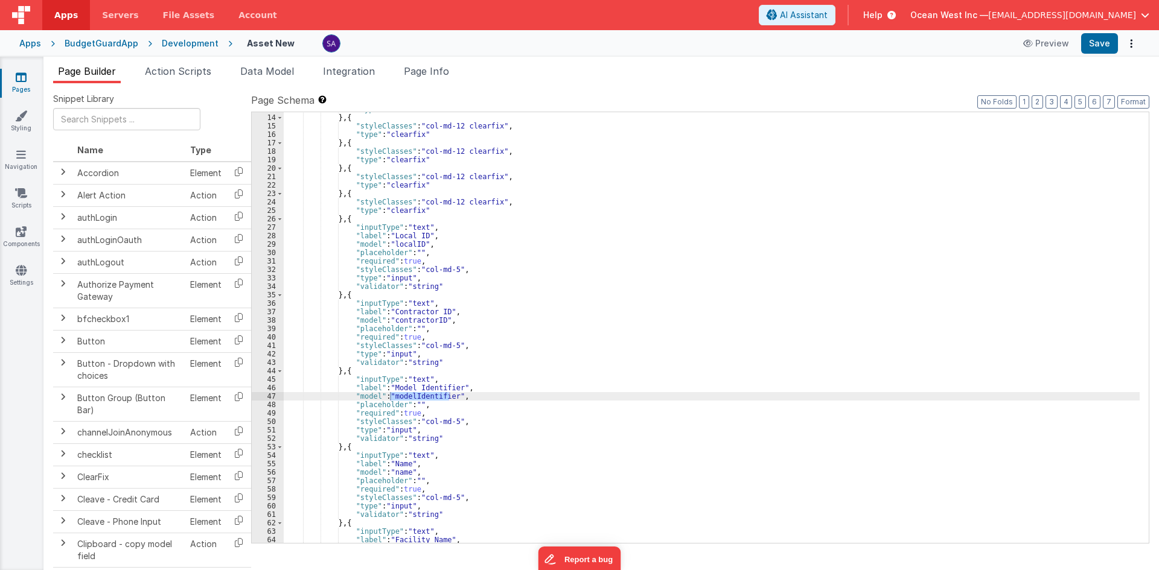
click at [397, 473] on div ""type" : "html" } , { "styleClasses" : "col-md-12 clearfix" , "type" : "clearfi…" at bounding box center [712, 329] width 856 height 448
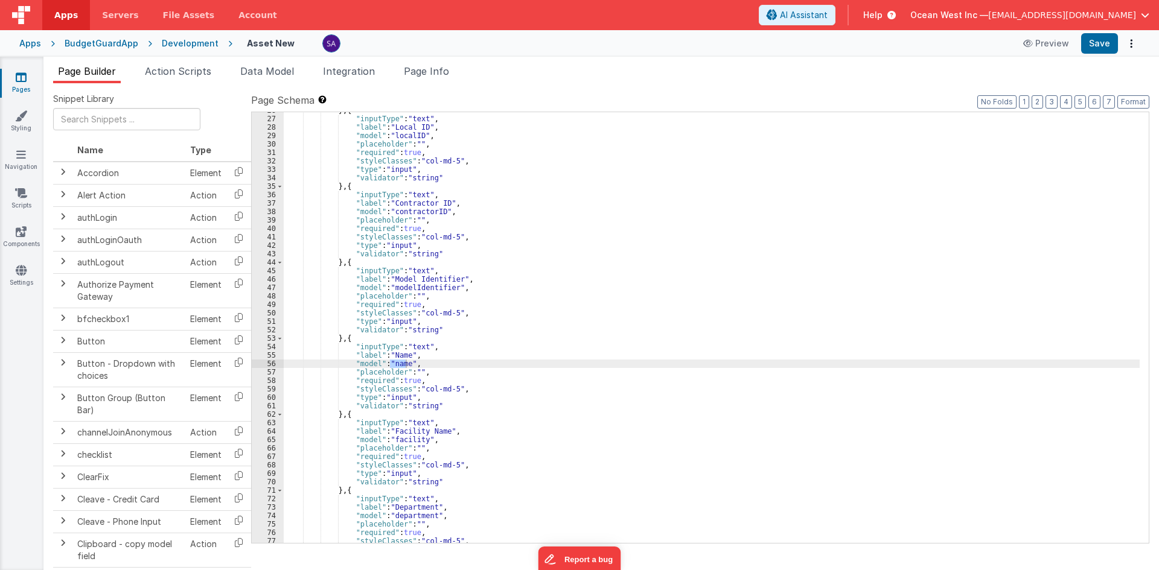
scroll to position [217, 0]
click at [406, 435] on div "} , { "inputType" : "text" , "label" : "Local ID" , "model" : "localID" , "plac…" at bounding box center [712, 330] width 856 height 448
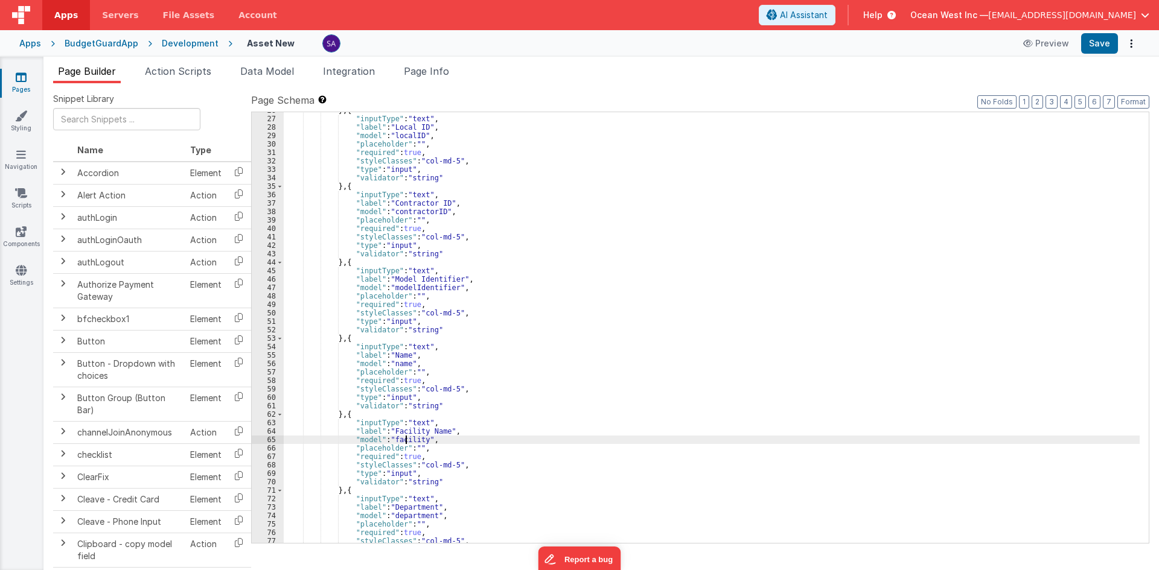
click at [406, 438] on div "} , { "inputType" : "text" , "label" : "Local ID" , "model" : "localID" , "plac…" at bounding box center [712, 330] width 856 height 448
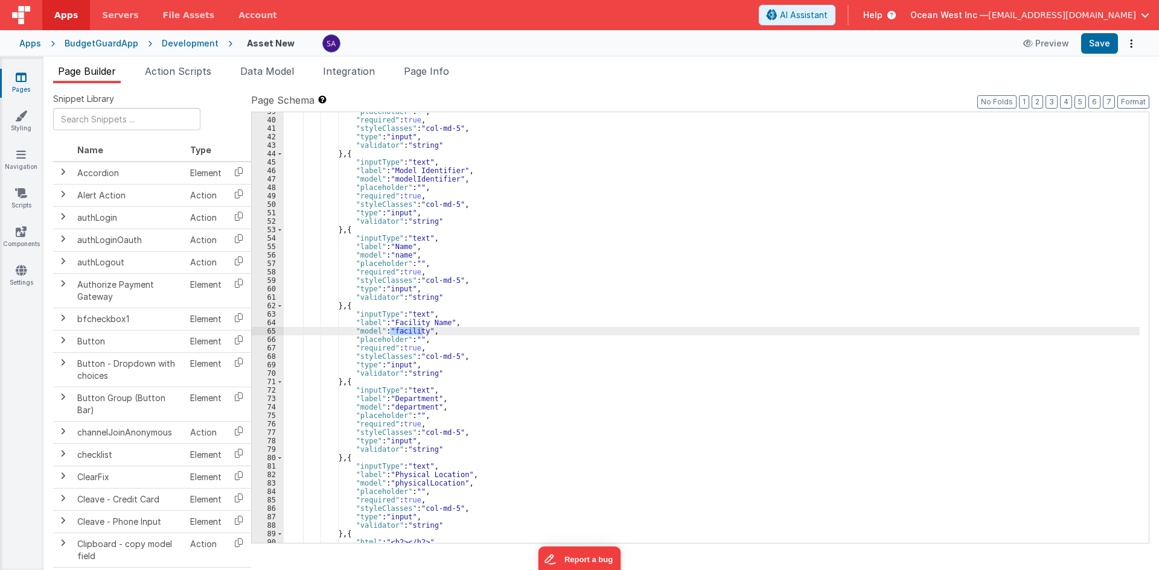
scroll to position [326, 0]
click at [408, 407] on div ""placeholder" : "" , "required" : true , "styleClasses" : "col-md-5" , "type" :…" at bounding box center [712, 331] width 856 height 448
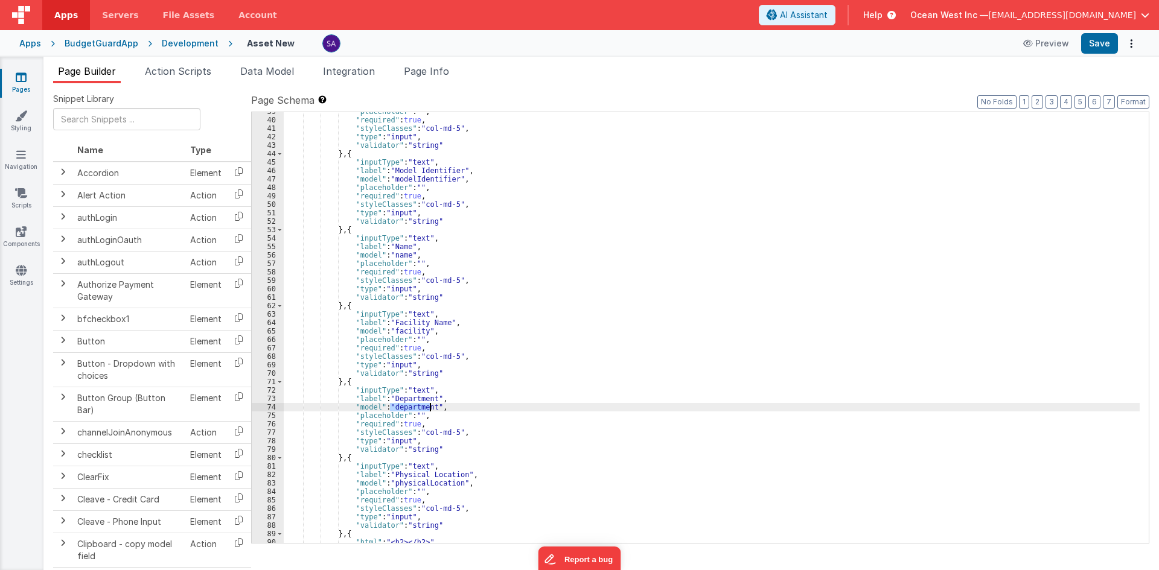
click at [408, 407] on div ""placeholder" : "" , "required" : true , "styleClasses" : "col-md-5" , "type" :…" at bounding box center [712, 331] width 856 height 448
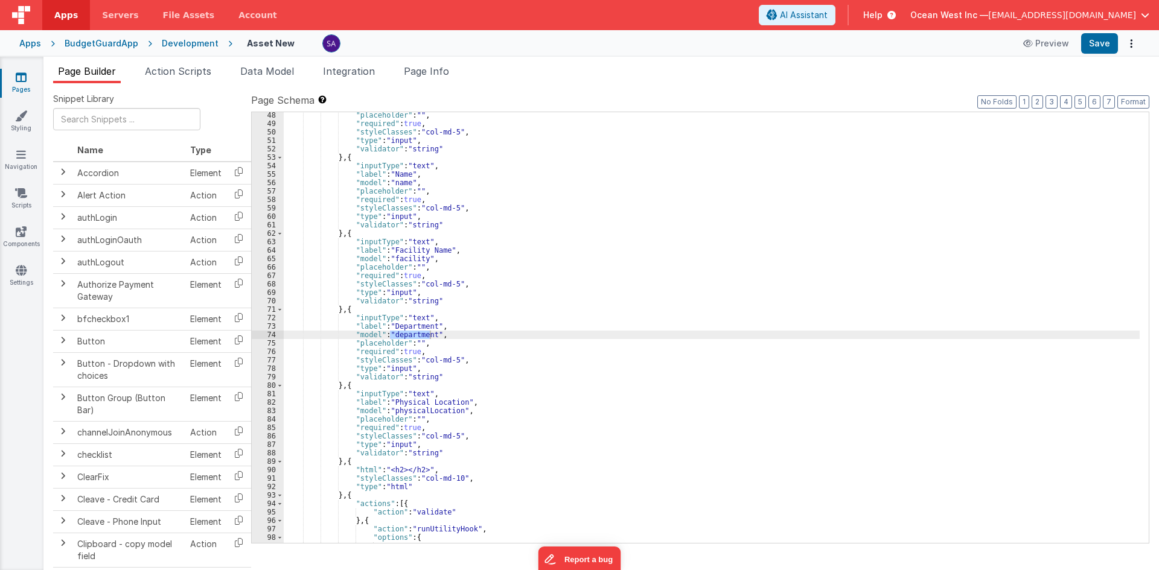
scroll to position [435, 0]
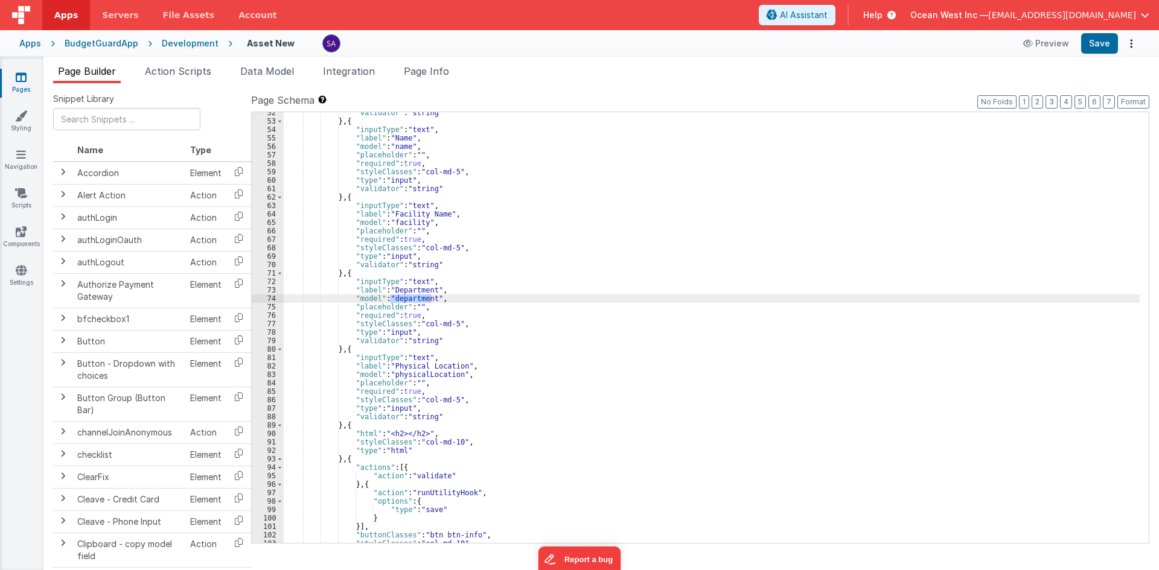
click at [415, 375] on div ""validator" : "string" } , { "inputType" : "text" , "label" : "Name" , "model" …" at bounding box center [712, 333] width 856 height 448
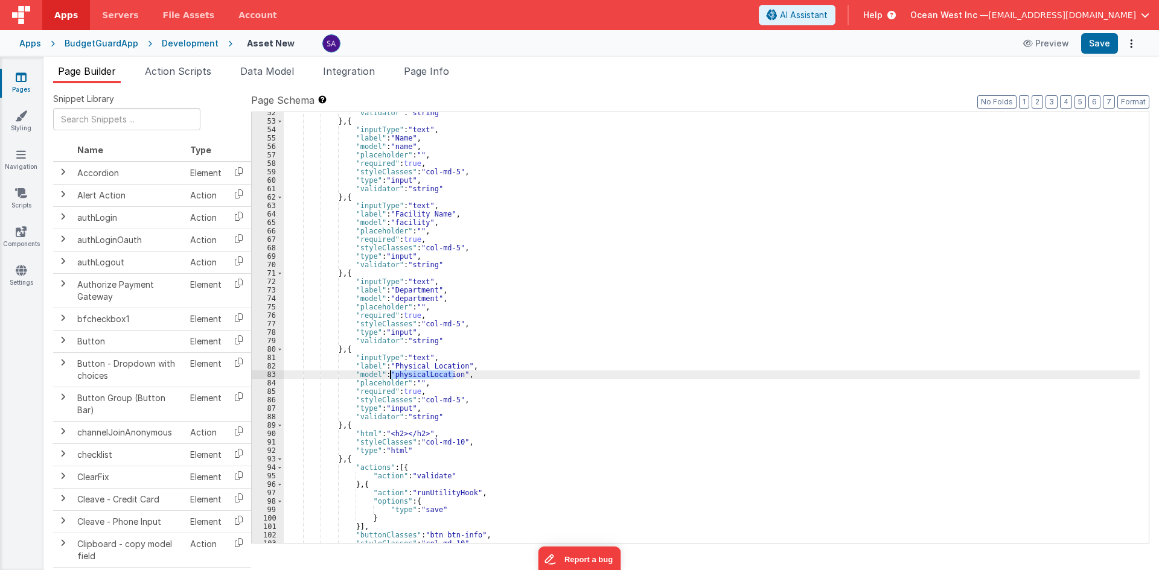
click at [415, 375] on div ""validator" : "string" } , { "inputType" : "text" , "label" : "Name" , "model" …" at bounding box center [712, 333] width 856 height 448
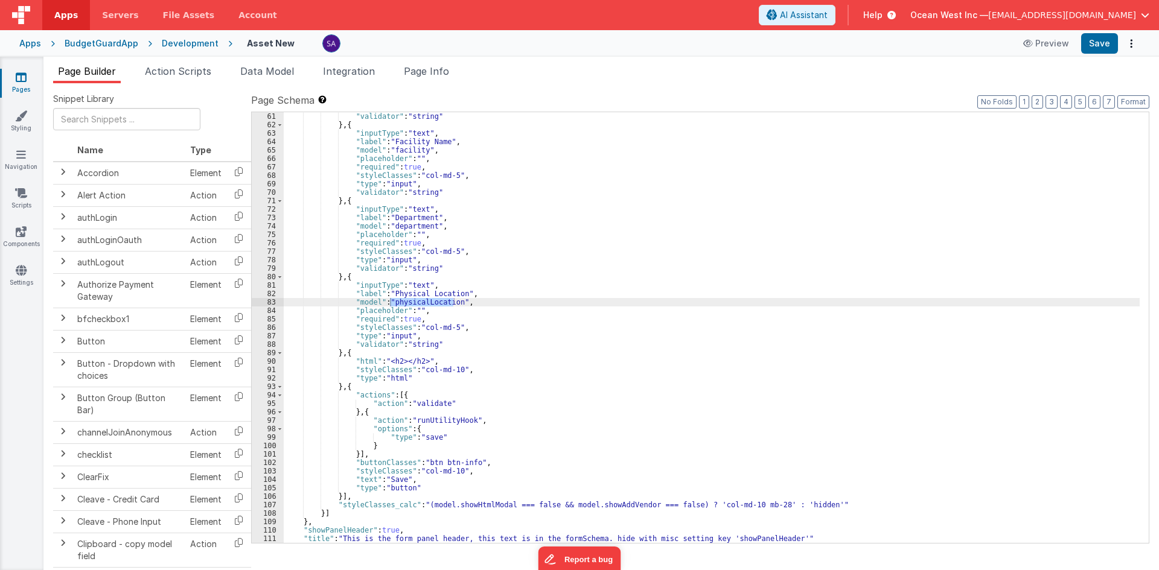
scroll to position [507, 0]
click at [588, 328] on div ""validator" : "string" } , { "inputType" : "text" , "label" : "Facility Name" ,…" at bounding box center [712, 336] width 856 height 448
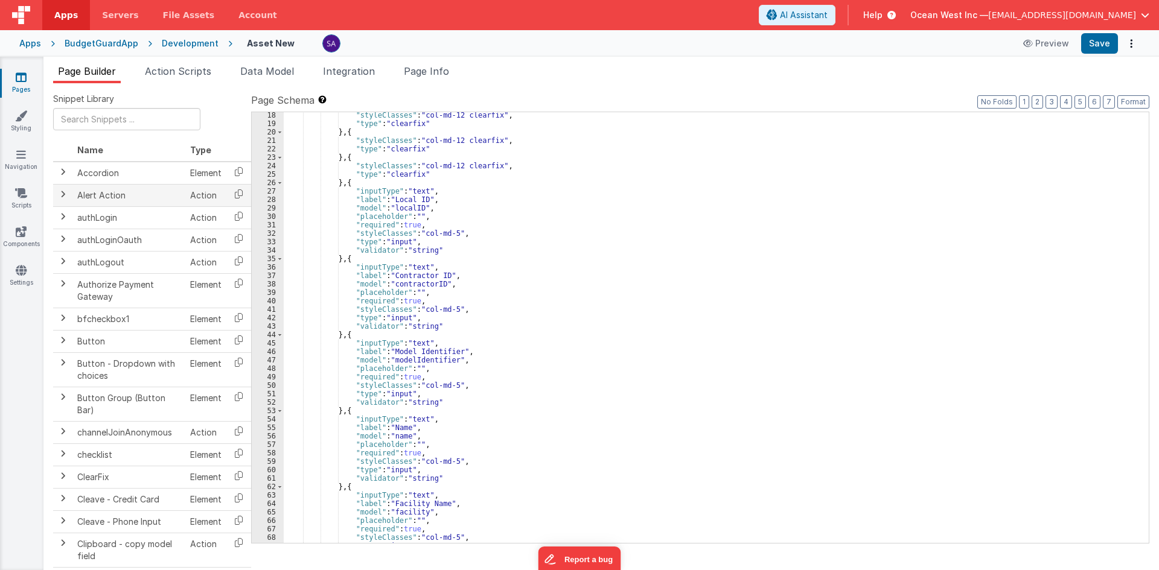
scroll to position [145, 0]
click at [30, 89] on link "Pages" at bounding box center [20, 83] width 43 height 24
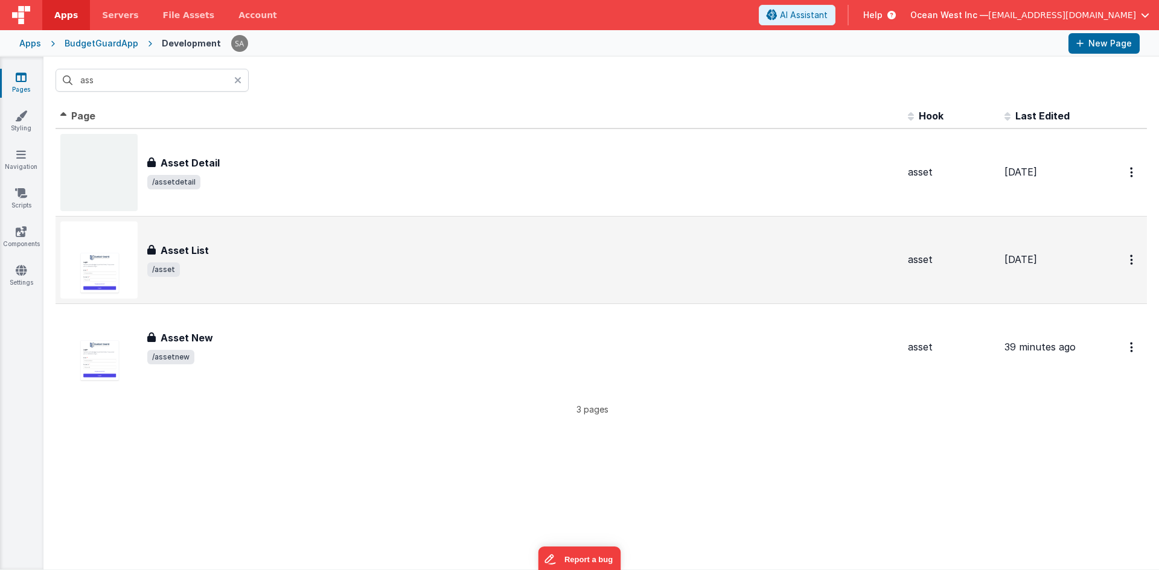
click at [253, 249] on div "Asset List" at bounding box center [522, 250] width 751 height 14
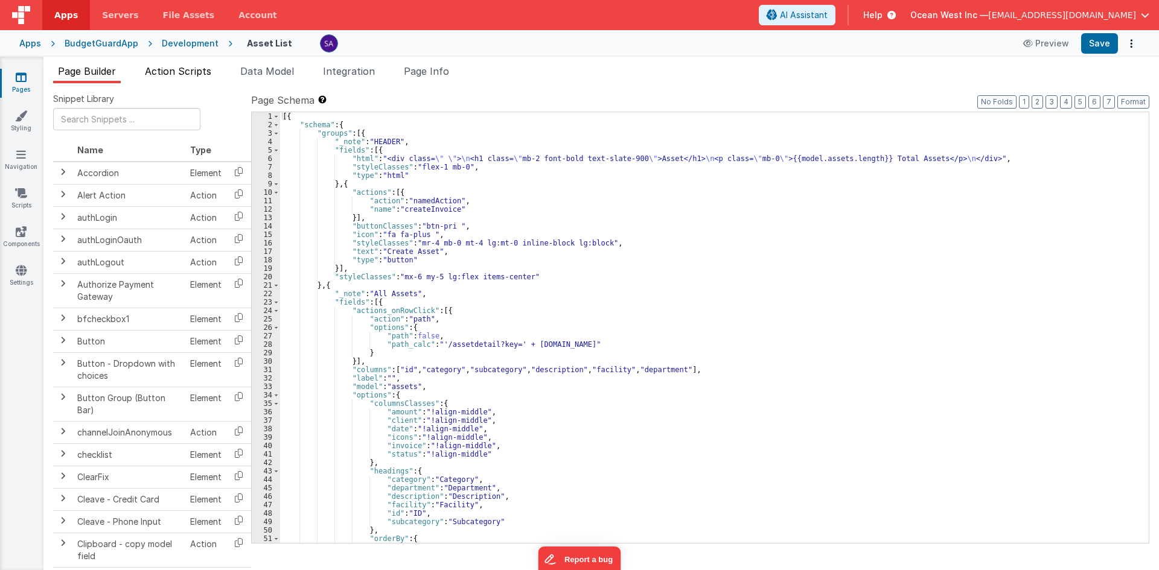
click at [191, 72] on span "Action Scripts" at bounding box center [178, 71] width 66 height 12
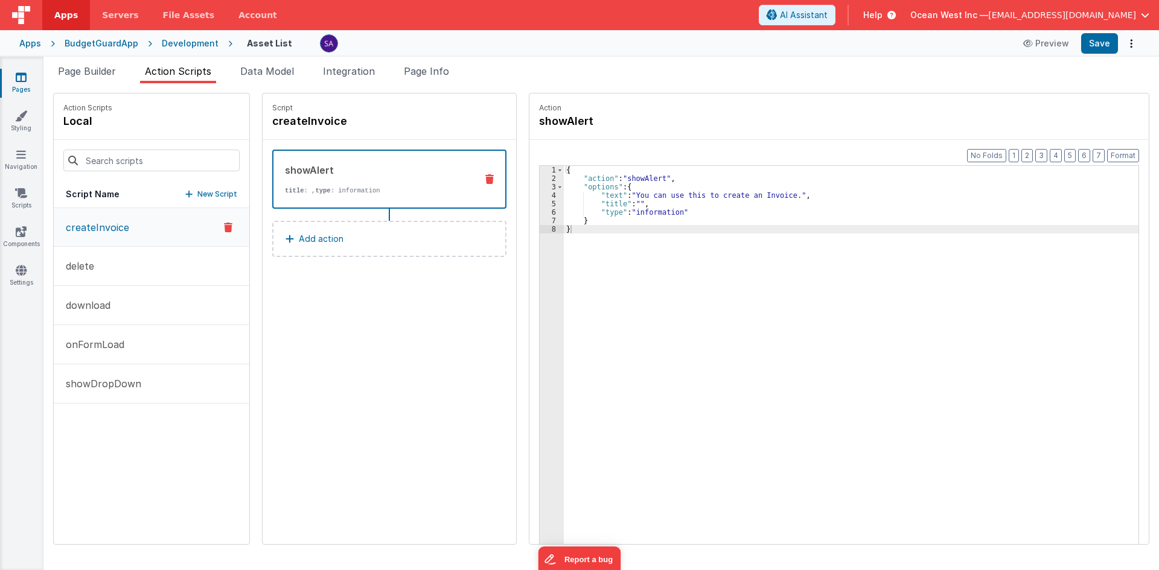
click at [105, 230] on p "createInvoice" at bounding box center [94, 227] width 71 height 14
click at [362, 179] on div "showAlert title : , type : information" at bounding box center [369, 179] width 193 height 33
click at [828, 18] on span "AI Assistant" at bounding box center [804, 15] width 48 height 12
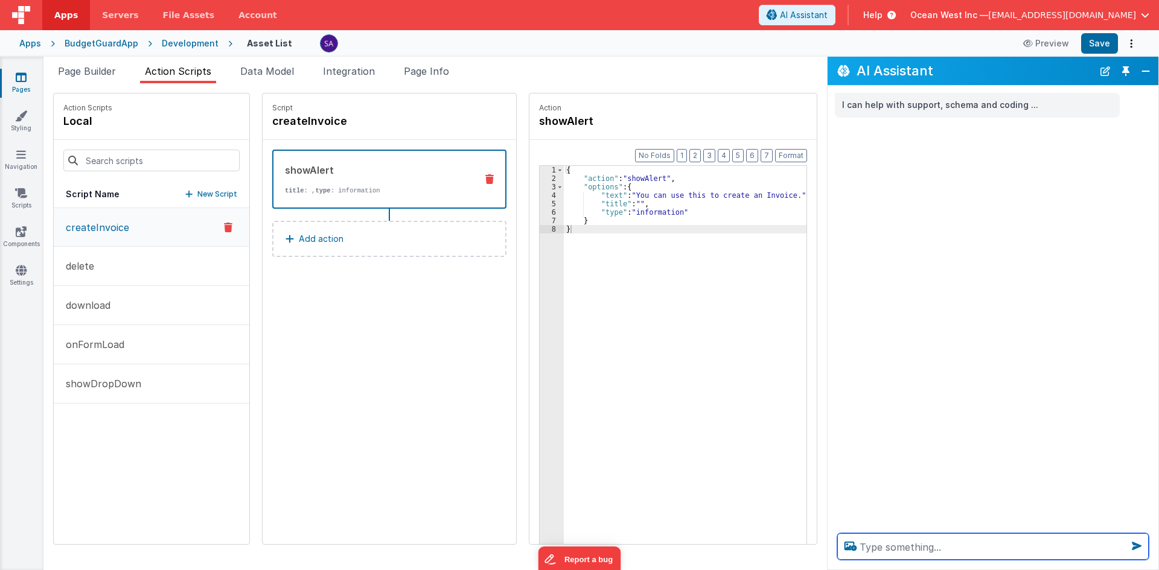
click at [883, 536] on textarea at bounding box center [992, 547] width 311 height 27
type textarea "i want to move on path /assetnew"
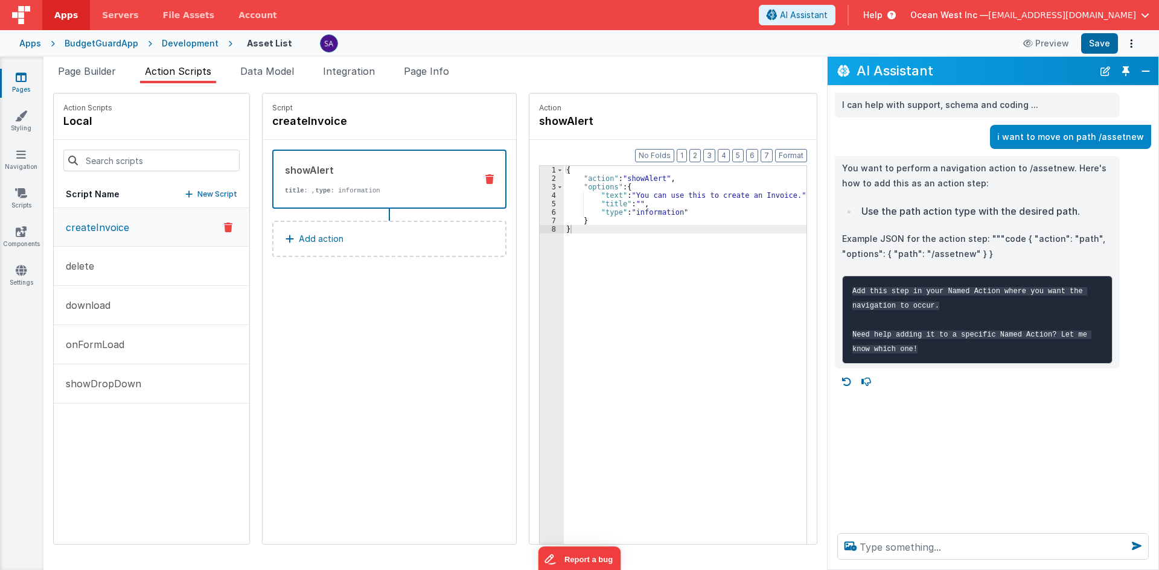
click at [653, 244] on div "{ "action" : "showAlert" , "options" : { "text" : "You can use this to create a…" at bounding box center [857, 382] width 586 height 433
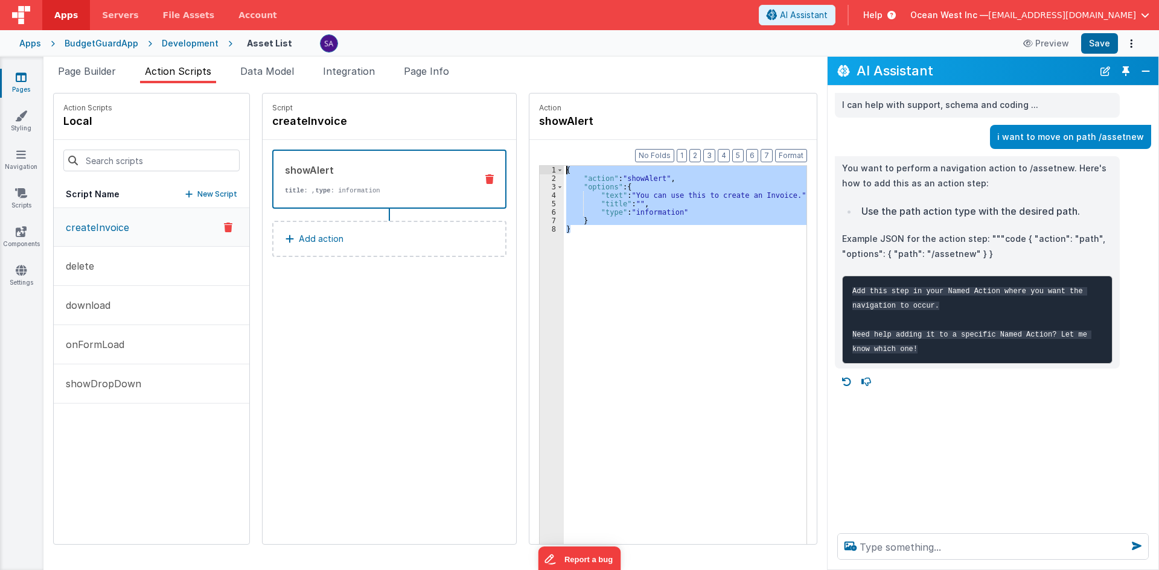
drag, startPoint x: 609, startPoint y: 234, endPoint x: 432, endPoint y: 167, distance: 189.7
click at [517, 165] on div "Action showAlert Format 7 6 5 4 3 2 1 No Folds 1 2 3 4 5 6 7 8 { "action" : "sh…" at bounding box center [667, 319] width 301 height 452
click at [631, 174] on div "{ "action" : "showAlert" , "options" : { "text" : "You can use this to create a…" at bounding box center [685, 374] width 243 height 416
drag, startPoint x: 631, startPoint y: 174, endPoint x: 631, endPoint y: 183, distance: 9.1
click at [631, 174] on div "{ "action" : "showAlert" , "options" : { "text" : "You can use this to create a…" at bounding box center [857, 382] width 586 height 433
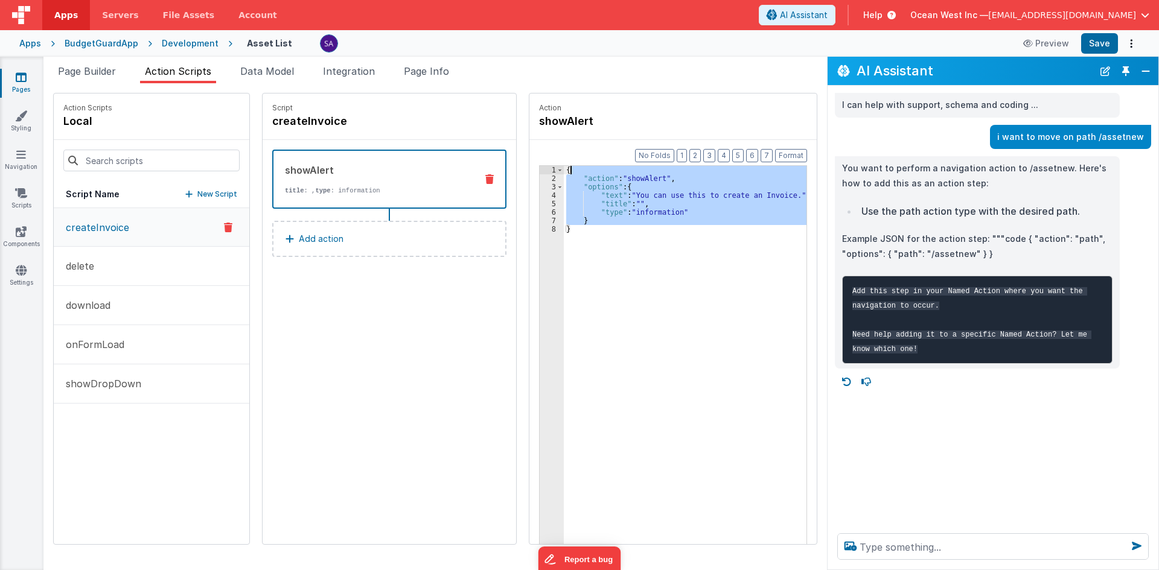
click at [631, 184] on div "{ "action" : "showAlert" , "options" : { "text" : "You can use this to create a…" at bounding box center [685, 374] width 243 height 416
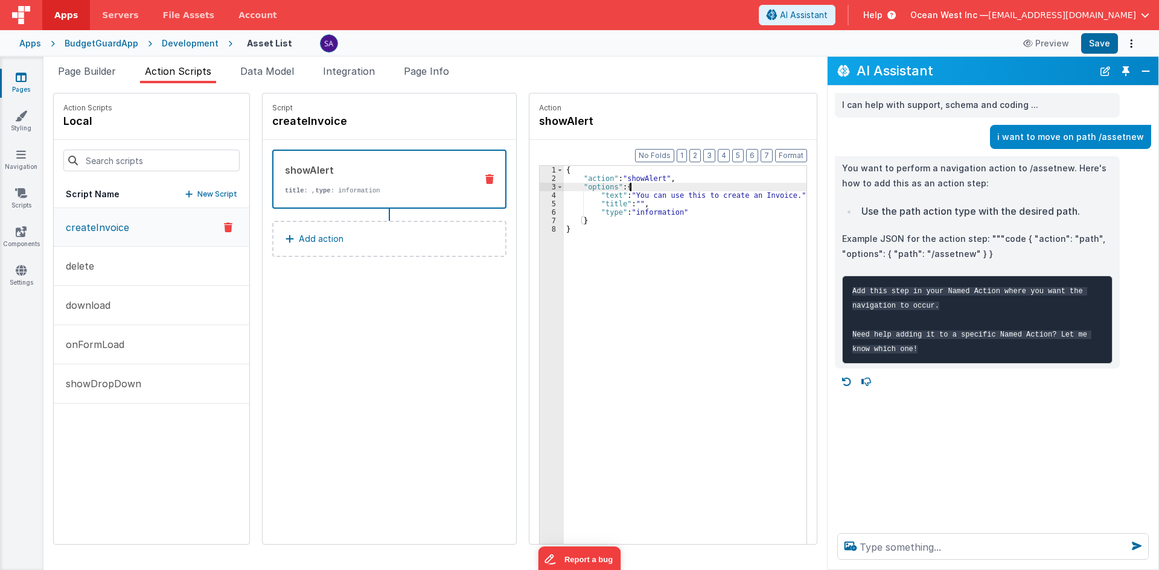
click at [631, 180] on div "{ "action" : "showAlert" , "options" : { "text" : "You can use this to create a…" at bounding box center [857, 382] width 586 height 433
drag, startPoint x: 841, startPoint y: 249, endPoint x: 1033, endPoint y: 256, distance: 192.1
click at [1033, 256] on div "You want to perform a navigation action to /assetnew. Here's how to add this as…" at bounding box center [977, 262] width 285 height 212
copy p ""options": { "path": "/assetnew" } }"
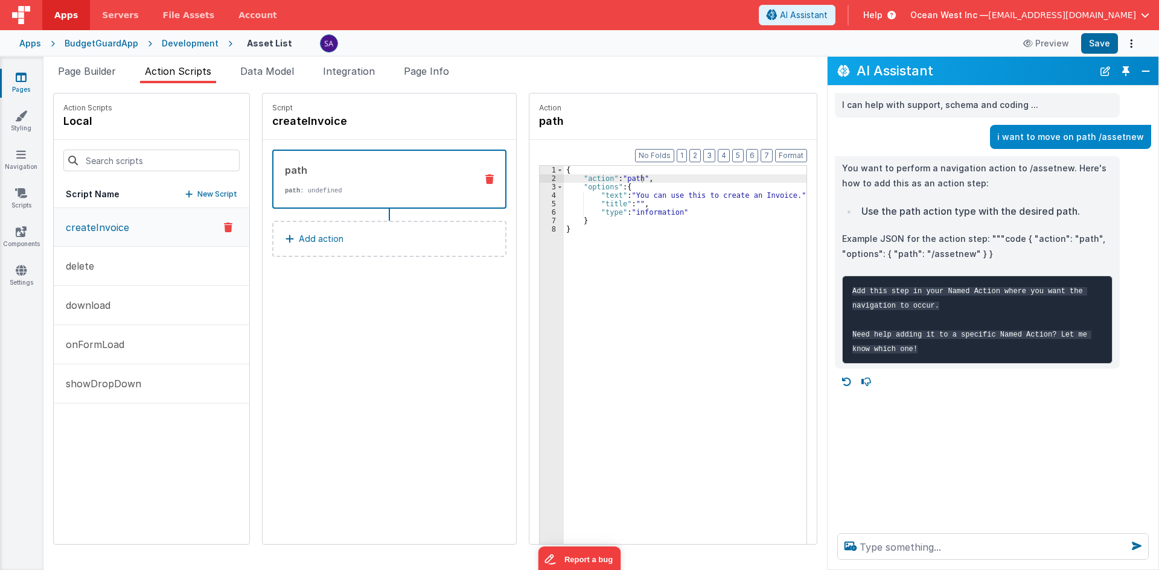
click at [614, 284] on div "{ "action" : "path" , "options" : { "text" : "You can use this to create an Inv…" at bounding box center [857, 382] width 586 height 433
drag, startPoint x: 586, startPoint y: 235, endPoint x: 584, endPoint y: 223, distance: 12.3
click at [584, 233] on div "{ "action" : "path" , "options" : { "text" : "You can use this to create an Inv…" at bounding box center [857, 382] width 586 height 433
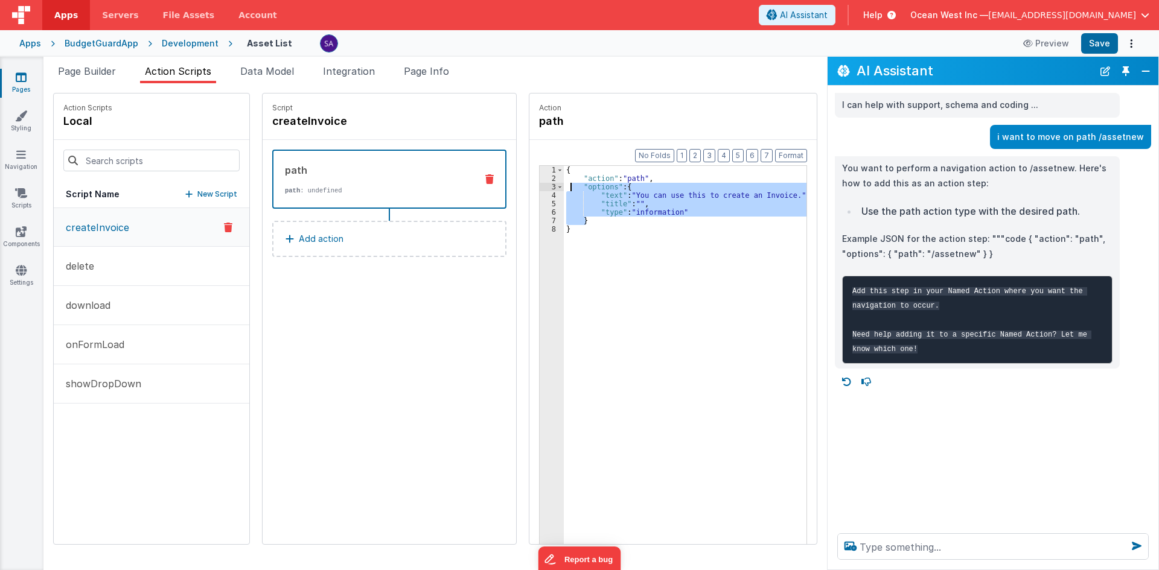
drag, startPoint x: 584, startPoint y: 223, endPoint x: 559, endPoint y: 188, distance: 43.4
click at [564, 188] on div "{ "action" : "path" , "options" : { "text" : "You can use this to create an Inv…" at bounding box center [857, 382] width 586 height 433
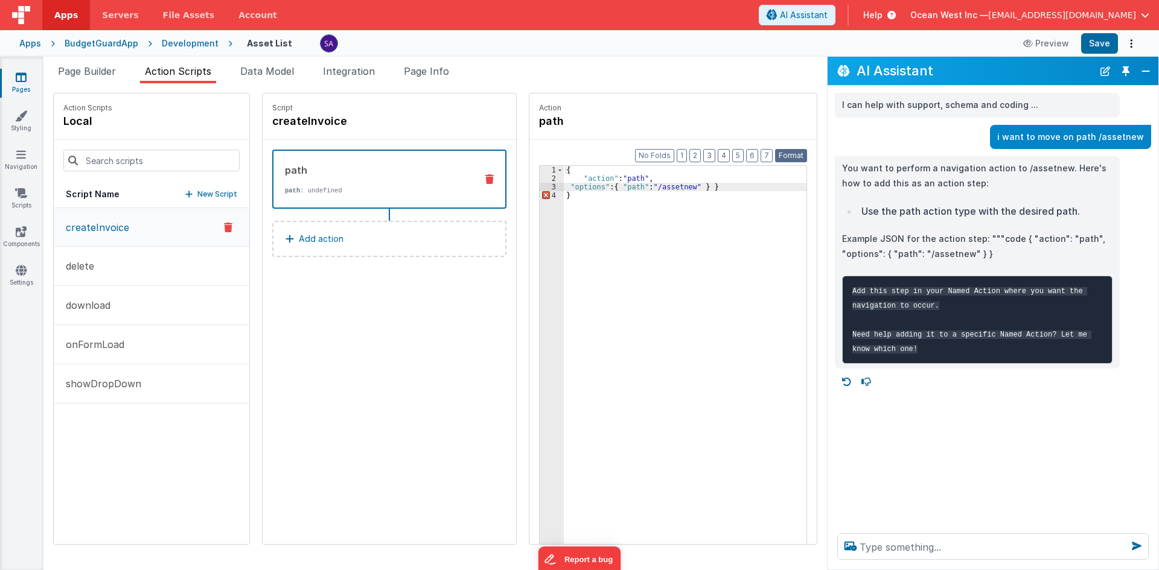
click at [788, 159] on button "Format" at bounding box center [791, 155] width 32 height 13
click at [788, 149] on button "Format" at bounding box center [791, 155] width 32 height 13
click at [723, 186] on div "{ "action" : "path" , "options" : { "path" : "/assetnew" } } }" at bounding box center [857, 382] width 586 height 433
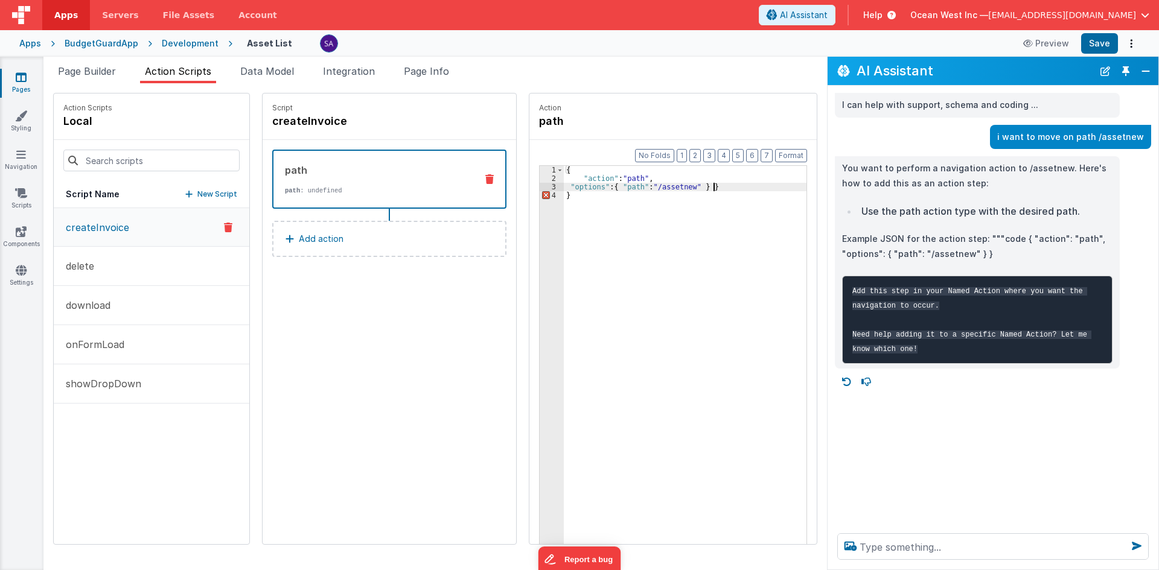
click at [703, 196] on div "{ "action" : "path" , "options" : { "path" : "/assetnew" } } }" at bounding box center [857, 382] width 586 height 433
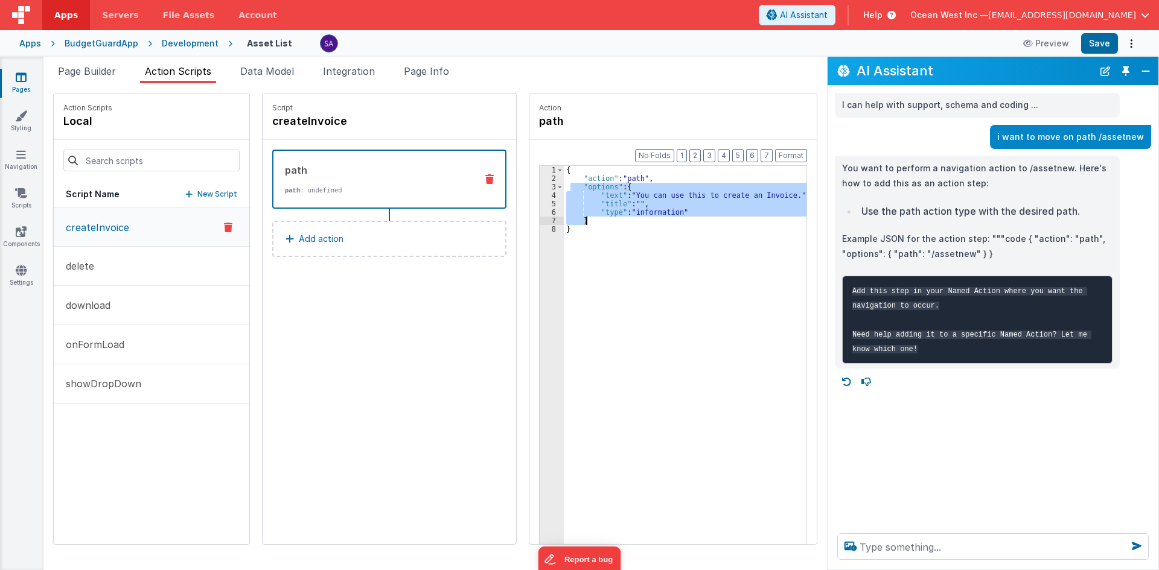
click at [698, 205] on div "{ "action" : "path" , "options" : { "text" : "You can use this to create an Inv…" at bounding box center [685, 374] width 243 height 416
drag, startPoint x: 677, startPoint y: 211, endPoint x: 781, endPoint y: 194, distance: 105.8
click at [781, 194] on div "{ "action" : "path" , "options" : { "text" : "You can use this to create an Inv…" at bounding box center [857, 382] width 586 height 433
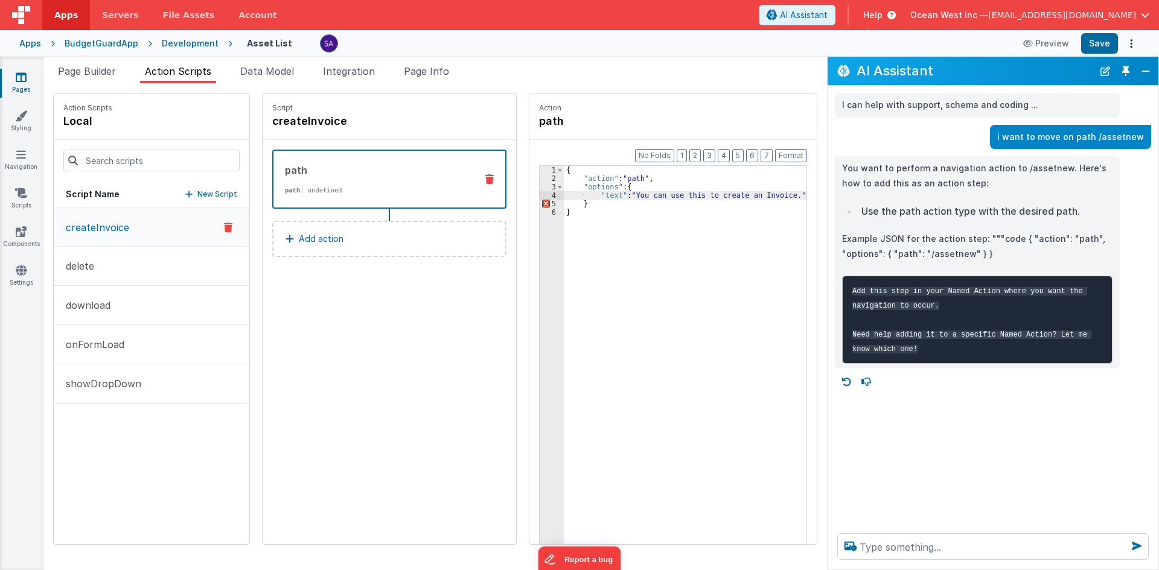
click at [602, 197] on div "{ "action" : "path" , "options" : { "text" : "You can use this to create an Inv…" at bounding box center [857, 382] width 586 height 433
click at [793, 193] on div "{ "action" : "path" , "options" : { "text" : "You can use this to create an Inv…" at bounding box center [857, 382] width 586 height 433
click at [596, 198] on div "{ "action" : "path" , "options" : { "text" : "You can use this to create an Inv…" at bounding box center [857, 382] width 586 height 433
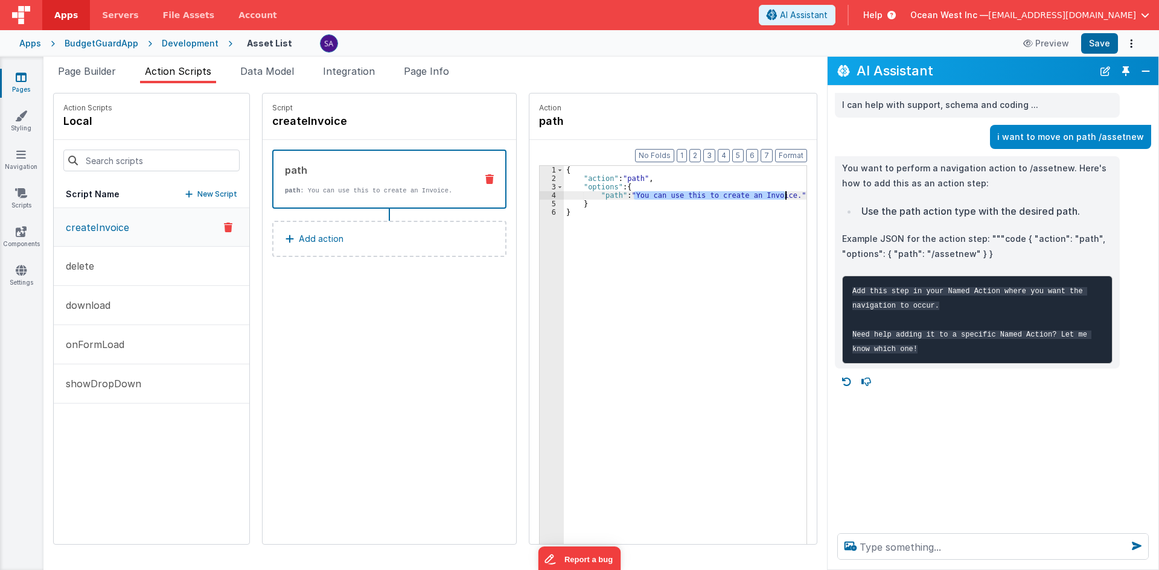
drag, startPoint x: 622, startPoint y: 196, endPoint x: 774, endPoint y: 198, distance: 152.1
click at [774, 198] on div "{ "action" : "path" , "options" : { "path" : "You can use this to create an Inv…" at bounding box center [857, 382] width 586 height 433
click at [1097, 34] on button "Save" at bounding box center [1099, 43] width 37 height 21
click at [1141, 71] on button "Close" at bounding box center [1146, 71] width 16 height 17
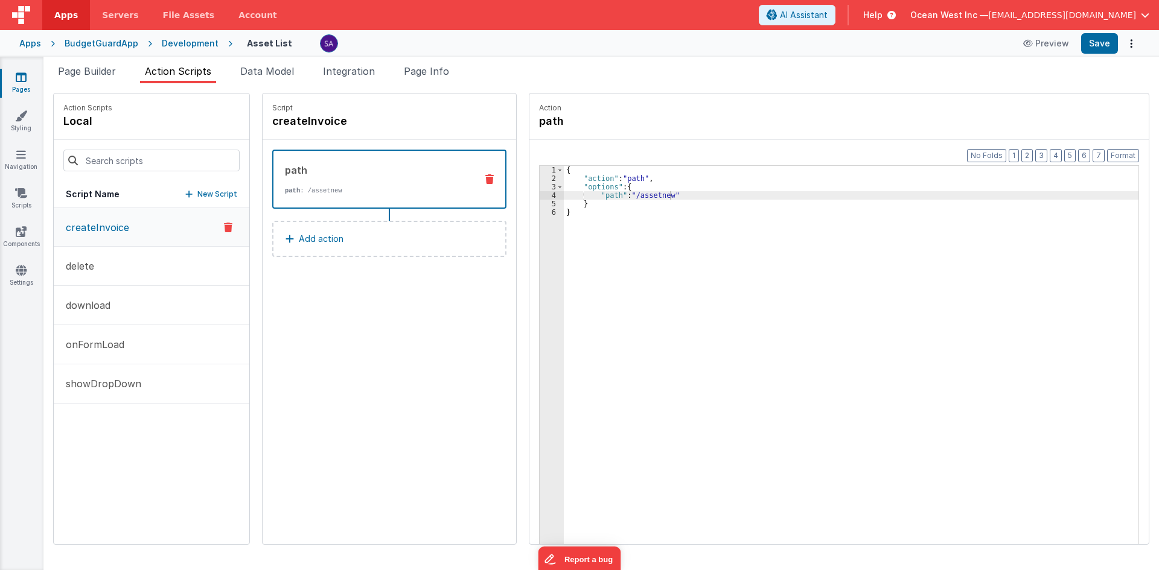
click at [34, 76] on link "Pages" at bounding box center [20, 83] width 43 height 24
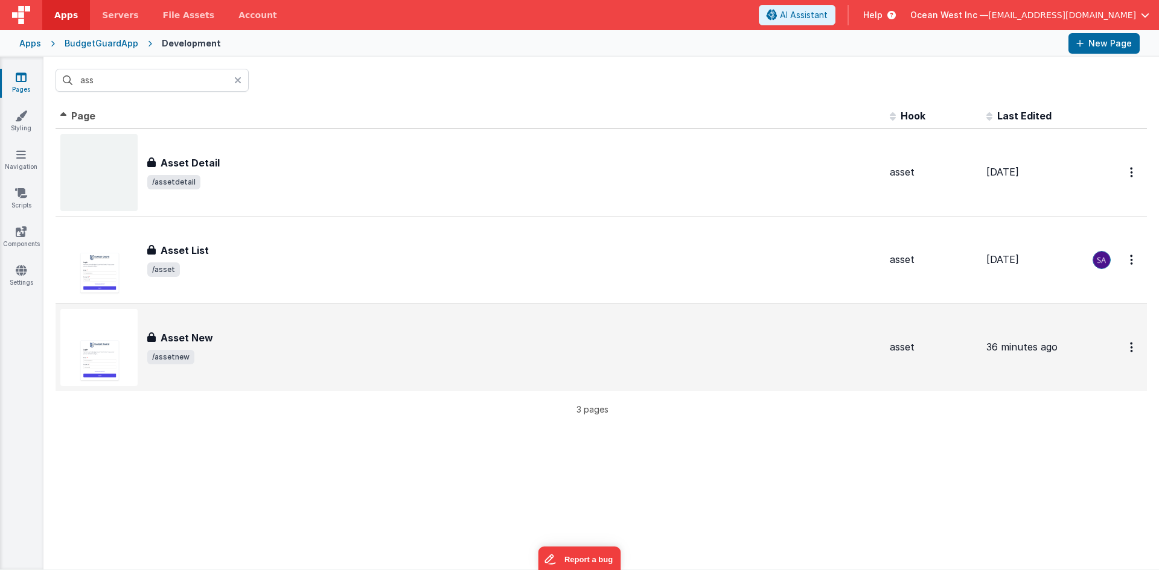
click at [241, 337] on div "Asset New" at bounding box center [513, 338] width 733 height 14
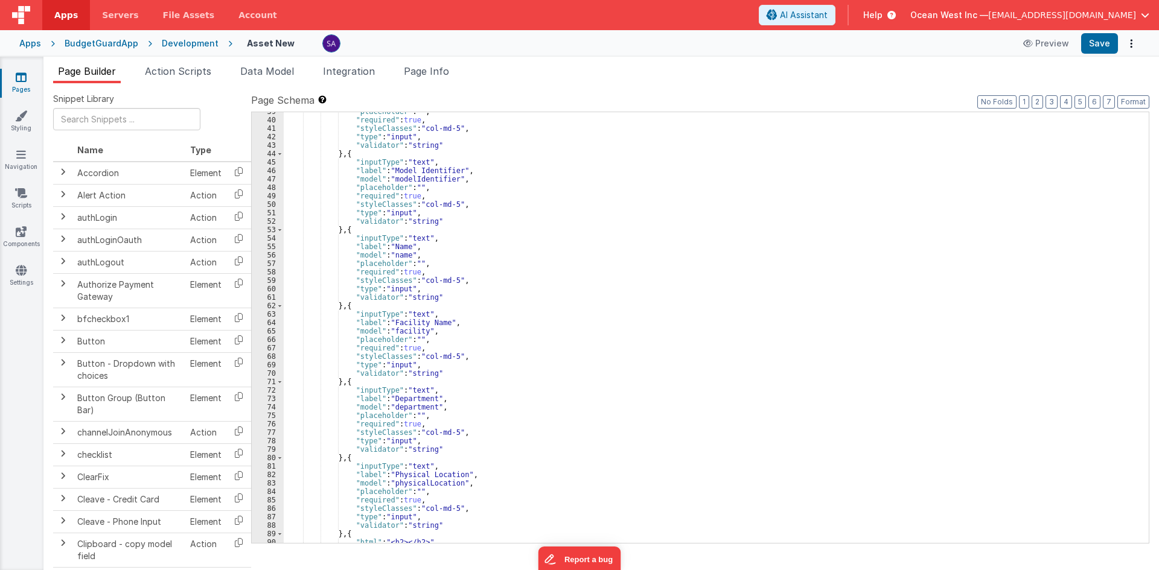
scroll to position [516, 0]
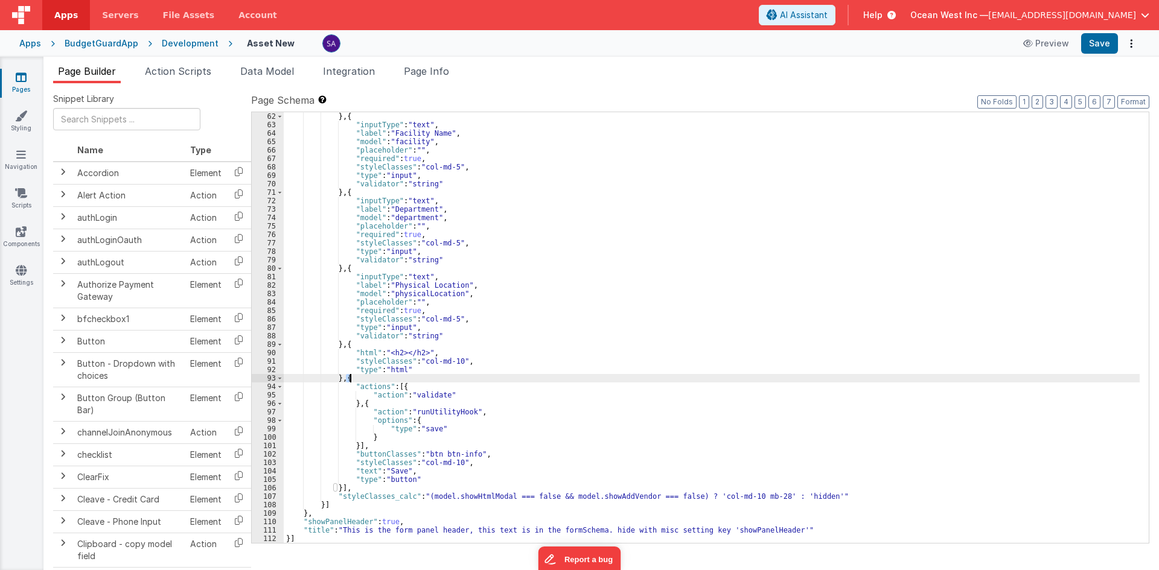
drag, startPoint x: 346, startPoint y: 382, endPoint x: 353, endPoint y: 441, distance: 59.6
click at [354, 383] on div "} , { "inputType" : "text" , "label" : "Facility Name" , "model" : "facility" ,…" at bounding box center [712, 336] width 856 height 448
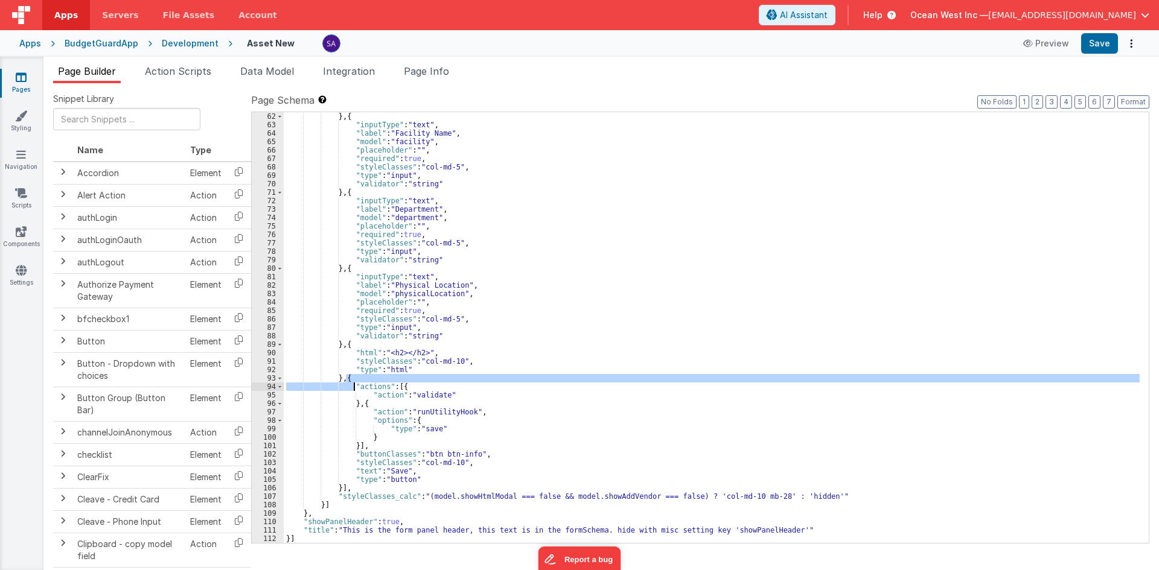
click at [343, 488] on div "} , { "inputType" : "text" , "label" : "Facility Name" , "model" : "facility" ,…" at bounding box center [712, 336] width 856 height 448
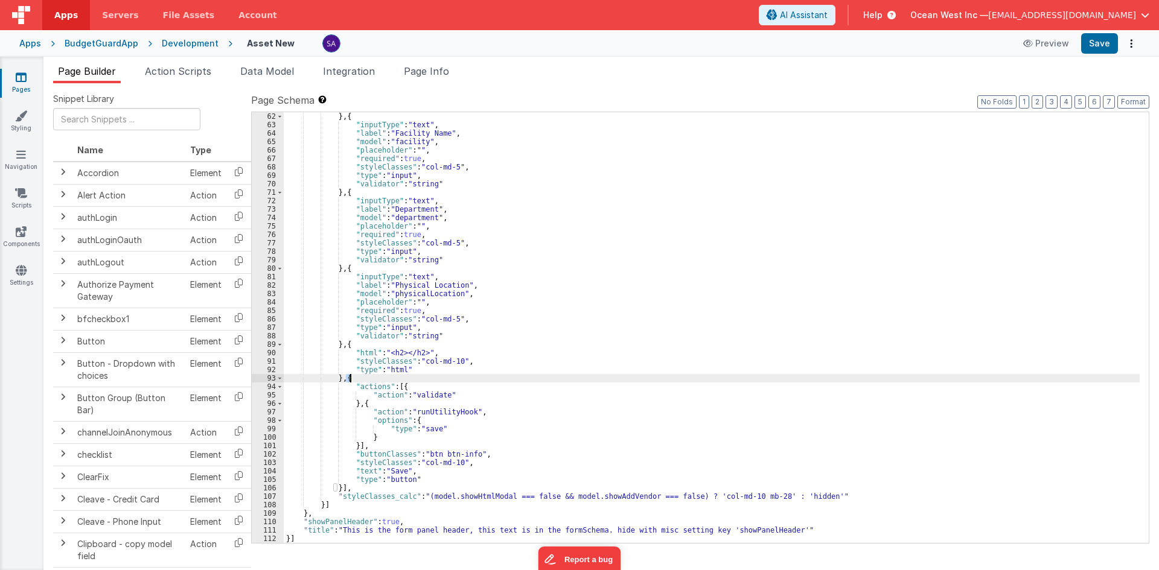
click at [353, 381] on div "} , { "inputType" : "text" , "label" : "Facility Name" , "model" : "facility" ,…" at bounding box center [712, 336] width 856 height 448
click at [347, 477] on div "} , { "inputType" : "text" , "label" : "Facility Name" , "model" : "facility" ,…" at bounding box center [712, 336] width 856 height 448
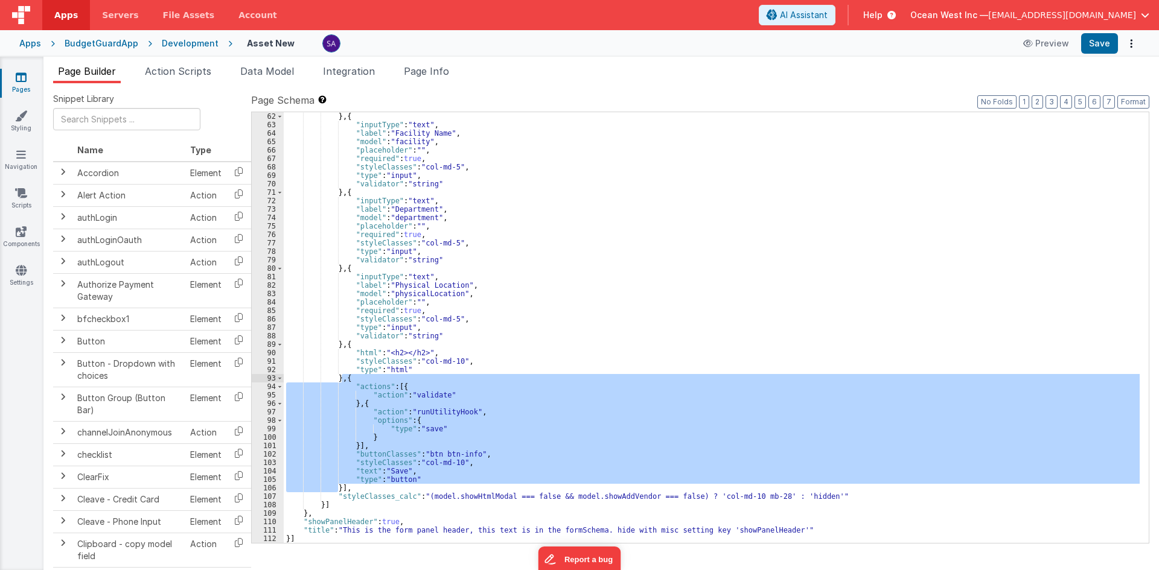
drag, startPoint x: 339, startPoint y: 487, endPoint x: 343, endPoint y: 380, distance: 107.0
click at [343, 380] on div "} , { "inputType" : "text" , "label" : "Facility Name" , "model" : "facility" ,…" at bounding box center [712, 336] width 856 height 448
click at [0, 70] on html "Apps Servers File Assets Account Some FUTURE Slot AI Assistant Help Ocean West …" at bounding box center [579, 285] width 1159 height 570
click at [13, 72] on link "Pages" at bounding box center [20, 83] width 43 height 24
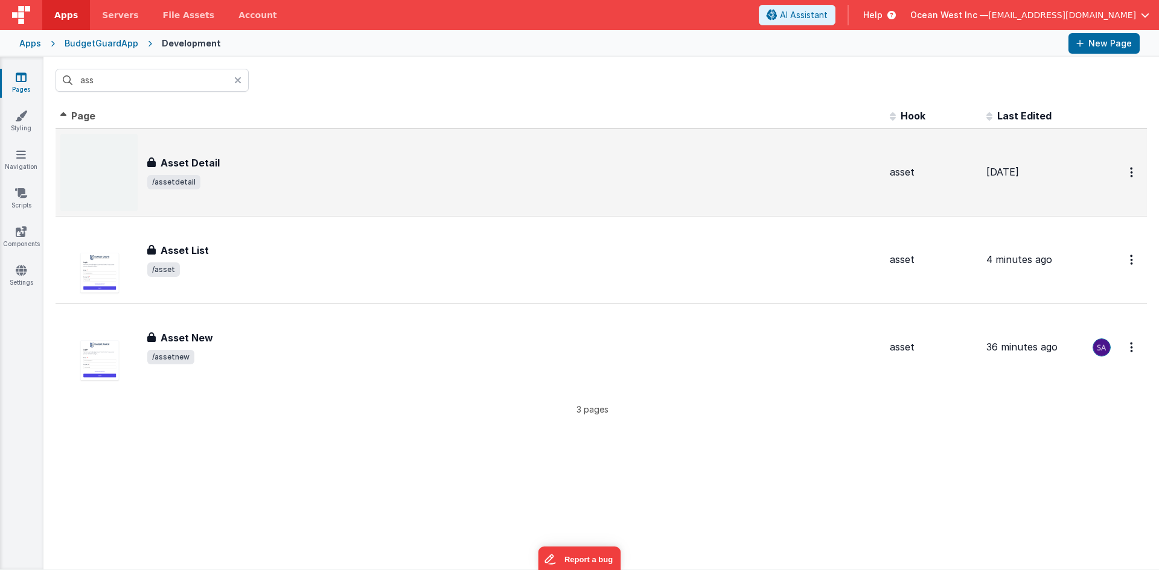
click at [194, 172] on div "Asset Detail Asset Detail /assetdetail" at bounding box center [513, 173] width 733 height 34
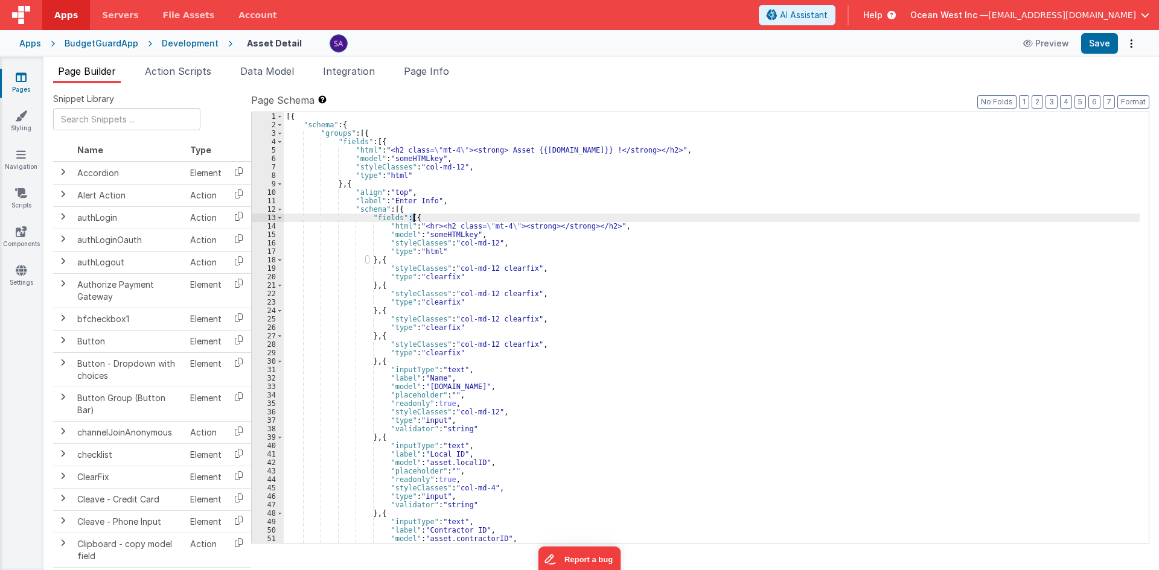
click at [412, 218] on div "[{ "schema" : { "groups" : [{ "fields" : [{ "html" : "<h2 class= \" mt-4 \" ><s…" at bounding box center [712, 336] width 856 height 448
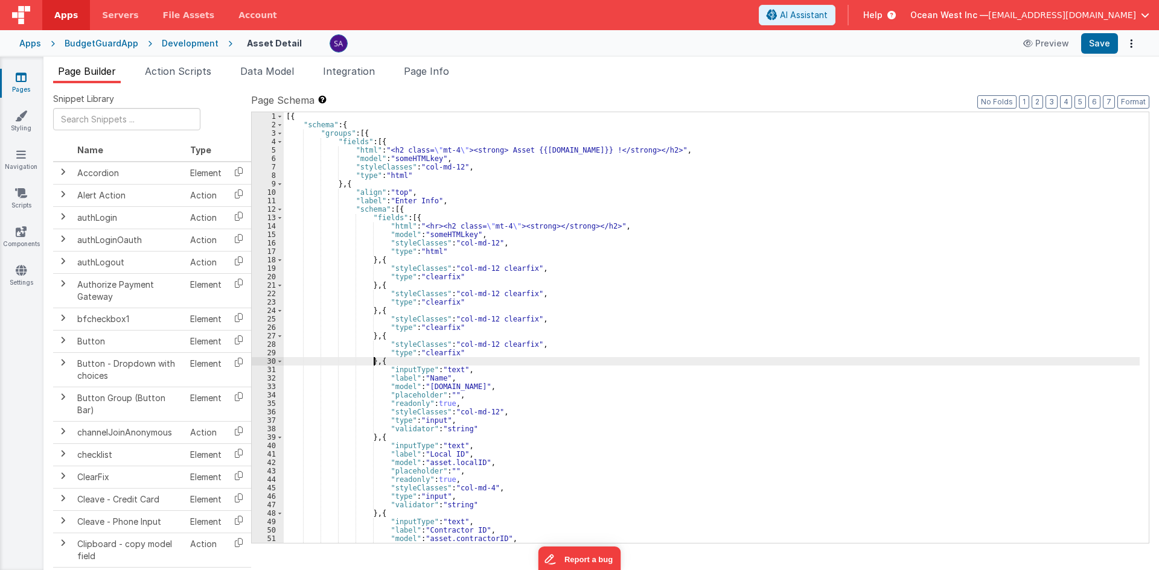
click at [374, 361] on div "[{ "schema" : { "groups" : [{ "fields" : [{ "html" : "<h2 class= \" mt-4 \" ><s…" at bounding box center [712, 336] width 856 height 448
paste textarea
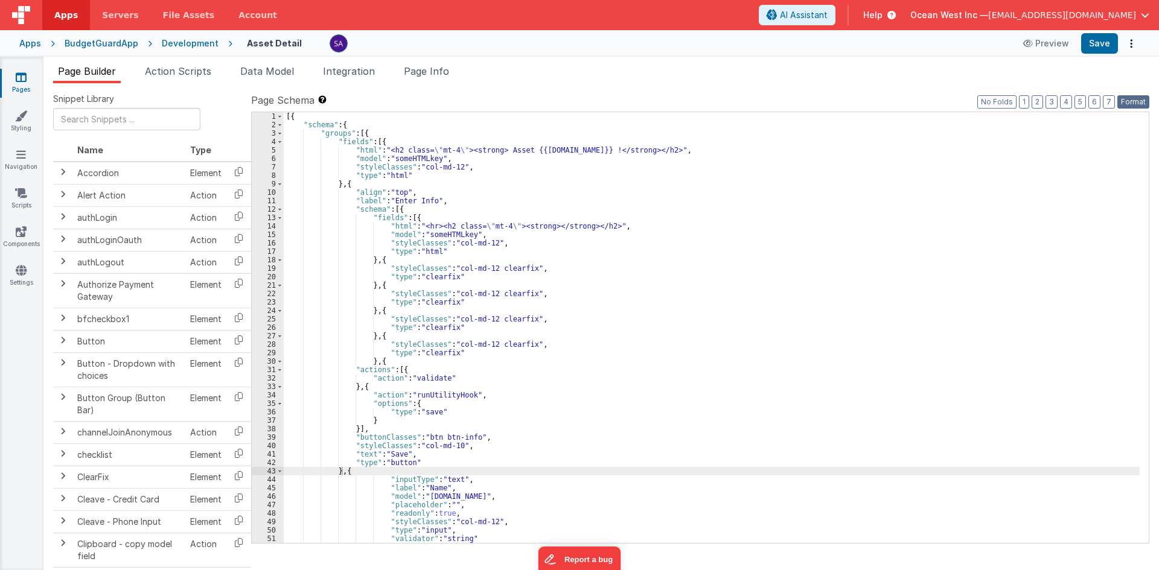
click at [1129, 97] on button "Format" at bounding box center [1133, 101] width 32 height 13
click at [773, 318] on div "[{ "schema" : { "groups" : [{ "fields" : [{ "html" : "<h2 class= \" mt-4 \" ><s…" at bounding box center [712, 336] width 856 height 448
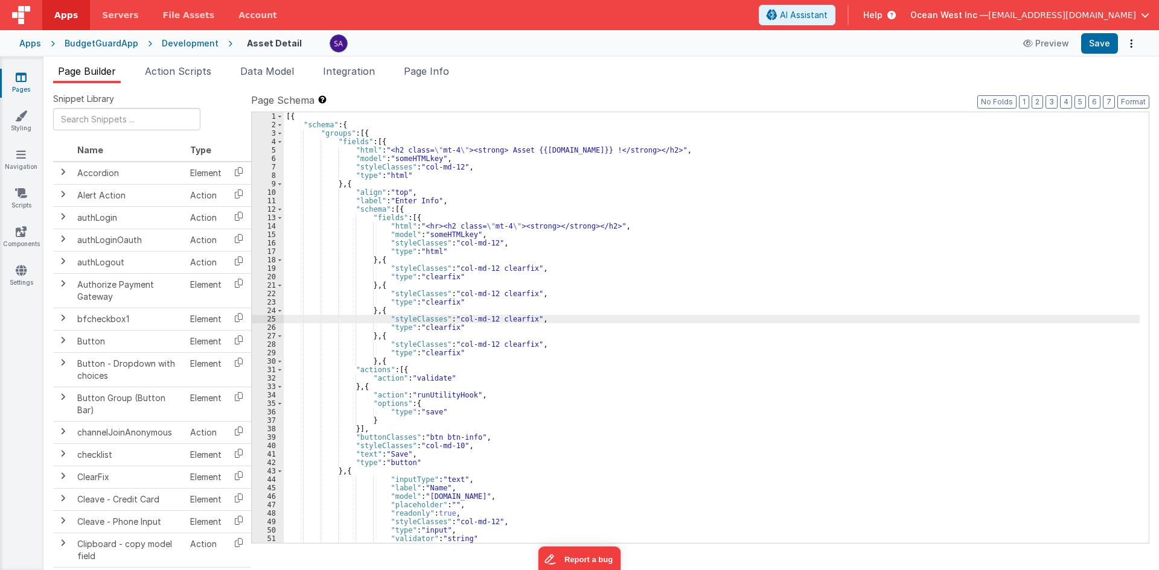
click at [773, 318] on div "[{ "schema" : { "groups" : [{ "fields" : [{ "html" : "<h2 class= \" mt-4 \" ><s…" at bounding box center [712, 336] width 856 height 448
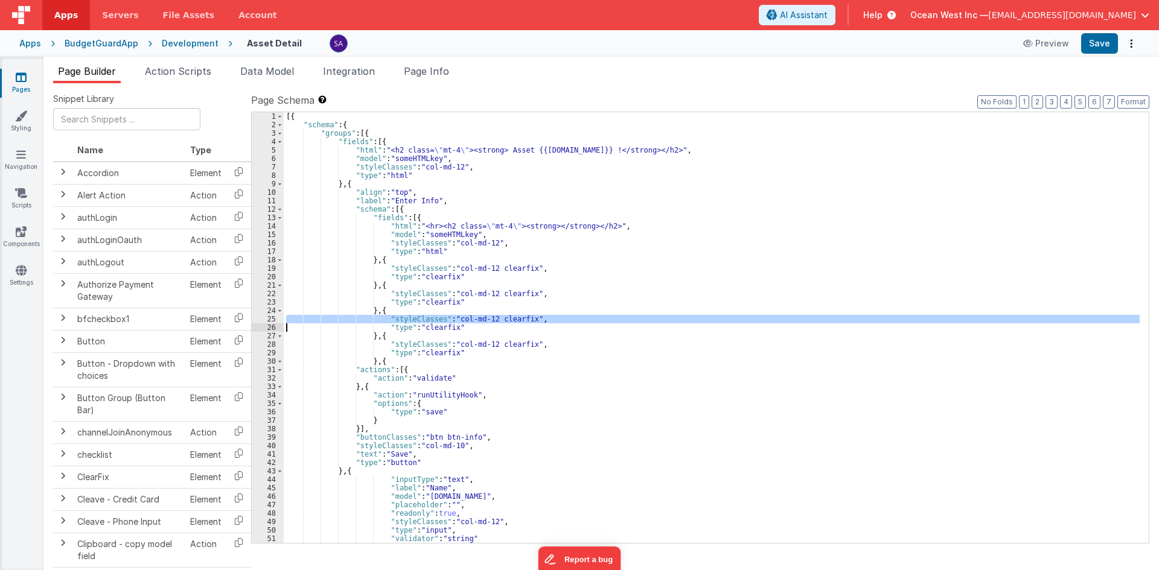
click at [773, 318] on div "[{ "schema" : { "groups" : [{ "fields" : [{ "html" : "<h2 class= \" mt-4 \" ><s…" at bounding box center [712, 336] width 856 height 448
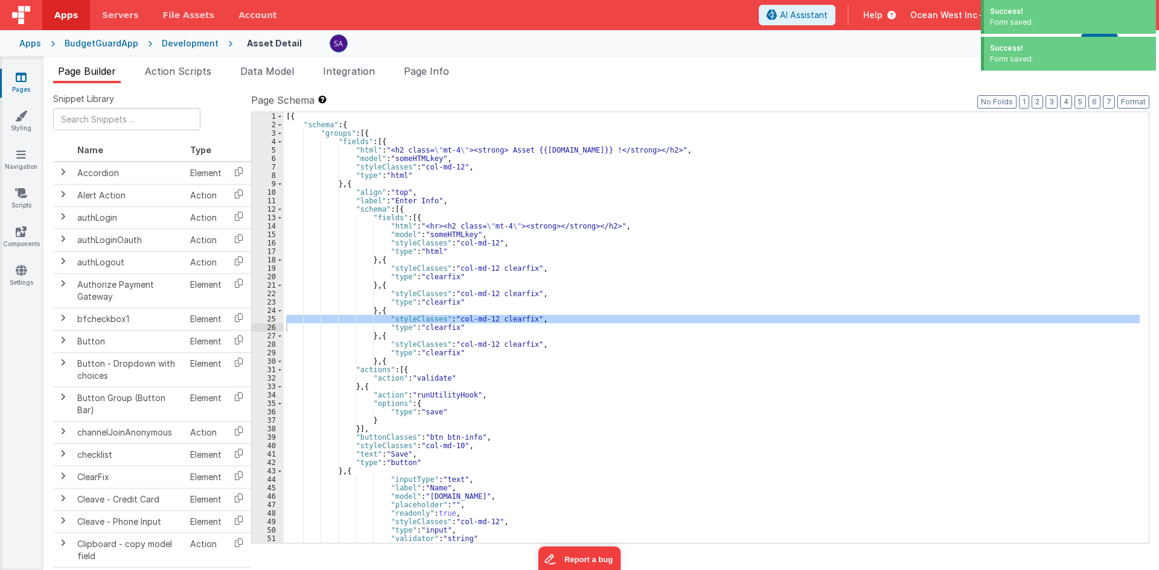
click at [1095, 45] on div "Success! Form saved." at bounding box center [1068, 55] width 181 height 37
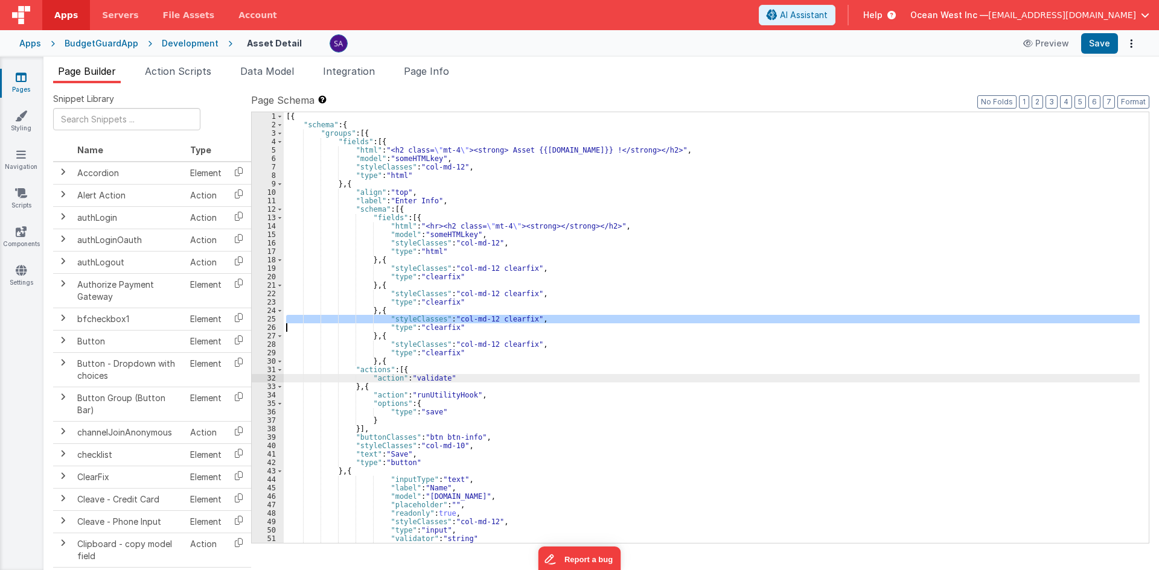
click at [388, 377] on div "[{ "schema" : { "groups" : [{ "fields" : [{ "html" : "<h2 class= \" mt-4 \" ><s…" at bounding box center [712, 336] width 856 height 448
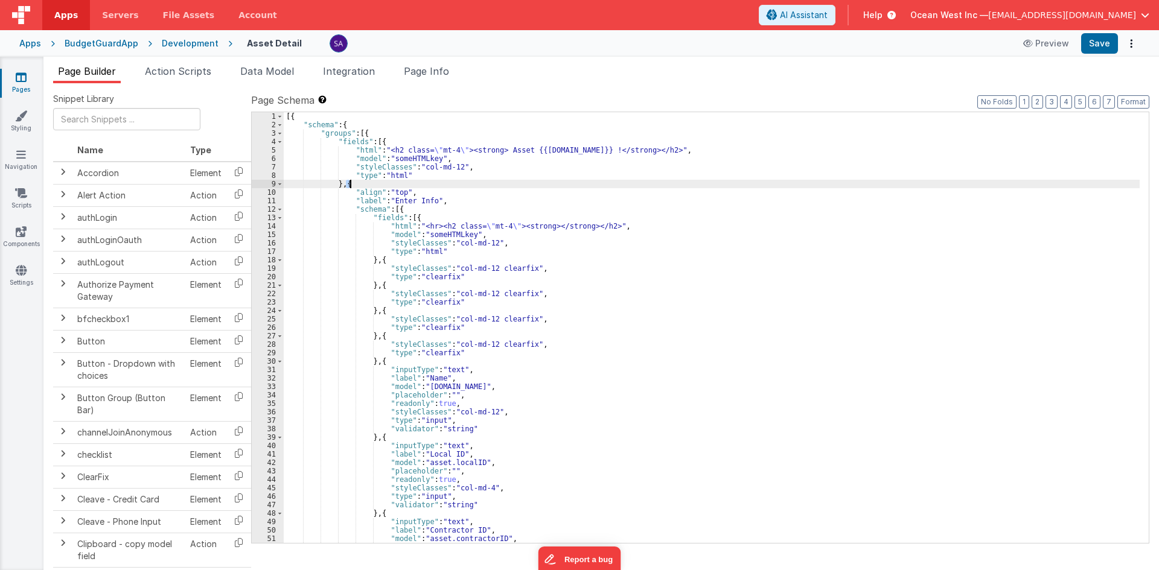
click at [352, 185] on div "[{ "schema" : { "groups" : [{ "fields" : [{ "html" : "<h2 class= \" mt-4 \" ><s…" at bounding box center [712, 336] width 856 height 448
click at [345, 184] on div "[{ "schema" : { "groups" : [{ "fields" : [{ "html" : "<h2 class= \" mt-4 \" ><s…" at bounding box center [712, 327] width 856 height 431
paste textarea
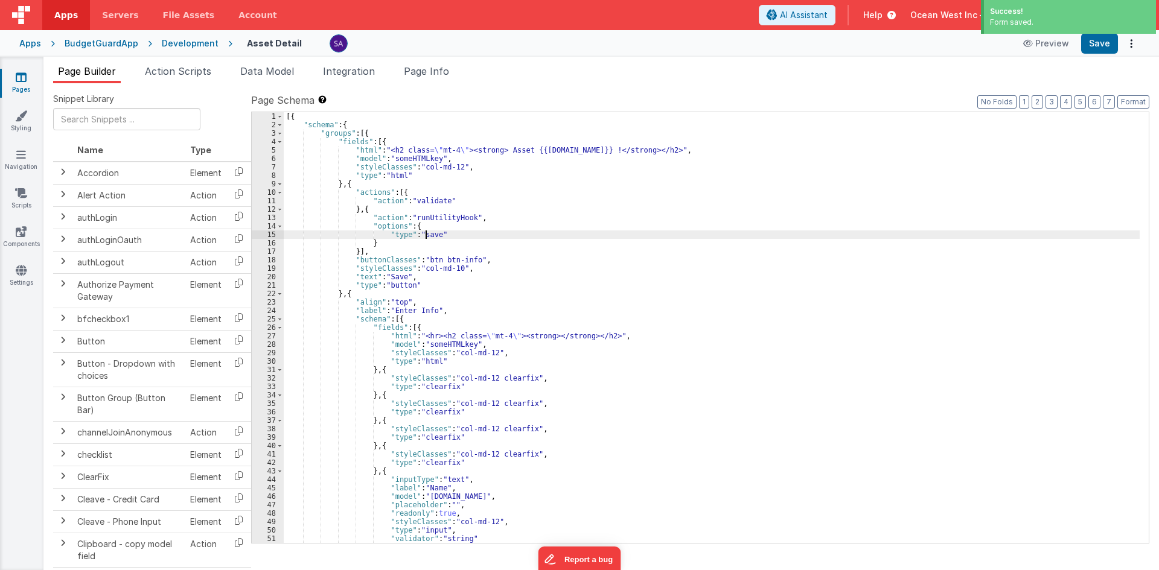
click at [426, 234] on div "[{ "schema" : { "groups" : [{ "fields" : [{ "html" : "<h2 class= \" mt-4 \" ><s…" at bounding box center [712, 336] width 856 height 448
click at [391, 278] on div "[{ "schema" : { "groups" : [{ "fields" : [{ "html" : "<h2 class= \" mt-4 \" ><s…" at bounding box center [712, 336] width 856 height 448
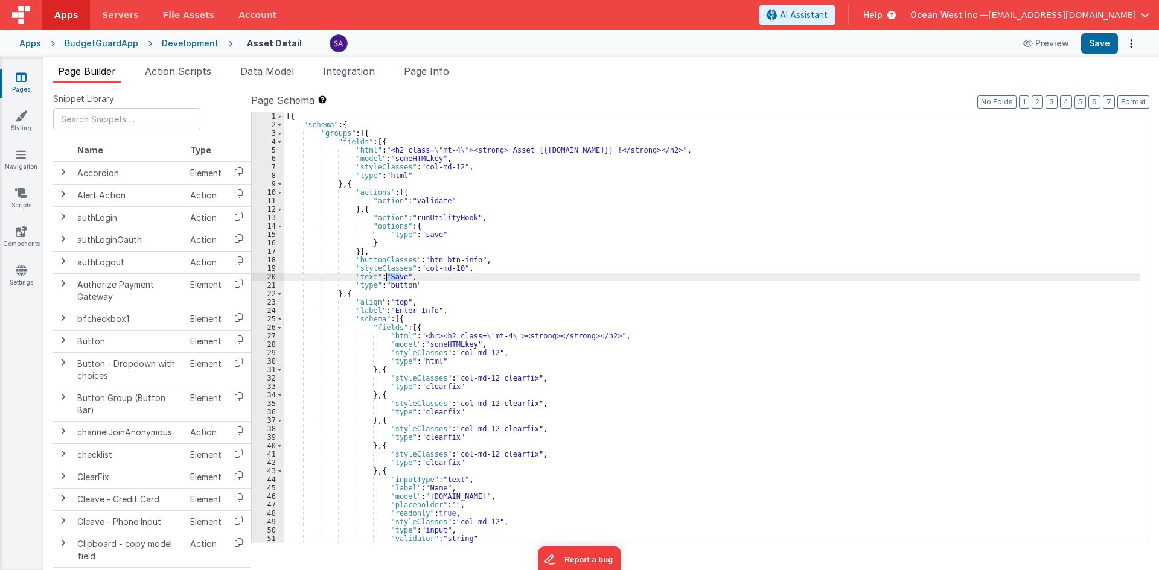
click at [391, 278] on div "[{ "schema" : { "groups" : [{ "fields" : [{ "html" : "<h2 class= \" mt-4 \" ><s…" at bounding box center [712, 336] width 856 height 448
click at [1098, 32] on div "Apps BudgetGuardApp Development Asset Detail Preview Save" at bounding box center [579, 43] width 1159 height 27
click at [1096, 37] on button "Save" at bounding box center [1099, 43] width 37 height 21
click at [1107, 43] on button "Save" at bounding box center [1099, 43] width 37 height 21
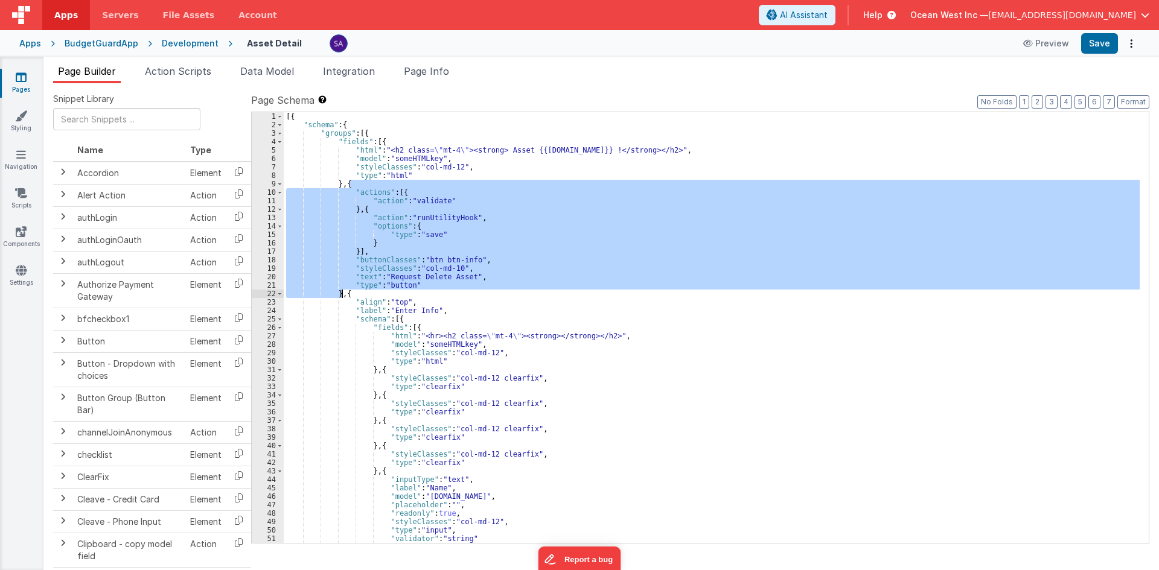
drag, startPoint x: 350, startPoint y: 184, endPoint x: 341, endPoint y: 295, distance: 111.4
click at [341, 295] on div "[{ "schema" : { "groups" : [{ "fields" : [{ "html" : "<h2 class= \" mt-4 \" ><s…" at bounding box center [712, 336] width 856 height 448
click at [341, 295] on div "[{ "schema" : { "groups" : [{ "fields" : [{ "html" : "<h2 class= \" mt-4 \" ><s…" at bounding box center [712, 327] width 856 height 431
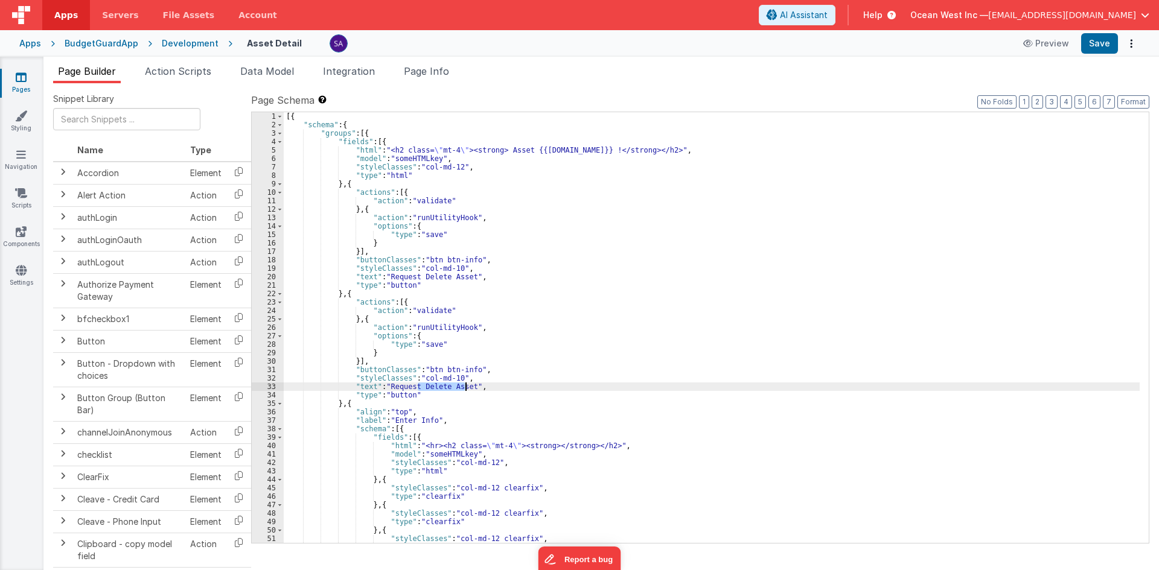
drag, startPoint x: 418, startPoint y: 386, endPoint x: 467, endPoint y: 386, distance: 49.5
click at [467, 386] on div "[{ "schema" : { "groups" : [{ "fields" : [{ "html" : "<h2 class= \" mt-4 \" ><s…" at bounding box center [712, 336] width 856 height 448
click at [447, 266] on div "[{ "schema" : { "groups" : [{ "fields" : [{ "html" : "<h2 class= \" mt-4 \" ><s…" at bounding box center [712, 336] width 856 height 448
click at [452, 377] on div "[{ "schema" : { "groups" : [{ "fields" : [{ "html" : "<h2 class= \" mt-4 \" ><s…" at bounding box center [712, 336] width 856 height 448
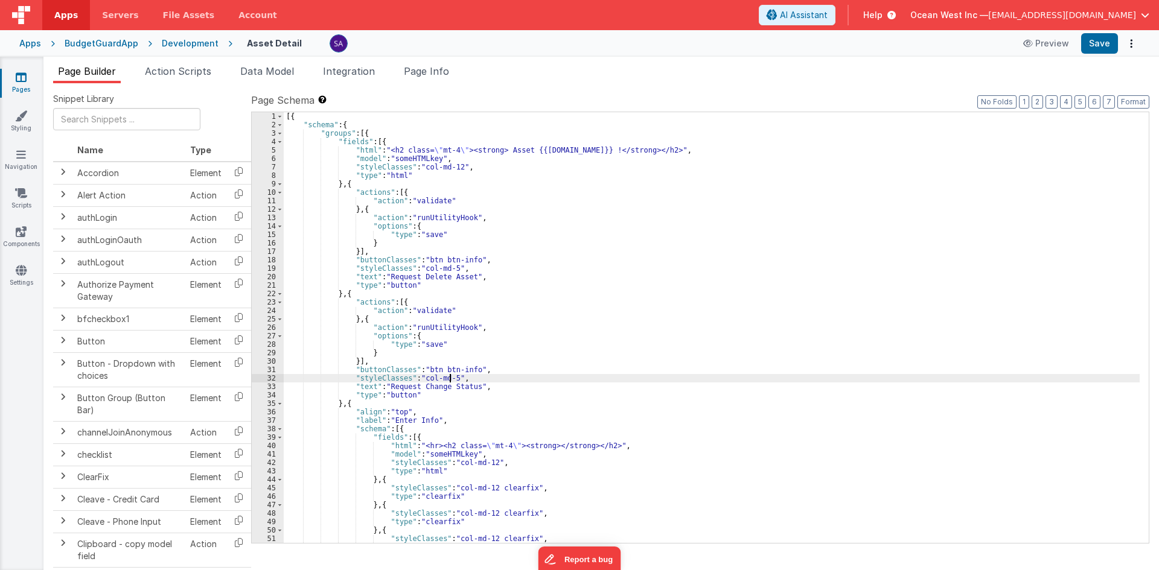
click at [451, 269] on div "[{ "schema" : { "groups" : [{ "fields" : [{ "html" : "<h2 class= \" mt-4 \" ><s…" at bounding box center [712, 336] width 856 height 448
click at [450, 374] on div "[{ "schema" : { "groups" : [{ "fields" : [{ "html" : "<h2 class= \" mt-4 \" ><s…" at bounding box center [712, 336] width 856 height 448
click at [450, 268] on div "[{ "schema" : { "groups" : [{ "fields" : [{ "html" : "<h2 class= \" mt-4 \" ><s…" at bounding box center [712, 336] width 856 height 448
click at [447, 266] on div "[{ "schema" : { "groups" : [{ "fields" : [{ "html" : "<h2 class= \" mt-4 \" ><s…" at bounding box center [712, 336] width 856 height 448
drag, startPoint x: 449, startPoint y: 268, endPoint x: 418, endPoint y: 266, distance: 30.8
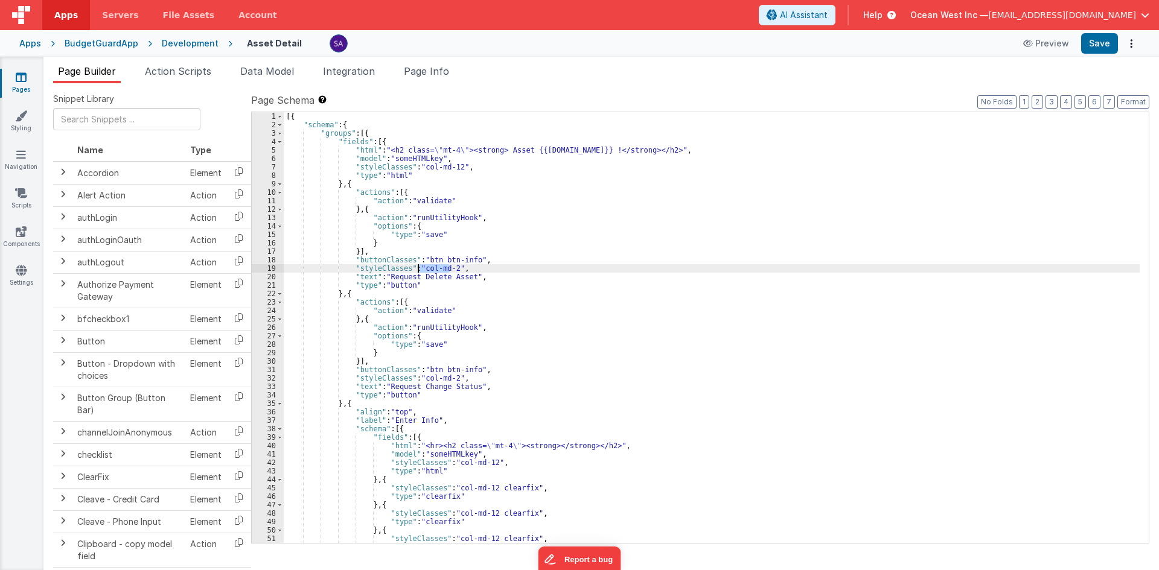
click at [418, 266] on div "[{ "schema" : { "groups" : [{ "fields" : [{ "html" : "<h2 class= \" mt-4 \" ><s…" at bounding box center [712, 336] width 856 height 448
drag, startPoint x: 448, startPoint y: 379, endPoint x: 418, endPoint y: 374, distance: 30.7
click at [418, 375] on div "[{ "schema" : { "groups" : [{ "fields" : [{ "html" : "<h2 class= \" mt-4 \" ><s…" at bounding box center [712, 336] width 856 height 448
click at [417, 269] on div "[{ "schema" : { "groups" : [{ "fields" : [{ "html" : "<h2 class= \" mt-4 \" ><s…" at bounding box center [712, 336] width 856 height 448
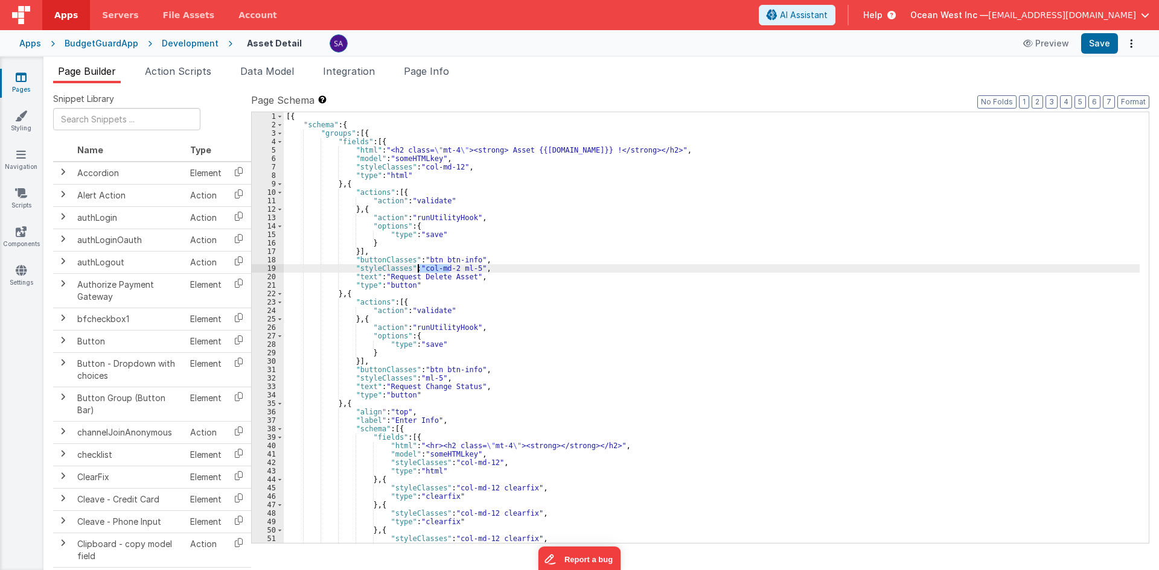
drag, startPoint x: 448, startPoint y: 269, endPoint x: 418, endPoint y: 268, distance: 30.2
click at [418, 268] on div "[{ "schema" : { "groups" : [{ "fields" : [{ "html" : "<h2 class= \" mt-4 \" ><s…" at bounding box center [712, 336] width 856 height 448
drag, startPoint x: 435, startPoint y: 378, endPoint x: 419, endPoint y: 377, distance: 16.3
click at [419, 377] on div "[{ "schema" : { "groups" : [{ "fields" : [{ "html" : "<h2 class= \" mt-4 \" ><s…" at bounding box center [712, 336] width 856 height 448
drag, startPoint x: 469, startPoint y: 266, endPoint x: 453, endPoint y: 270, distance: 16.8
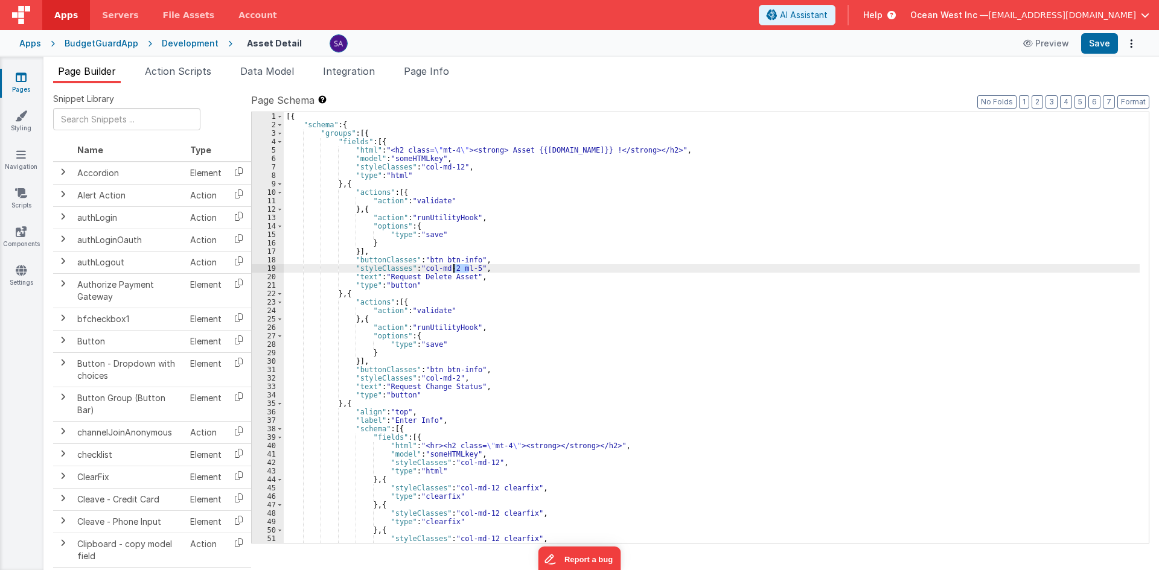
click at [453, 270] on div "[{ "schema" : { "groups" : [{ "fields" : [{ "html" : "<h2 class= \" mt-4 \" ><s…" at bounding box center [712, 336] width 856 height 448
click at [425, 237] on div "[{ "schema" : { "groups" : [{ "fields" : [{ "html" : "<h2 class= \" mt-4 \" ><s…" at bounding box center [712, 336] width 856 height 448
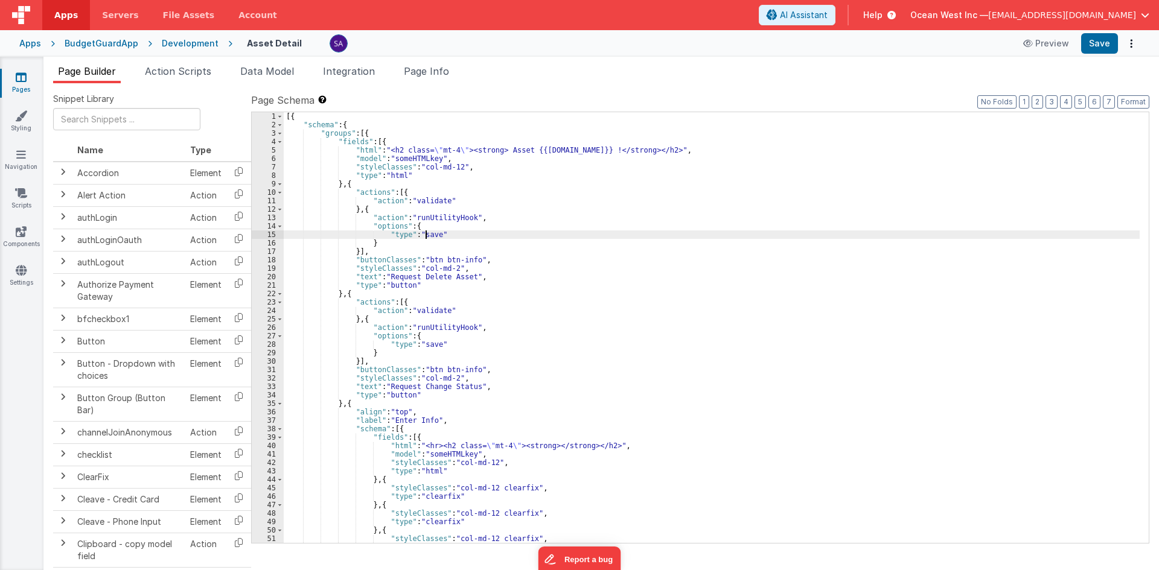
click at [425, 237] on div "[{ "schema" : { "groups" : [{ "fields" : [{ "html" : "<h2 class= \" mt-4 \" ><s…" at bounding box center [712, 336] width 856 height 448
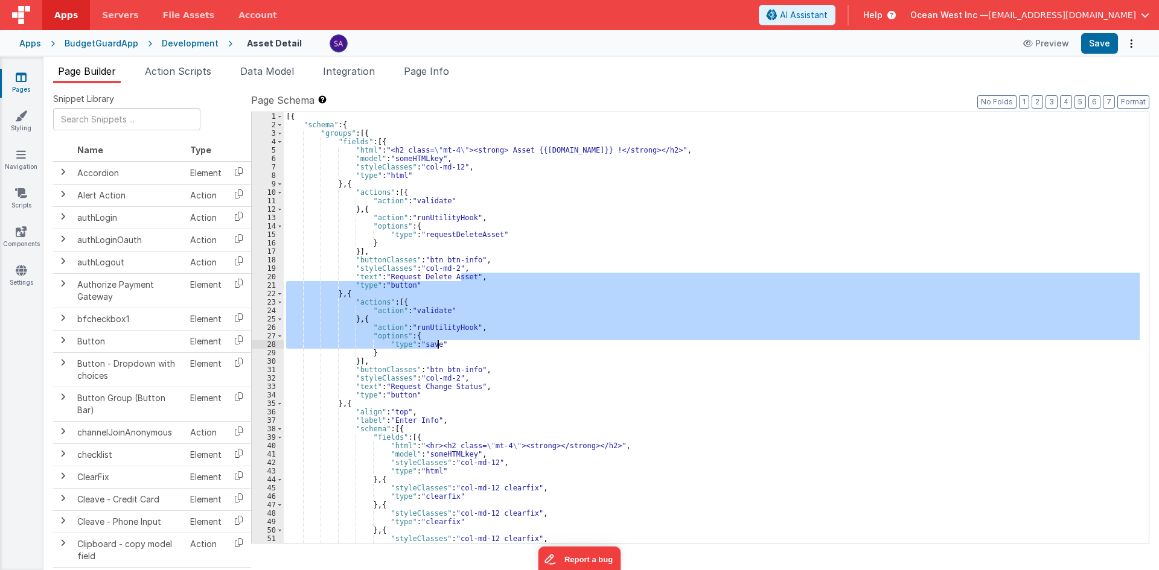
click at [444, 346] on div "[{ "schema" : { "groups" : [{ "fields" : [{ "html" : "<h2 class= \" mt-4 \" ><s…" at bounding box center [712, 327] width 856 height 431
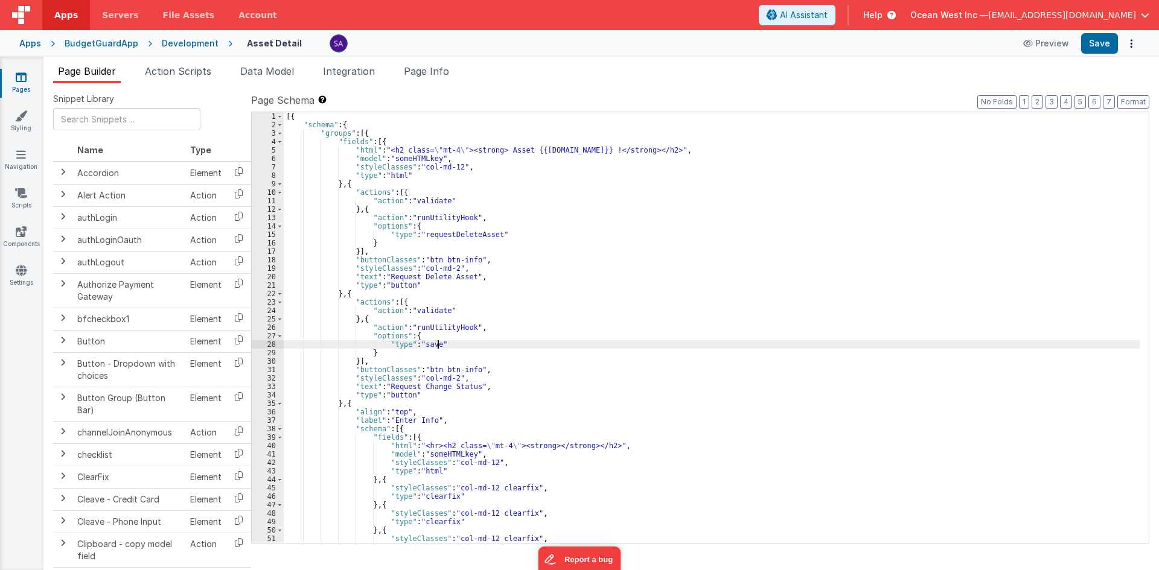
click at [430, 342] on div "[{ "schema" : { "groups" : [{ "fields" : [{ "html" : "<h2 class= \" mt-4 \" ><s…" at bounding box center [712, 336] width 856 height 448
click at [509, 324] on div "[{ "schema" : { "groups" : [{ "fields" : [{ "html" : "<h2 class= \" mt-4 \" ><s…" at bounding box center [712, 336] width 856 height 448
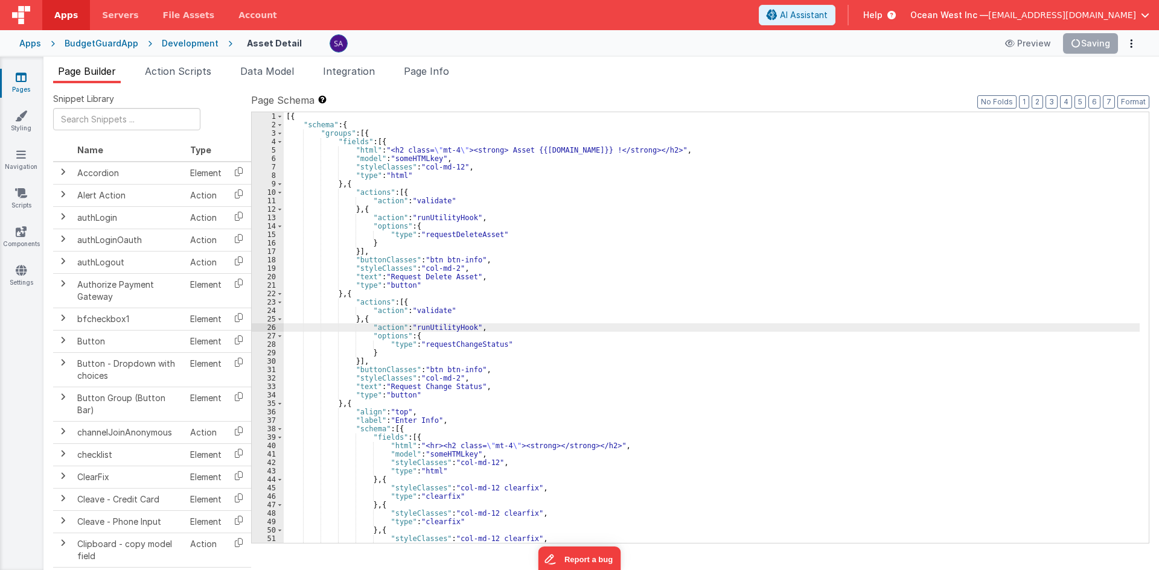
click at [509, 324] on div "[{ "schema" : { "groups" : [{ "fields" : [{ "html" : "<h2 class= \" mt-4 \" ><s…" at bounding box center [712, 336] width 856 height 448
click at [442, 234] on div "[{ "schema" : { "groups" : [{ "fields" : [{ "html" : "<h2 class= \" mt-4 \" ><s…" at bounding box center [712, 336] width 856 height 448
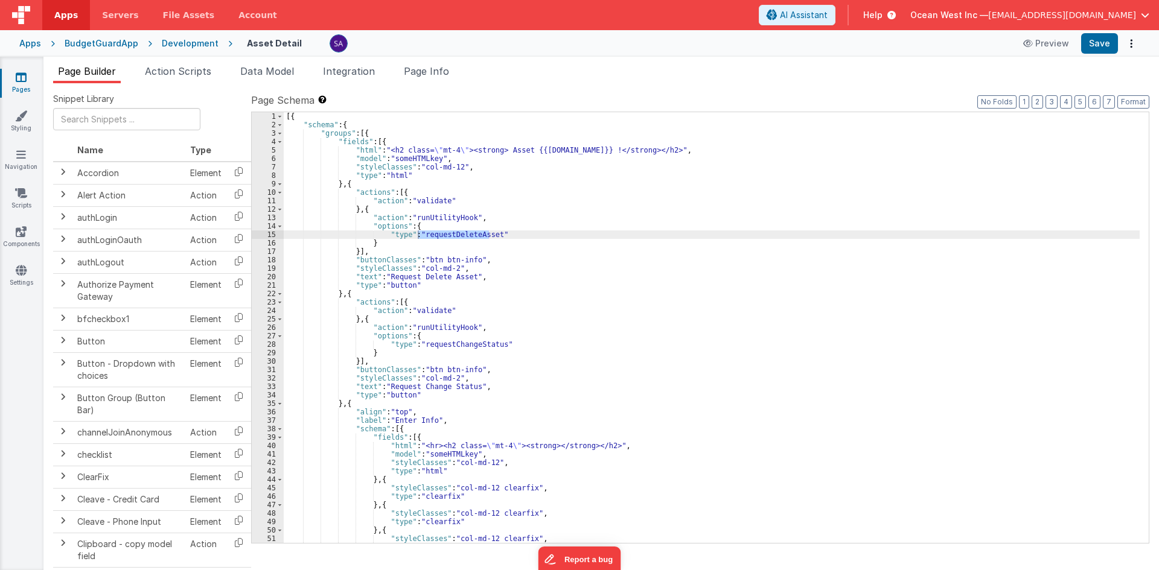
click at [450, 234] on div "[{ "schema" : { "groups" : [{ "fields" : [{ "html" : "<h2 class= \" mt-4 \" ><s…" at bounding box center [712, 327] width 856 height 431
click at [450, 234] on div "[{ "schema" : { "groups" : [{ "fields" : [{ "html" : "<h2 class= \" mt-4 \" ><s…" at bounding box center [712, 336] width 856 height 448
click at [445, 346] on div "[{ "schema" : { "groups" : [{ "fields" : [{ "html" : "<h2 class= \" mt-4 \" ><s…" at bounding box center [712, 336] width 856 height 448
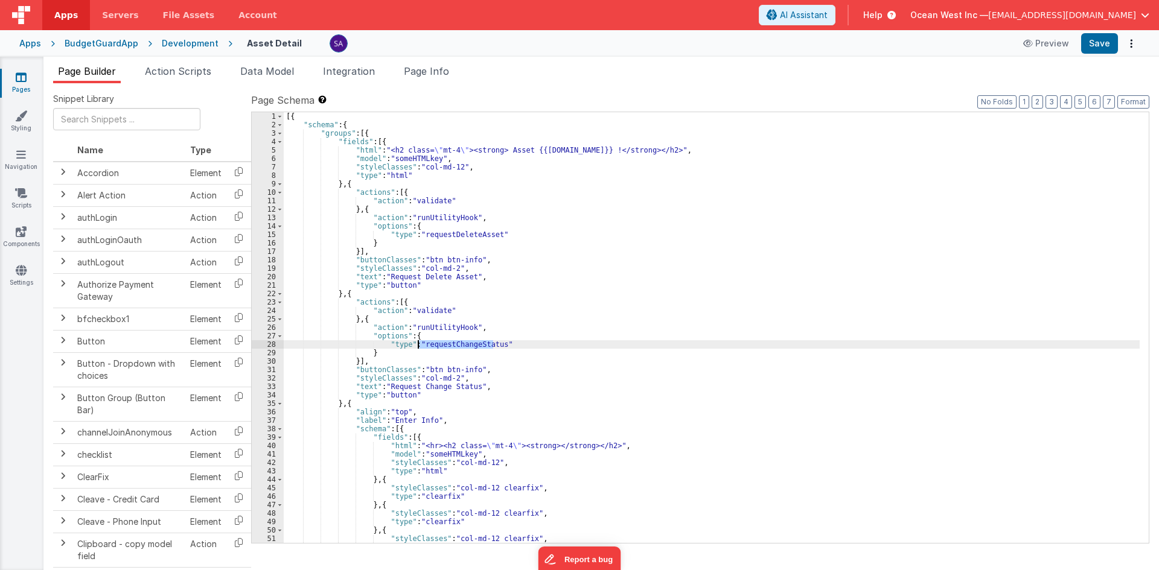
click at [445, 346] on div "[{ "schema" : { "groups" : [{ "fields" : [{ "html" : "<h2 class= \" mt-4 \" ><s…" at bounding box center [712, 336] width 856 height 448
click at [1093, 45] on button "Save" at bounding box center [1099, 43] width 37 height 21
click at [580, 369] on div "[{ "schema" : { "groups" : [{ "fields" : [{ "html" : "<h2 class= \" mt-4 \" ><s…" at bounding box center [712, 336] width 856 height 448
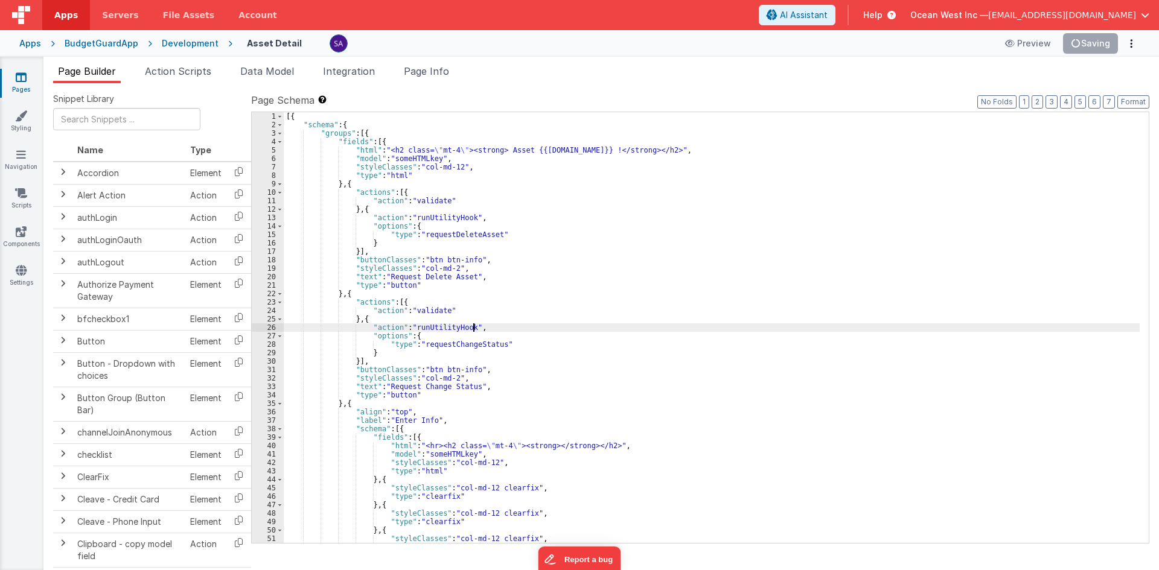
click at [551, 331] on div "[{ "schema" : { "groups" : [{ "fields" : [{ "html" : "<h2 class= \" mt-4 \" ><s…" at bounding box center [712, 336] width 856 height 448
click at [430, 81] on li "Page Info" at bounding box center [426, 73] width 55 height 19
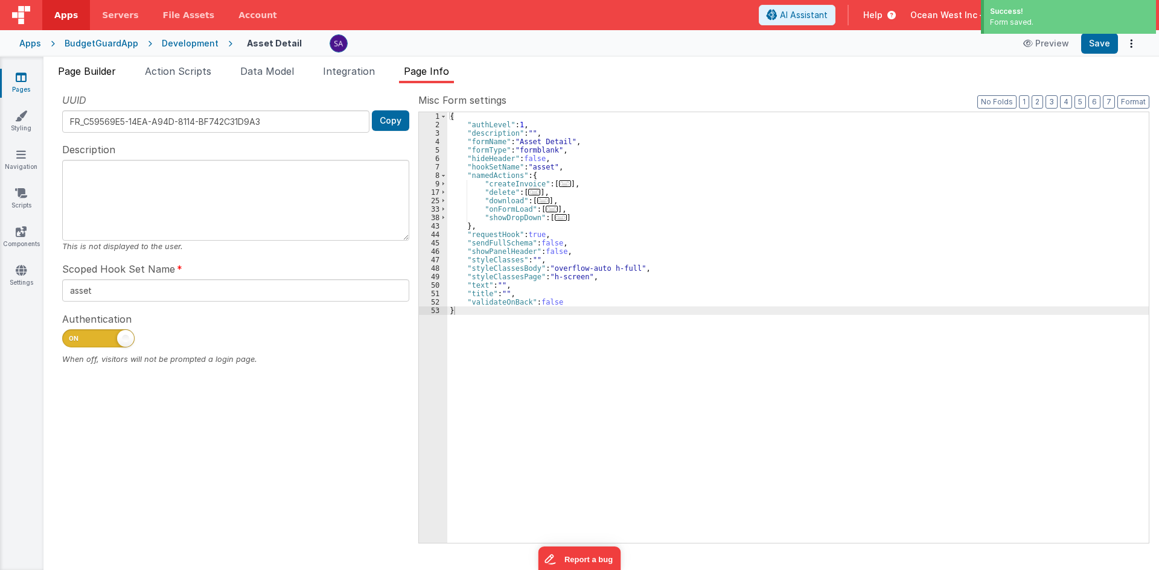
drag, startPoint x: 186, startPoint y: 78, endPoint x: 118, endPoint y: 71, distance: 68.0
click at [185, 78] on li "Action Scripts" at bounding box center [178, 73] width 76 height 19
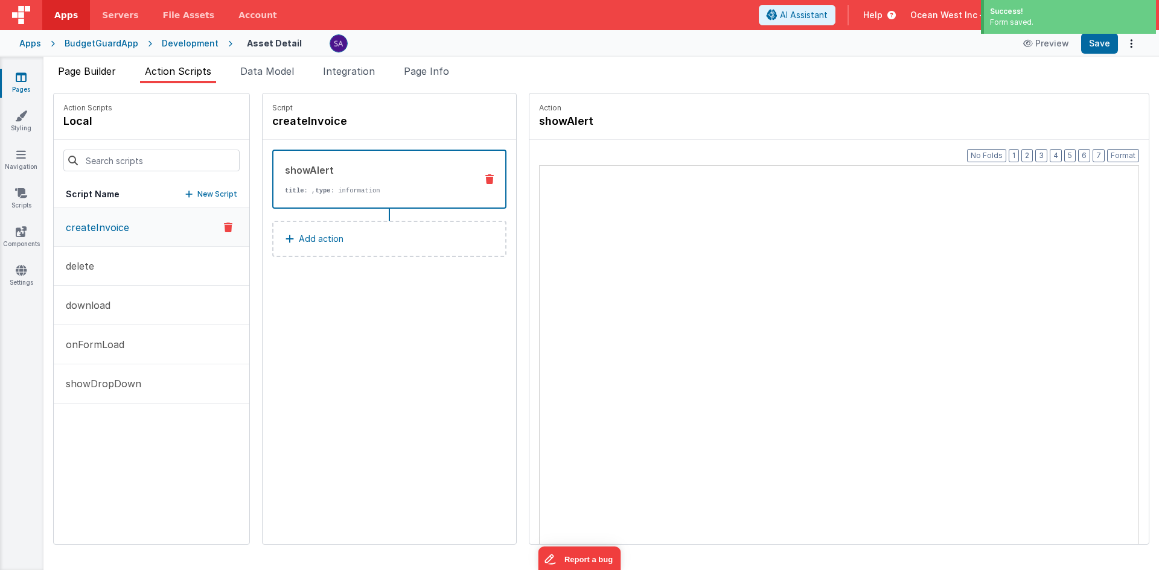
click at [116, 71] on span "Page Builder" at bounding box center [87, 71] width 58 height 12
